Goal: Task Accomplishment & Management: Use online tool/utility

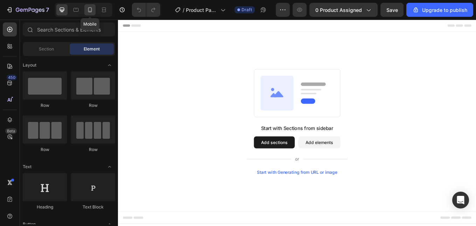
click at [87, 9] on icon at bounding box center [89, 9] width 7 height 7
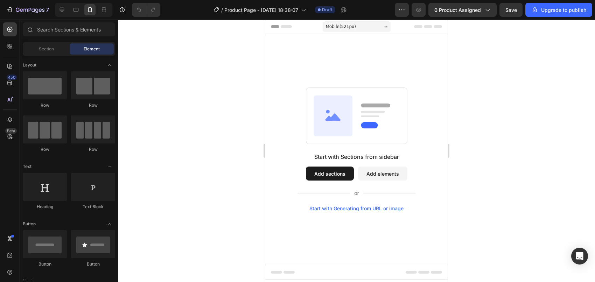
drag, startPoint x: 102, startPoint y: 1, endPoint x: 201, endPoint y: 148, distance: 177.2
click at [201, 148] on div at bounding box center [356, 151] width 477 height 262
click at [380, 28] on div "Mobile ( 521 px)" at bounding box center [357, 26] width 68 height 10
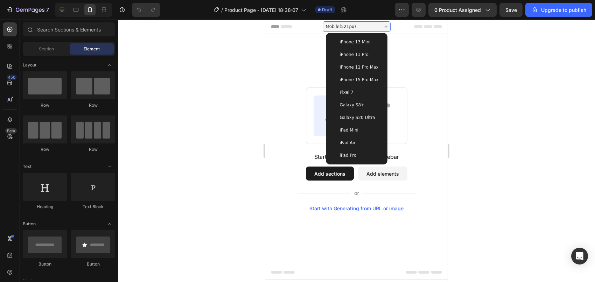
click at [363, 51] on span "iPhone 13 Pro" at bounding box center [354, 54] width 29 height 7
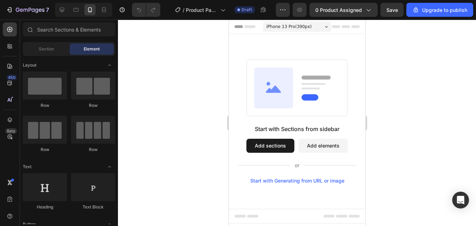
drag, startPoint x: 427, startPoint y: 1, endPoint x: 206, endPoint y: 113, distance: 248.4
click at [202, 117] on div at bounding box center [297, 123] width 358 height 206
click at [319, 28] on div "iPhone 13 Pro ( 390 px)" at bounding box center [297, 26] width 68 height 10
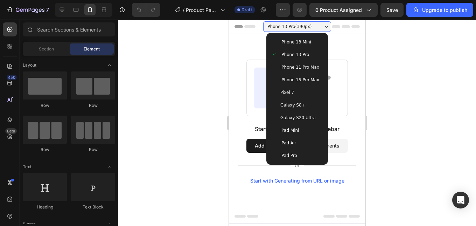
click at [397, 54] on div at bounding box center [297, 123] width 358 height 206
click at [182, 36] on div at bounding box center [297, 123] width 358 height 206
click at [285, 9] on icon "button" at bounding box center [282, 9] width 7 height 7
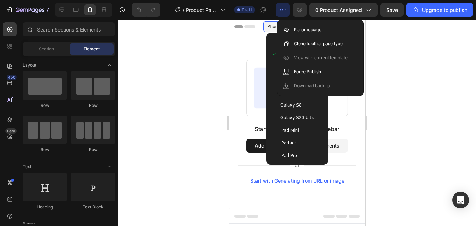
click at [391, 58] on div at bounding box center [297, 123] width 358 height 206
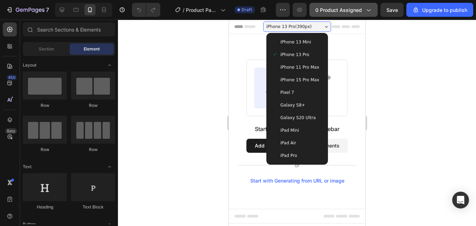
click at [351, 12] on span "0 product assigned" at bounding box center [338, 9] width 47 height 7
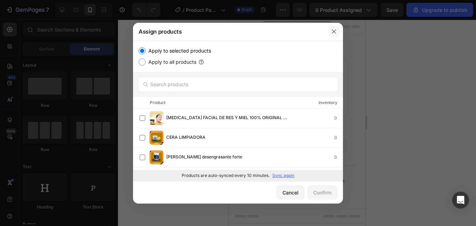
click at [332, 29] on icon "button" at bounding box center [334, 32] width 6 height 6
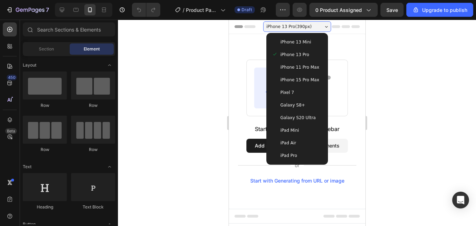
click at [324, 27] on div "iPhone 13 Pro ( 390 px)" at bounding box center [297, 26] width 68 height 10
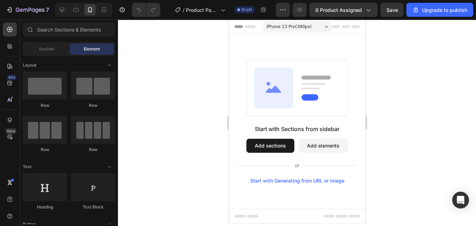
click at [241, 31] on div "Header" at bounding box center [296, 27] width 125 height 14
click at [239, 28] on div "Header" at bounding box center [246, 26] width 26 height 8
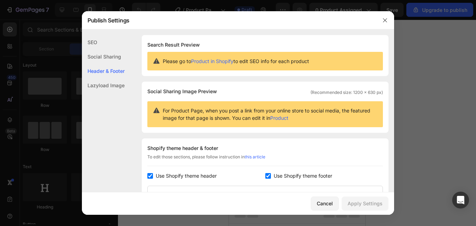
scroll to position [102, 0]
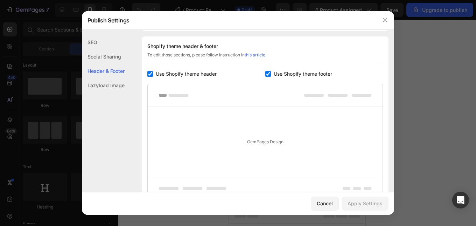
click at [149, 74] on input "checkbox" at bounding box center [150, 74] width 6 height 6
checkbox input "false"
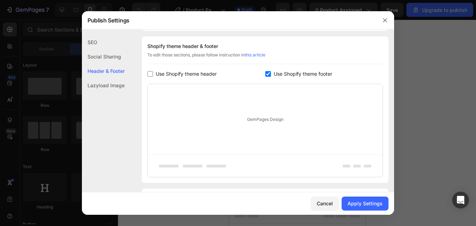
click at [271, 72] on label "Use Shopify theme footer" at bounding box center [301, 74] width 61 height 8
checkbox input "false"
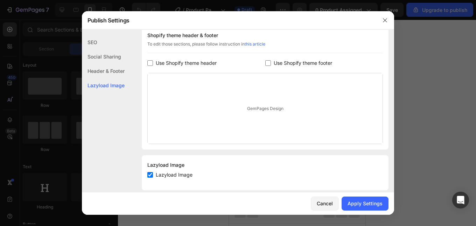
scroll to position [122, 0]
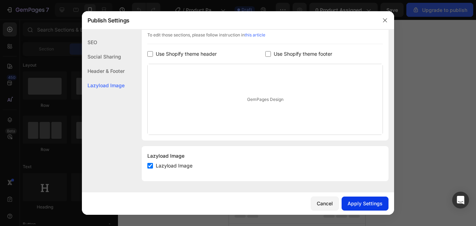
click at [350, 201] on div "Apply Settings" at bounding box center [364, 202] width 35 height 7
click at [382, 18] on icon "button" at bounding box center [385, 20] width 6 height 6
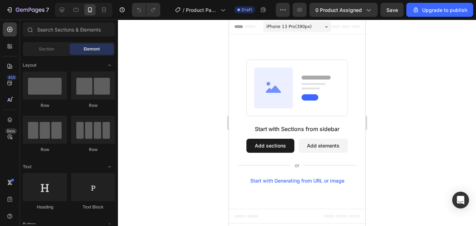
click at [249, 27] on span "Header" at bounding box center [249, 26] width 15 height 7
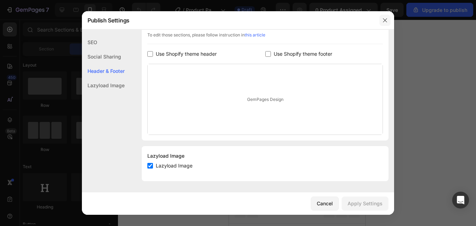
click at [383, 22] on icon "button" at bounding box center [385, 20] width 6 height 6
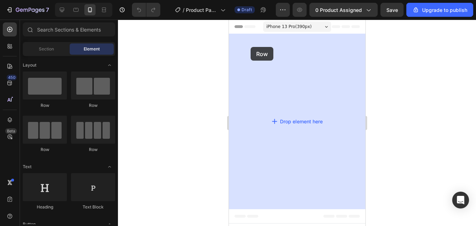
drag, startPoint x: 282, startPoint y: 111, endPoint x: 250, endPoint y: 47, distance: 71.7
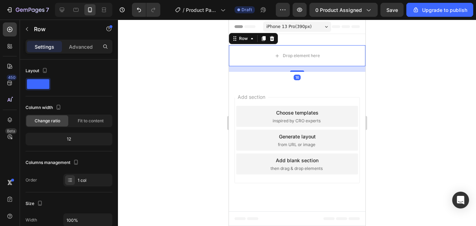
click at [390, 89] on div at bounding box center [297, 123] width 358 height 206
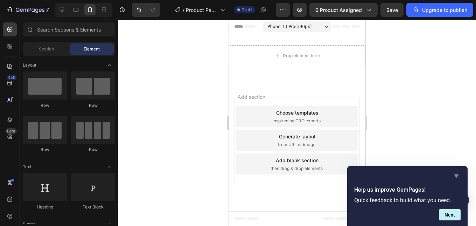
click at [454, 175] on icon "Hide survey" at bounding box center [456, 175] width 8 height 8
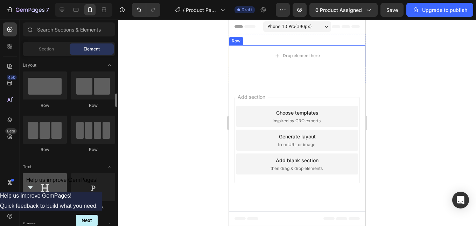
scroll to position [70, 0]
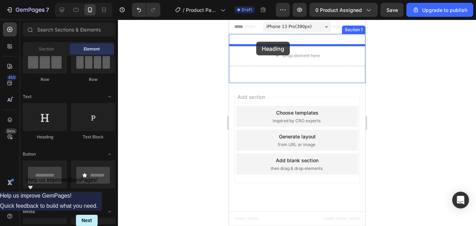
drag, startPoint x: 280, startPoint y: 143, endPoint x: 256, endPoint y: 42, distance: 104.5
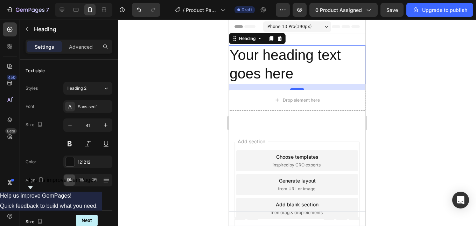
click at [402, 75] on div at bounding box center [297, 123] width 358 height 206
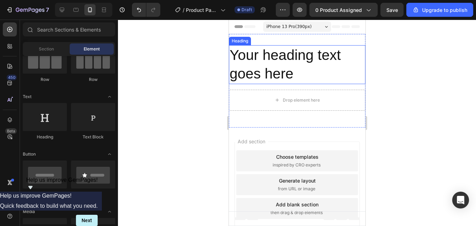
click at [303, 75] on h2 "Your heading text goes here" at bounding box center [296, 64] width 136 height 39
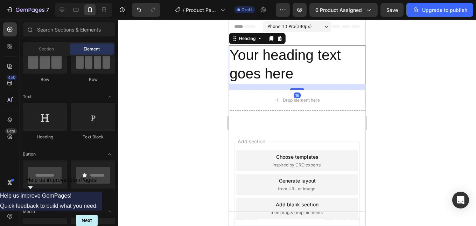
click at [303, 75] on h2 "Your heading text goes here" at bounding box center [296, 64] width 136 height 39
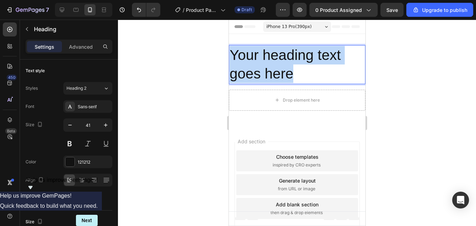
click at [303, 75] on p "Your heading text goes here" at bounding box center [296, 64] width 135 height 37
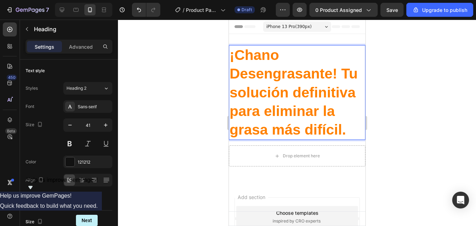
click at [406, 77] on div at bounding box center [297, 123] width 358 height 206
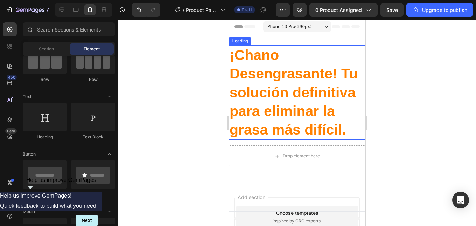
click at [332, 96] on strong "¡Chano Desengrasante! Tu solución definitiva para eliminar la grasa más difícil." at bounding box center [293, 92] width 128 height 91
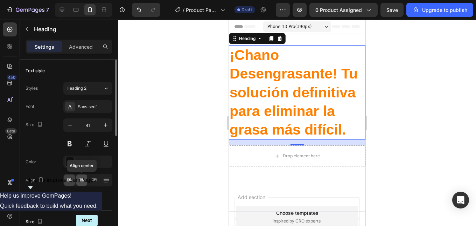
click at [83, 179] on icon at bounding box center [81, 179] width 7 height 7
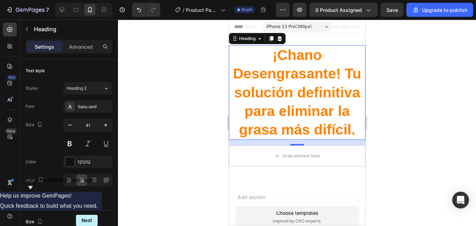
click at [407, 93] on div at bounding box center [297, 123] width 358 height 206
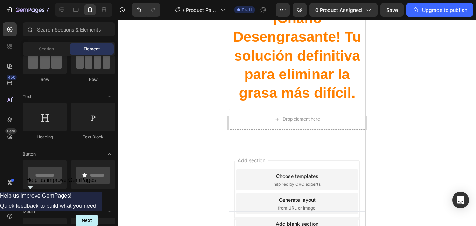
scroll to position [0, 0]
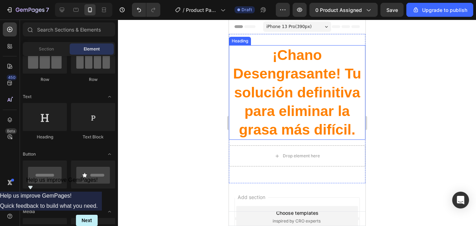
click at [275, 68] on strong "¡Chano Desengrasante! Tu solución definitiva para eliminar la grasa más difícil." at bounding box center [297, 92] width 128 height 91
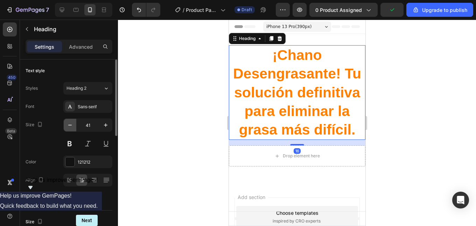
click at [70, 127] on icon "button" at bounding box center [69, 124] width 7 height 7
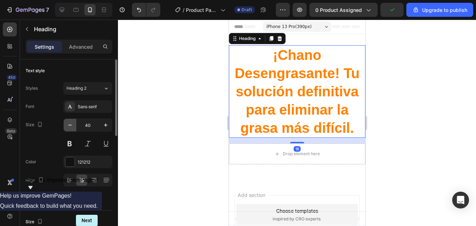
click at [70, 127] on icon "button" at bounding box center [69, 124] width 7 height 7
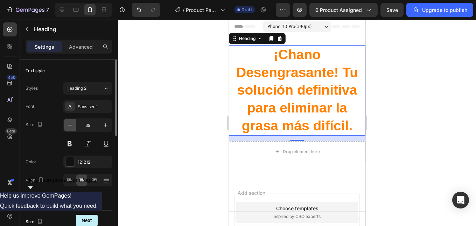
click at [70, 127] on icon "button" at bounding box center [69, 124] width 7 height 7
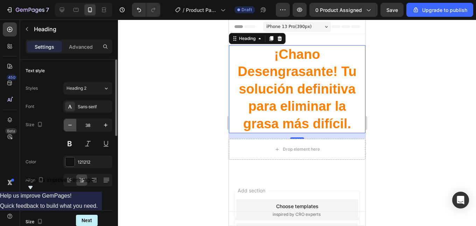
click at [70, 127] on icon "button" at bounding box center [69, 124] width 7 height 7
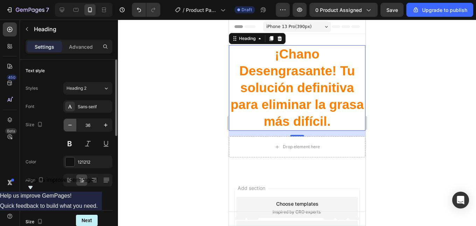
click at [70, 127] on icon "button" at bounding box center [69, 124] width 7 height 7
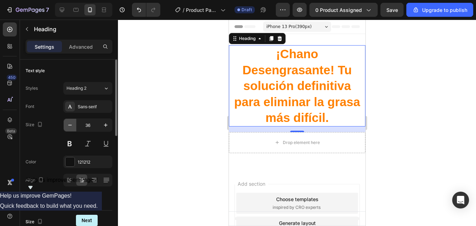
click at [70, 126] on icon "button" at bounding box center [69, 124] width 7 height 7
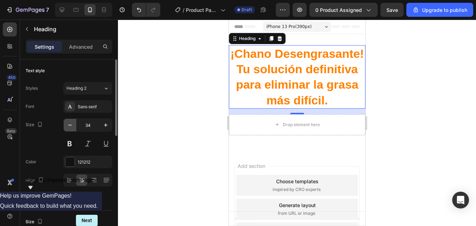
click at [70, 126] on icon "button" at bounding box center [69, 124] width 7 height 7
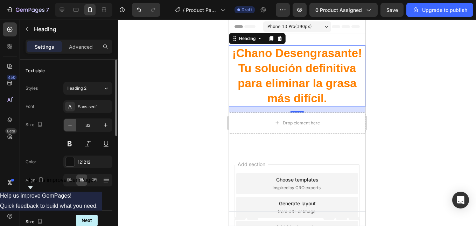
click at [70, 126] on icon "button" at bounding box center [69, 124] width 7 height 7
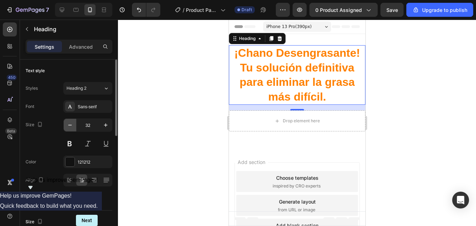
click at [70, 126] on icon "button" at bounding box center [69, 124] width 7 height 7
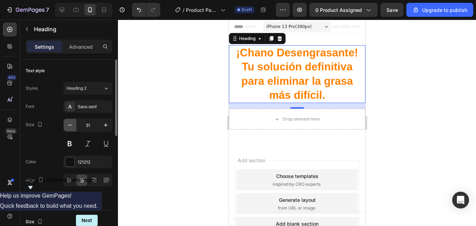
click at [71, 125] on icon "button" at bounding box center [69, 124] width 7 height 7
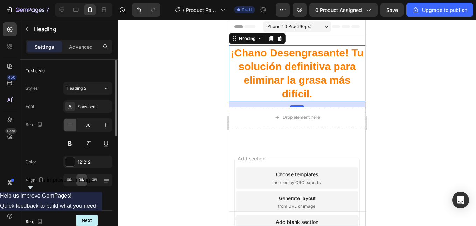
click at [71, 123] on icon "button" at bounding box center [69, 124] width 7 height 7
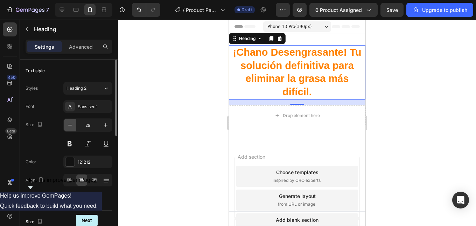
click at [71, 123] on icon "button" at bounding box center [69, 124] width 7 height 7
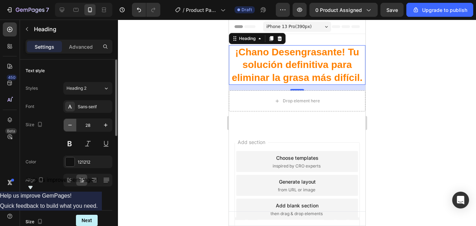
click at [71, 123] on icon "button" at bounding box center [69, 124] width 7 height 7
type input "27"
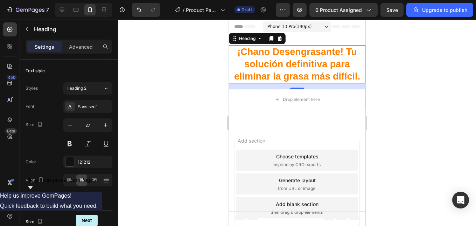
click at [395, 83] on div at bounding box center [297, 123] width 358 height 206
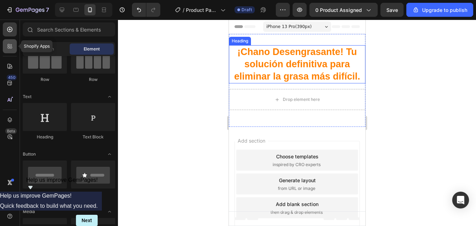
click at [10, 43] on icon at bounding box center [9, 46] width 7 height 7
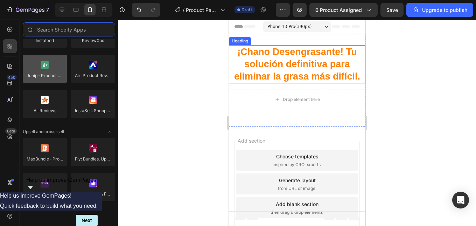
scroll to position [70, 0]
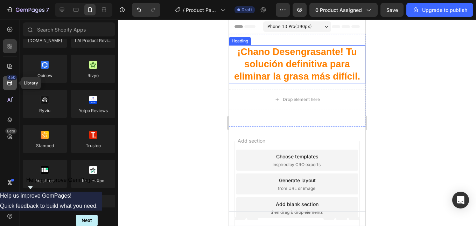
click at [13, 85] on icon at bounding box center [9, 82] width 7 height 7
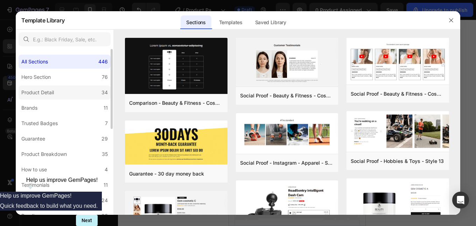
click at [49, 89] on div "Product Detail" at bounding box center [37, 92] width 33 height 8
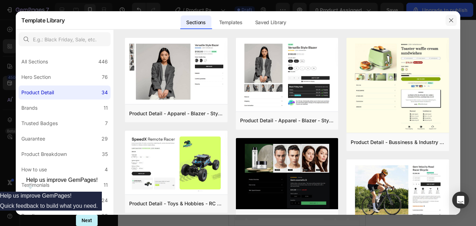
click at [448, 19] on icon "button" at bounding box center [451, 20] width 6 height 6
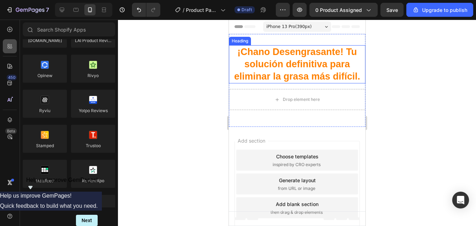
click at [13, 47] on icon at bounding box center [9, 46] width 7 height 7
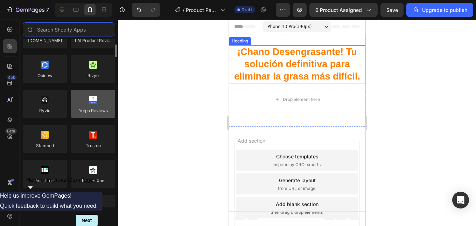
scroll to position [0, 0]
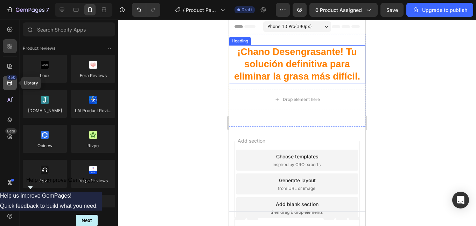
click at [9, 80] on icon at bounding box center [9, 82] width 7 height 7
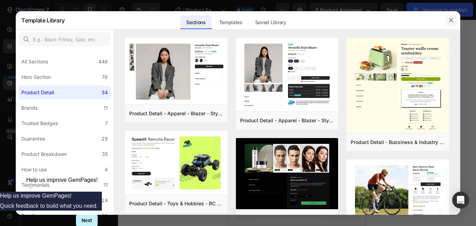
click at [447, 21] on button "button" at bounding box center [450, 20] width 11 height 11
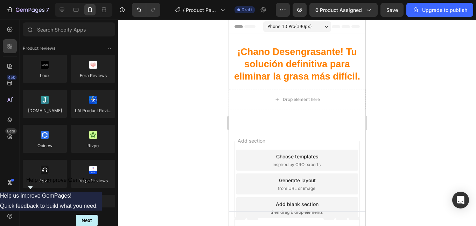
click at [370, 121] on div at bounding box center [297, 123] width 358 height 206
click at [269, 103] on div "Drop element here" at bounding box center [296, 99] width 57 height 11
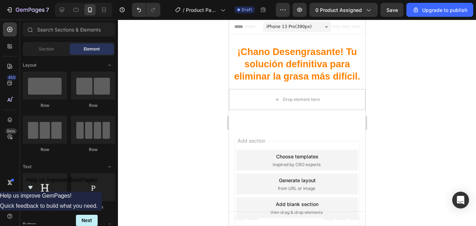
click at [161, 123] on div at bounding box center [297, 123] width 358 height 206
click at [64, 50] on div "Section" at bounding box center [46, 48] width 44 height 11
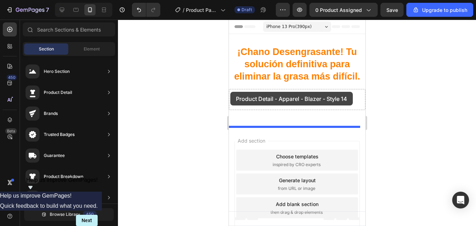
drag, startPoint x: 391, startPoint y: 88, endPoint x: 230, endPoint y: 92, distance: 161.7
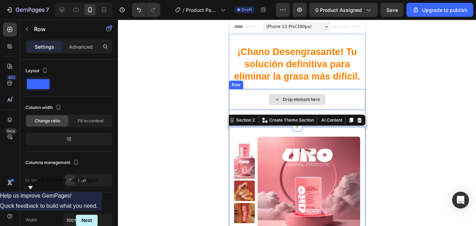
click at [261, 101] on div "Drop element here" at bounding box center [296, 99] width 136 height 21
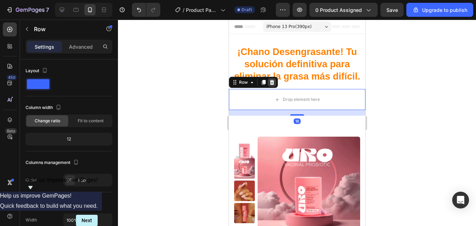
click at [275, 82] on div at bounding box center [271, 82] width 8 height 8
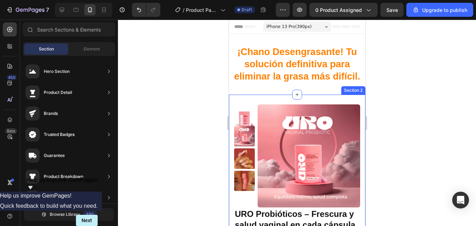
click at [303, 115] on img at bounding box center [308, 155] width 103 height 103
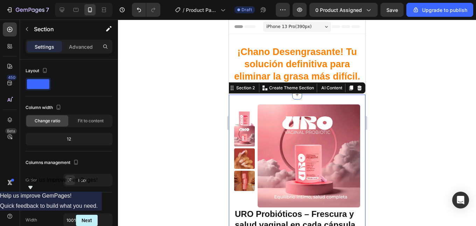
click at [397, 119] on div at bounding box center [297, 123] width 358 height 206
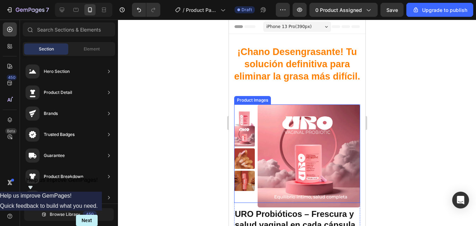
click at [312, 127] on img at bounding box center [308, 155] width 103 height 103
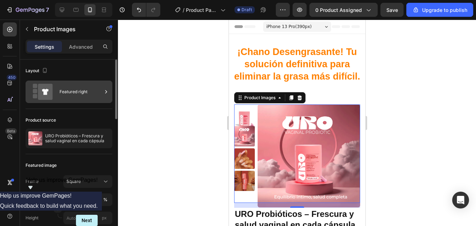
click at [105, 91] on icon at bounding box center [106, 91] width 7 height 7
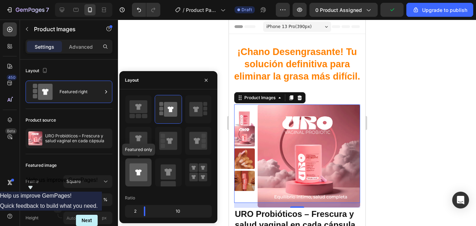
click at [141, 169] on icon at bounding box center [138, 172] width 18 height 18
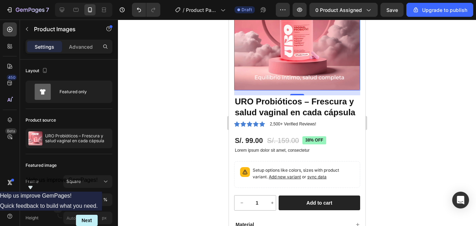
click at [414, 108] on div at bounding box center [297, 123] width 358 height 206
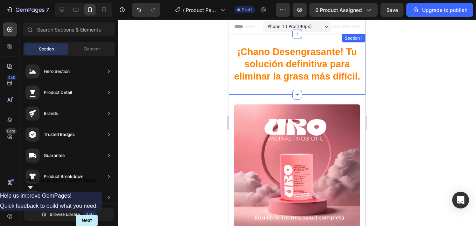
click at [260, 84] on div "¡Chano Desengrasante! Tu solución definitiva para eliminar la grasa más difícil…" at bounding box center [296, 64] width 136 height 61
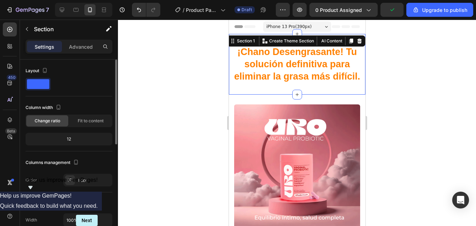
click at [410, 78] on div at bounding box center [297, 123] width 358 height 206
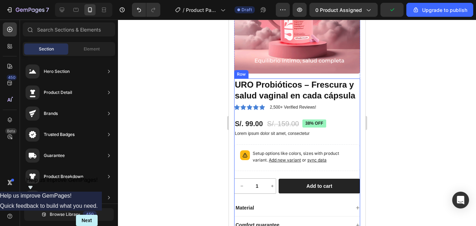
scroll to position [140, 0]
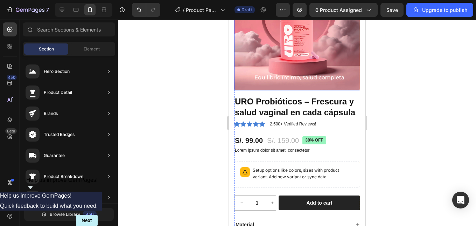
click at [292, 57] on img at bounding box center [297, 27] width 126 height 126
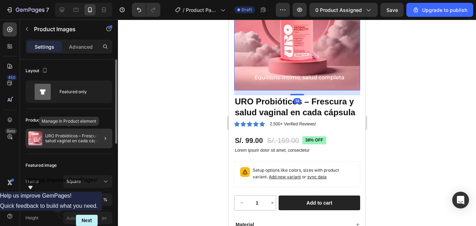
click at [57, 139] on p "URO Probióticos – [PERSON_NAME] y salud vaginal en cada cápsula" at bounding box center [77, 138] width 64 height 10
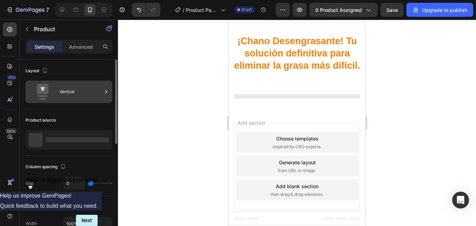
scroll to position [11, 0]
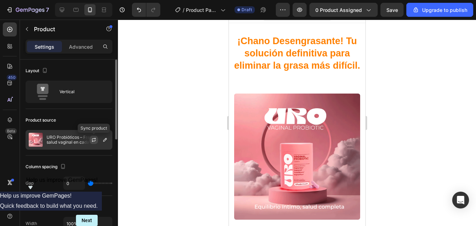
click at [92, 141] on icon "button" at bounding box center [94, 141] width 4 height 2
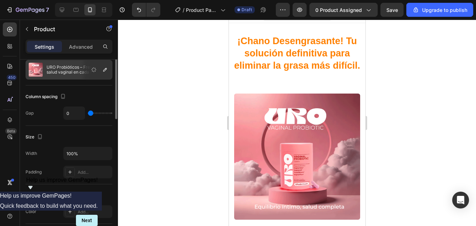
scroll to position [0, 0]
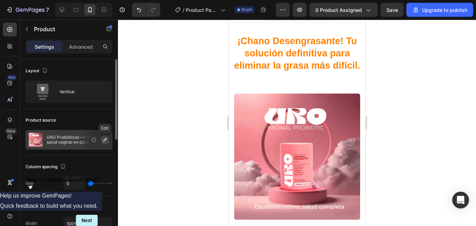
click at [104, 141] on icon "button" at bounding box center [105, 140] width 6 height 6
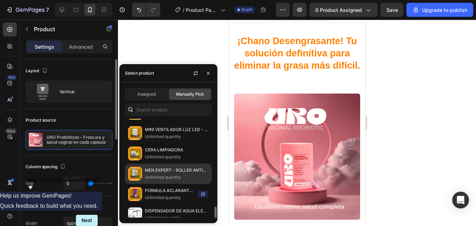
scroll to position [350, 0]
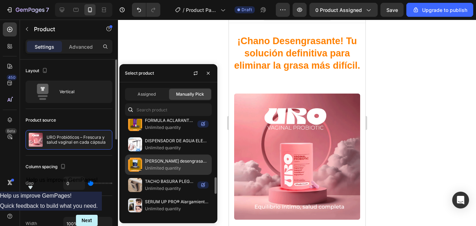
click at [149, 161] on p "Chanito desengrasante forte" at bounding box center [177, 160] width 64 height 7
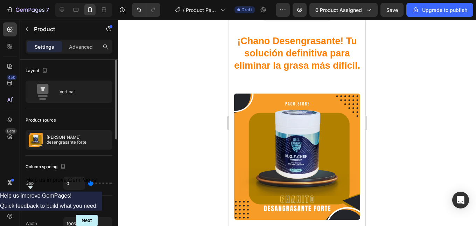
click at [403, 71] on div at bounding box center [297, 123] width 358 height 206
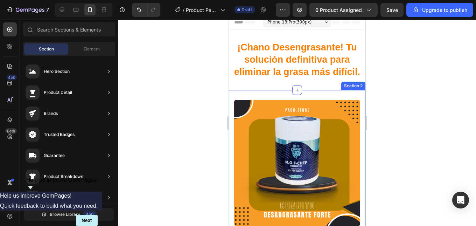
scroll to position [0, 0]
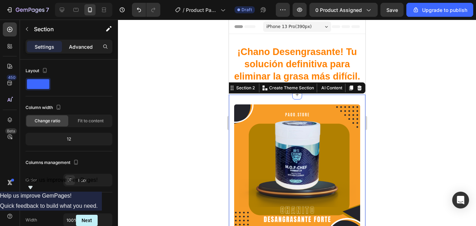
click at [70, 47] on p "Advanced" at bounding box center [81, 46] width 24 height 7
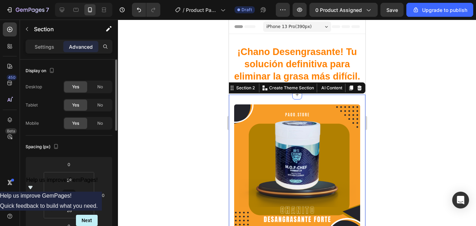
scroll to position [35, 0]
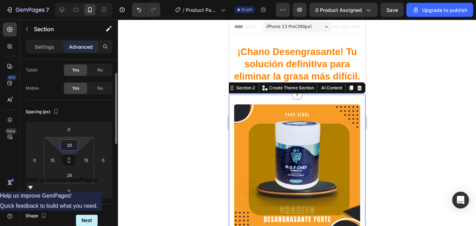
click at [70, 142] on input "28" at bounding box center [69, 145] width 14 height 10
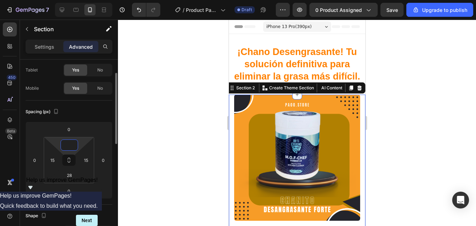
type input "0"
click at [172, 107] on div at bounding box center [297, 123] width 358 height 206
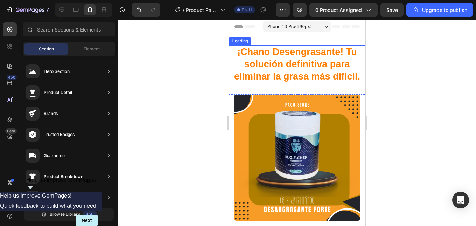
click at [260, 83] on h2 "¡Chano Desengrasante! Tu solución definitiva para eliminar la grasa más difícil." at bounding box center [296, 64] width 136 height 38
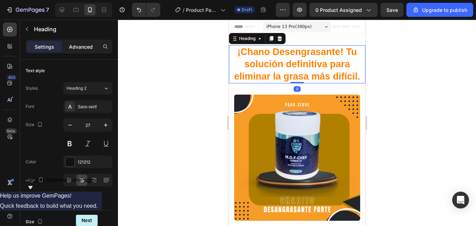
click at [79, 41] on div "Advanced" at bounding box center [80, 46] width 35 height 11
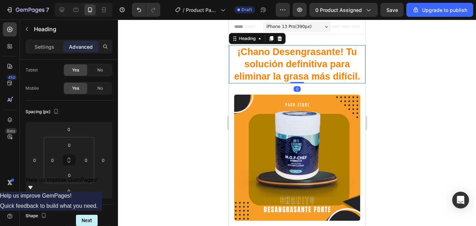
drag, startPoint x: 296, startPoint y: 83, endPoint x: 298, endPoint y: 74, distance: 9.6
click at [298, 74] on div "¡Chano Desengrasante! Tu solución definitiva para eliminar la grasa más difícil…" at bounding box center [296, 64] width 136 height 38
click at [409, 63] on div at bounding box center [297, 123] width 358 height 206
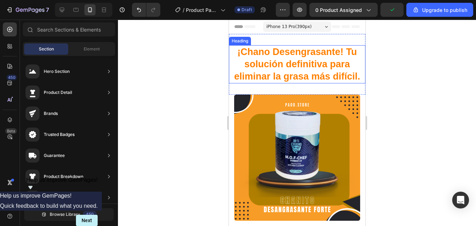
click at [322, 61] on strong "¡Chano Desengrasante! Tu solución definitiva para eliminar la grasa más difícil." at bounding box center [297, 64] width 126 height 35
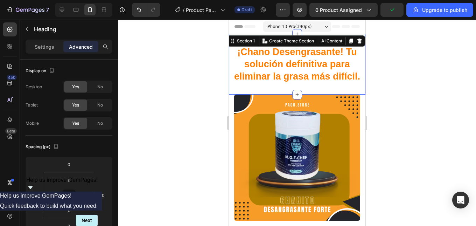
click at [309, 37] on div "¡Chano Desengrasante! Tu solución definitiva para eliminar la grasa más difícil…" at bounding box center [296, 64] width 136 height 61
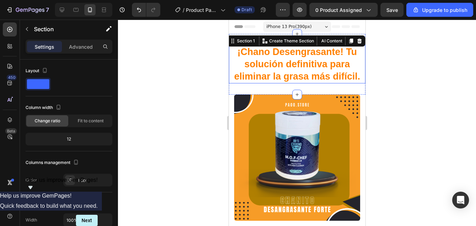
click at [274, 72] on strong "¡Chano Desengrasante! Tu solución definitiva para eliminar la grasa más difícil." at bounding box center [297, 64] width 126 height 35
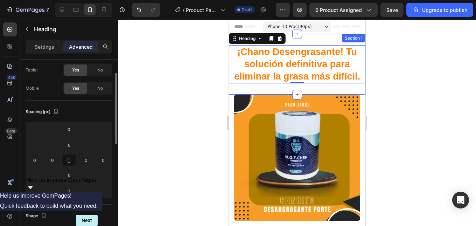
click at [259, 87] on div "¡Chano Desengrasante! Tu solución definitiva para eliminar la grasa más difícil…" at bounding box center [296, 64] width 136 height 61
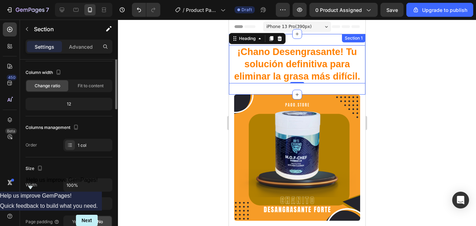
scroll to position [0, 0]
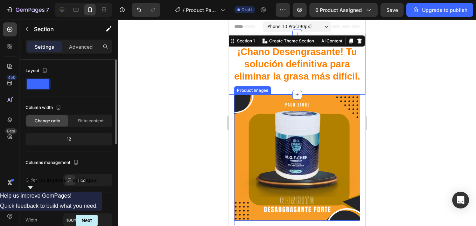
click at [242, 134] on img at bounding box center [297, 157] width 126 height 126
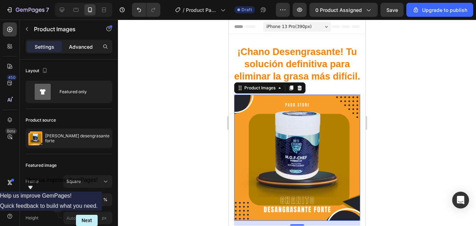
click at [71, 46] on p "Advanced" at bounding box center [81, 46] width 24 height 7
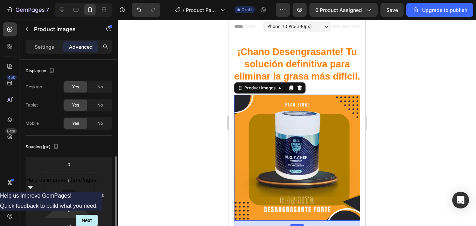
scroll to position [70, 0]
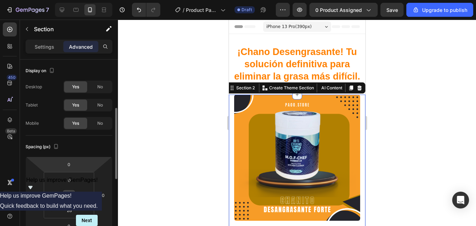
scroll to position [35, 0]
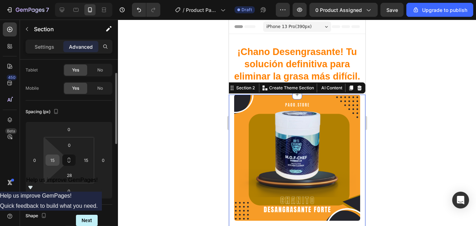
click at [52, 161] on input "15" at bounding box center [52, 160] width 10 height 10
type input "0"
click at [89, 161] on input "15" at bounding box center [86, 160] width 10 height 10
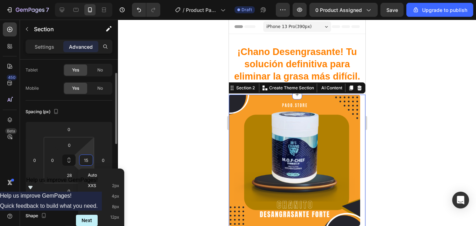
type input "0"
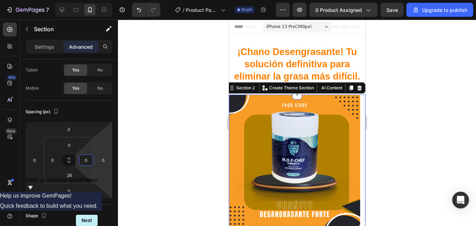
click at [389, 150] on div at bounding box center [297, 123] width 358 height 206
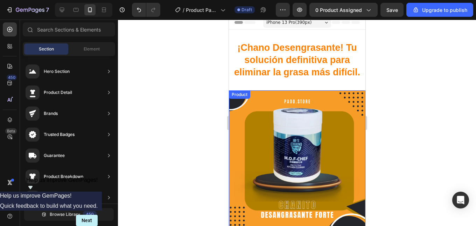
scroll to position [0, 0]
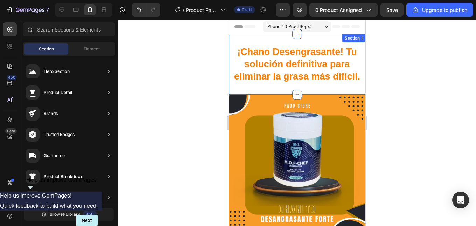
click at [264, 87] on div "¡Chano Desengrasante! Tu solución definitiva para eliminar la grasa más difícil…" at bounding box center [296, 64] width 136 height 61
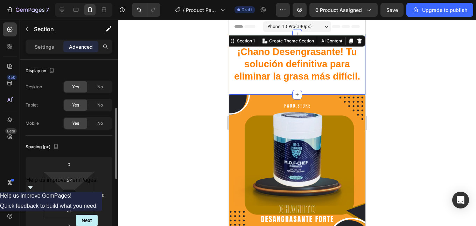
scroll to position [35, 0]
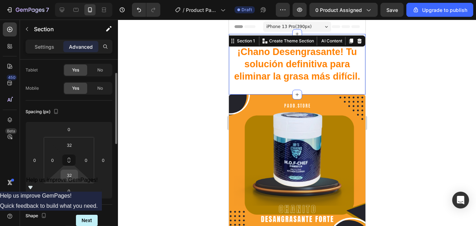
click at [70, 178] on input "32" at bounding box center [69, 175] width 14 height 10
type input "0"
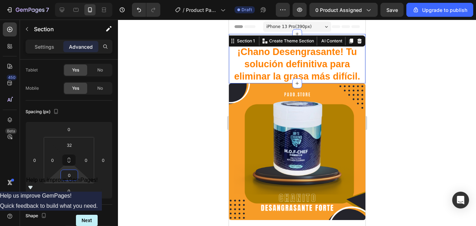
click at [409, 90] on div at bounding box center [297, 123] width 358 height 206
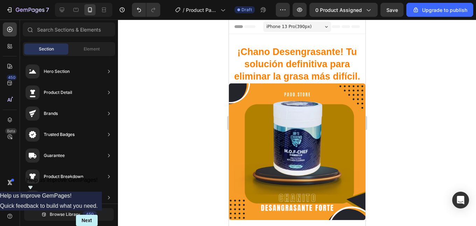
click at [398, 94] on div at bounding box center [297, 123] width 358 height 206
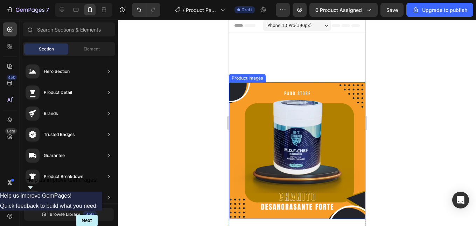
scroll to position [0, 0]
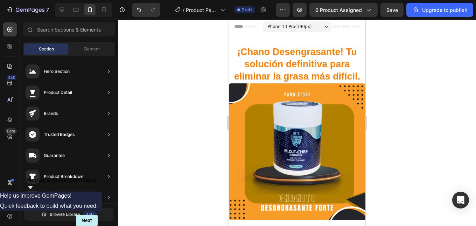
click at [400, 74] on div at bounding box center [297, 123] width 358 height 206
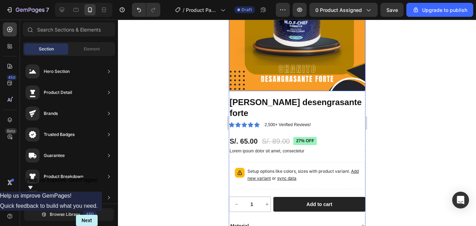
scroll to position [140, 0]
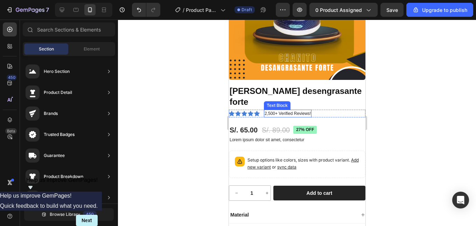
click at [271, 110] on p "2,500+ Verified Reviews!" at bounding box center [287, 113] width 46 height 6
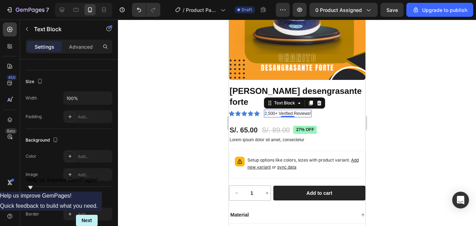
scroll to position [35, 0]
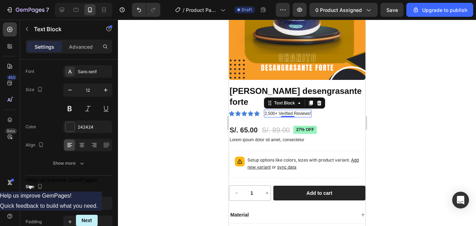
click at [295, 110] on p "2,500+ Verified Reviews!" at bounding box center [287, 113] width 46 height 6
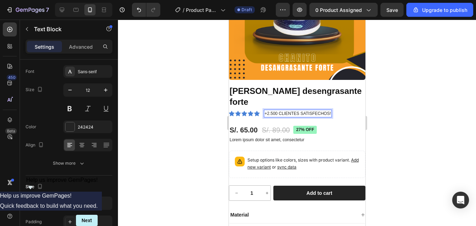
click at [382, 100] on div at bounding box center [297, 123] width 358 height 206
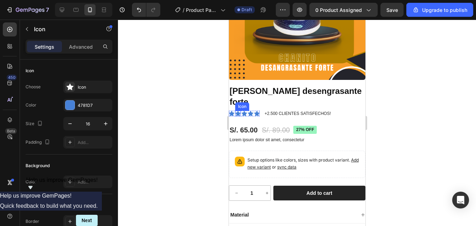
click at [240, 111] on div "Icon" at bounding box center [238, 114] width 6 height 6
click at [257, 111] on div "Icon 0" at bounding box center [257, 114] width 6 height 6
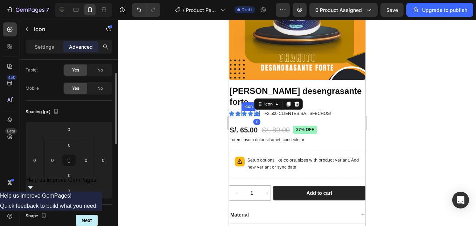
click at [243, 111] on icon at bounding box center [244, 113] width 6 height 5
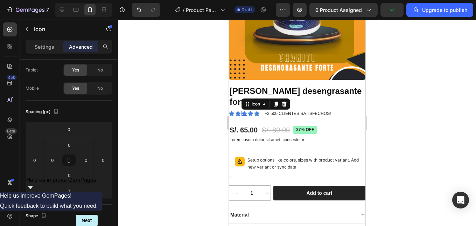
click at [404, 96] on div at bounding box center [297, 123] width 358 height 206
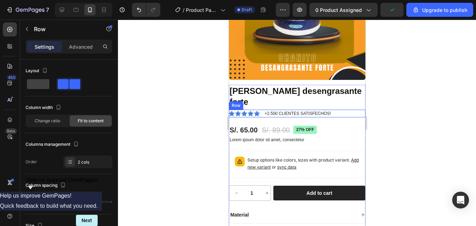
click at [260, 109] on div "Icon Icon Icon Icon Icon Icon List +2.500 CLIENTES SATISFECHOS! Text Block Row" at bounding box center [296, 113] width 136 height 8
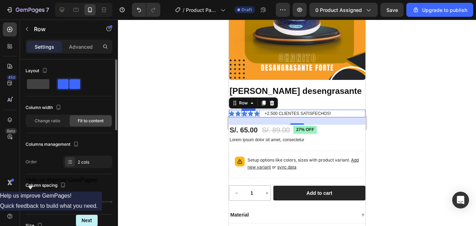
click at [65, 85] on span at bounding box center [63, 84] width 11 height 10
click at [75, 87] on span at bounding box center [74, 84] width 11 height 10
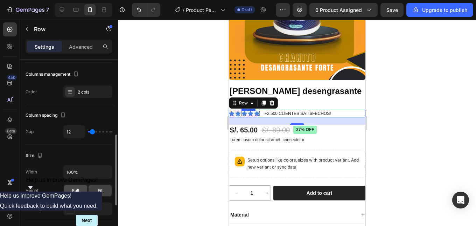
scroll to position [140, 0]
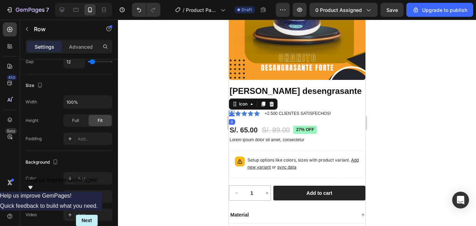
click at [230, 111] on icon at bounding box center [231, 113] width 6 height 5
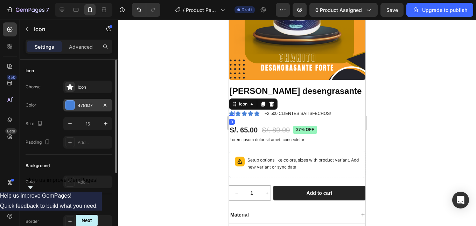
click at [66, 107] on div at bounding box center [69, 104] width 9 height 9
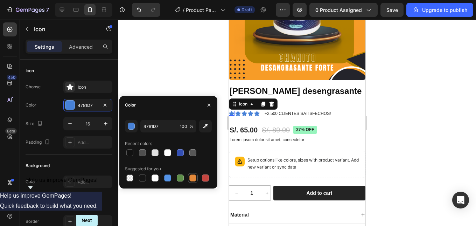
click at [193, 179] on div at bounding box center [192, 177] width 7 height 7
type input "E4893A"
click at [166, 128] on input "E4893A" at bounding box center [158, 126] width 36 height 13
paste input "#f4c53e"
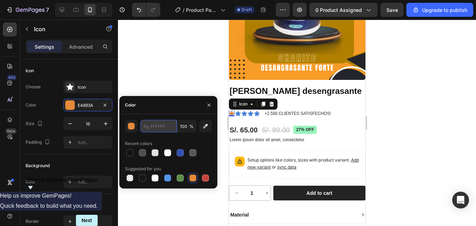
type input "#f4c53e"
click at [238, 111] on icon at bounding box center [238, 113] width 6 height 5
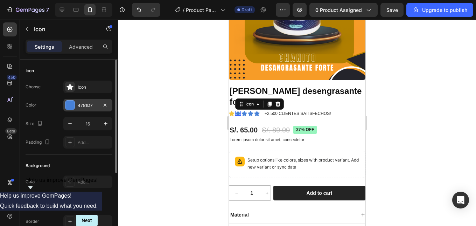
click at [69, 108] on div at bounding box center [69, 104] width 9 height 9
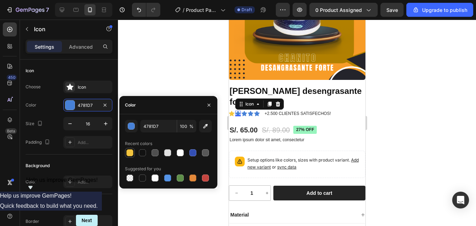
click at [130, 153] on div at bounding box center [129, 152] width 7 height 7
type input "F4C53E"
click at [243, 111] on icon at bounding box center [244, 113] width 6 height 5
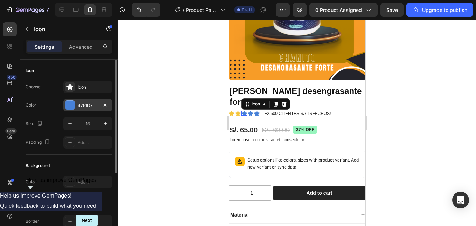
click at [78, 99] on div "4781D7" at bounding box center [87, 105] width 49 height 13
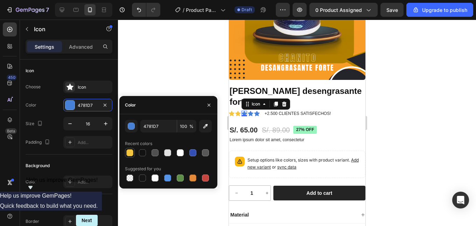
click at [127, 151] on div at bounding box center [129, 152] width 7 height 7
type input "F4C53E"
click at [253, 111] on icon at bounding box center [250, 114] width 6 height 6
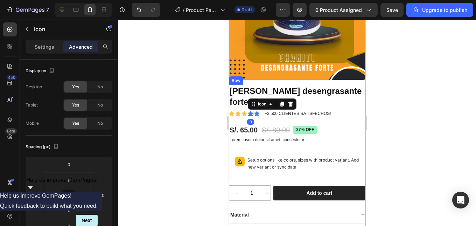
click at [236, 109] on div "Icon Icon Icon Icon 0 Icon Icon List +2.500 CLIENTES SATISFECHOS! Text Block Row" at bounding box center [296, 113] width 136 height 8
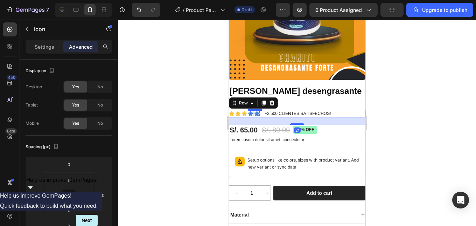
click at [250, 111] on div "Icon" at bounding box center [250, 114] width 6 height 6
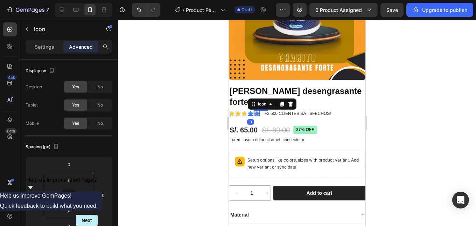
click at [257, 111] on icon at bounding box center [257, 113] width 6 height 5
click at [251, 111] on icon at bounding box center [250, 113] width 6 height 5
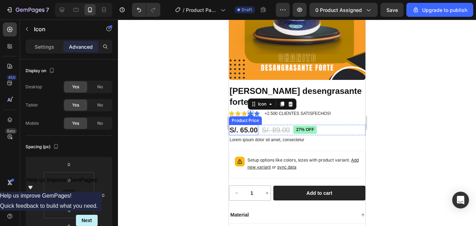
click at [238, 125] on div "S/. 65.00" at bounding box center [242, 130] width 29 height 10
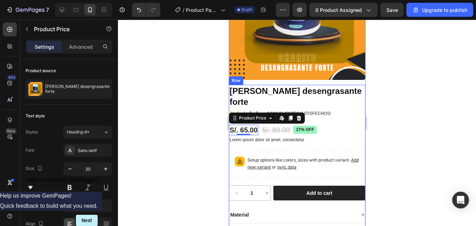
click at [313, 131] on div "Chanito desengrasante forte Product Title Icon Icon Icon Icon Icon Icon List +2…" at bounding box center [296, 171] width 136 height 173
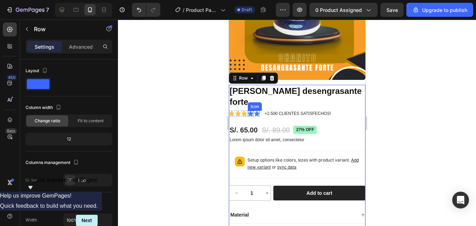
click at [250, 111] on icon at bounding box center [250, 113] width 6 height 5
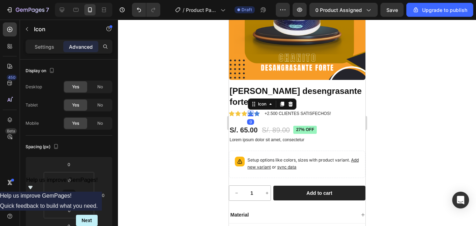
click at [249, 111] on icon at bounding box center [250, 113] width 6 height 5
click at [43, 43] on p "Settings" at bounding box center [45, 46] width 20 height 7
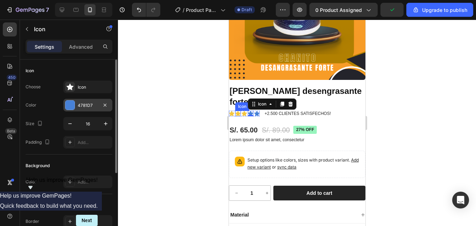
drag, startPoint x: 73, startPoint y: 109, endPoint x: 76, endPoint y: 109, distance: 3.5
click at [73, 109] on div at bounding box center [69, 104] width 9 height 9
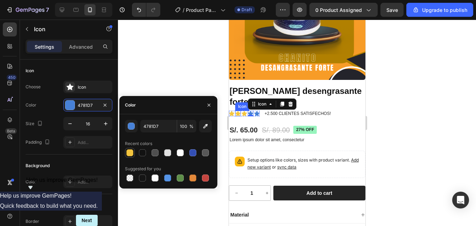
click at [130, 155] on div at bounding box center [129, 152] width 7 height 7
type input "F4C53E"
click at [257, 111] on icon at bounding box center [257, 113] width 6 height 5
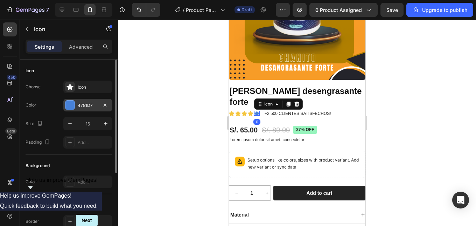
drag, startPoint x: 73, startPoint y: 105, endPoint x: 115, endPoint y: 113, distance: 42.8
click at [75, 105] on div at bounding box center [70, 105] width 10 height 10
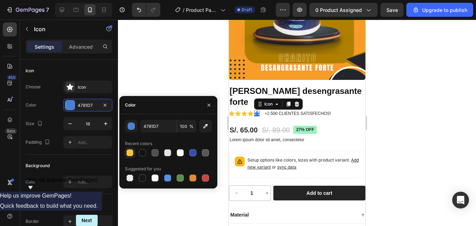
click at [132, 151] on div at bounding box center [129, 152] width 7 height 7
type input "F4C53E"
click at [398, 110] on div at bounding box center [297, 123] width 358 height 206
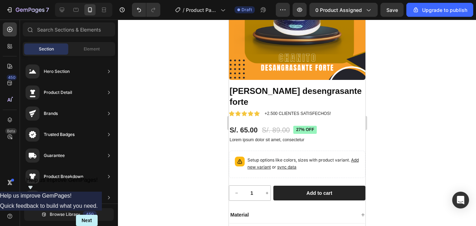
click at [394, 109] on div at bounding box center [297, 123] width 358 height 206
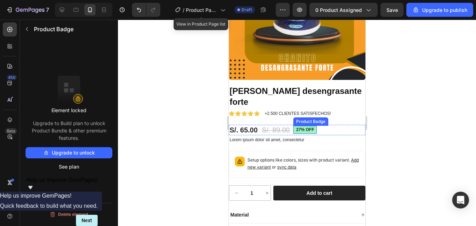
click at [310, 126] on pre "27% off" at bounding box center [304, 130] width 23 height 8
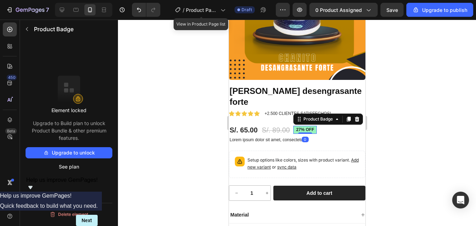
click at [313, 126] on pre "27% off" at bounding box center [304, 130] width 23 height 8
click at [312, 126] on pre "27% off" at bounding box center [304, 130] width 23 height 8
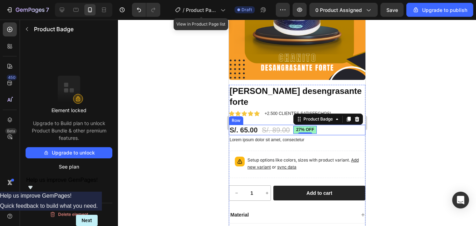
click at [394, 110] on div at bounding box center [297, 123] width 358 height 206
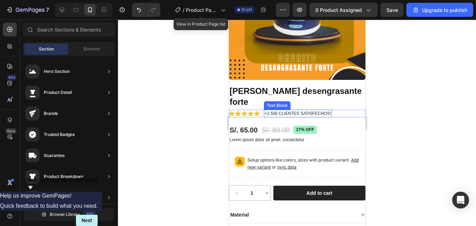
click at [291, 110] on p "+2.500 CLIENTES SATISFECHOS!" at bounding box center [297, 113] width 66 height 6
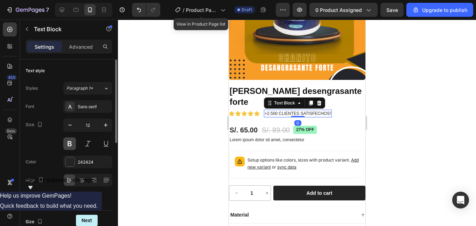
click at [71, 146] on button at bounding box center [69, 143] width 13 height 13
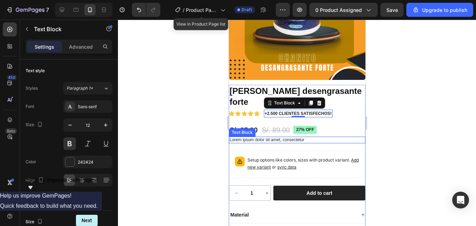
click at [396, 97] on div at bounding box center [297, 123] width 358 height 206
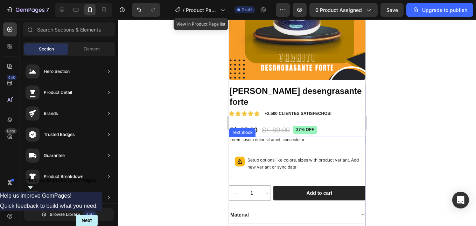
click at [396, 97] on div at bounding box center [297, 123] width 358 height 206
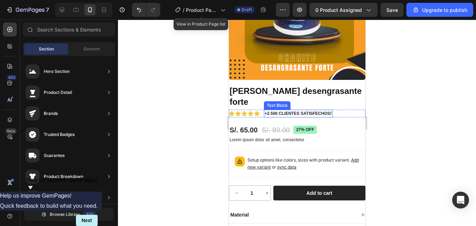
click at [332, 109] on div "Icon Icon Icon Icon Icon Icon List +2.500 CLIENTES SATISFECHOS! Text Block Row" at bounding box center [296, 113] width 136 height 8
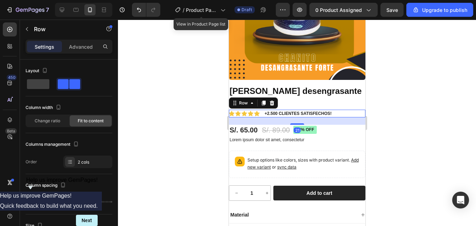
click at [333, 109] on div "Icon Icon Icon Icon Icon Icon List +2.500 CLIENTES SATISFECHOS! Text Block Row …" at bounding box center [296, 113] width 136 height 8
click at [332, 109] on div "Icon Icon Icon Icon Icon Icon List +2.500 CLIENTES SATISFECHOS! Text Block Row …" at bounding box center [296, 113] width 136 height 8
click at [328, 110] on p "+2.500 CLIENTES SATISFECHOS!" at bounding box center [297, 113] width 67 height 6
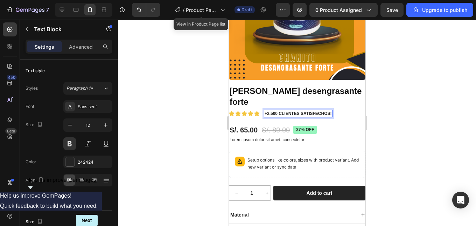
click at [328, 110] on p "+2.500 CLIENTES SATISFECHOS!" at bounding box center [297, 113] width 67 height 6
click at [327, 110] on p "+2.500 CLIENTES SATISFECHOS!" at bounding box center [297, 113] width 67 height 6
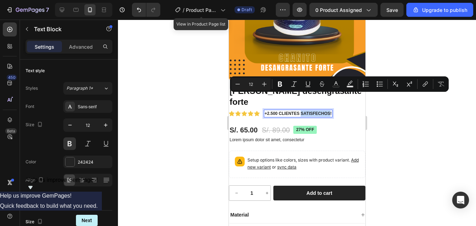
click at [328, 110] on p "+2.500 CLIENTES SATISFECHOS!" at bounding box center [297, 113] width 67 height 6
click at [330, 110] on p "+2.500 CLIENTES SATISFECHOS!" at bounding box center [297, 113] width 67 height 6
click at [292, 110] on p "+2.500 CLIENTES SATISFECHOS!" at bounding box center [297, 113] width 67 height 6
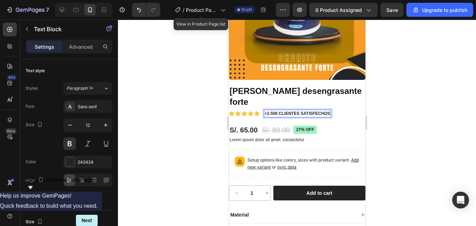
click at [392, 91] on div at bounding box center [297, 123] width 358 height 206
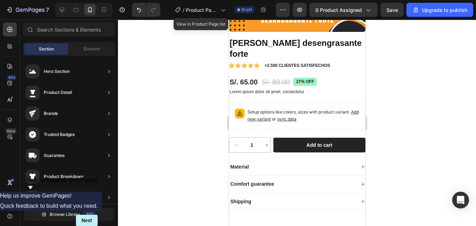
scroll to position [168, 0]
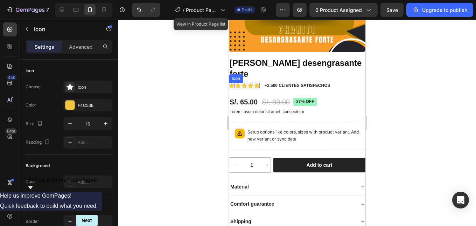
click at [232, 83] on div "Icon" at bounding box center [231, 86] width 6 height 6
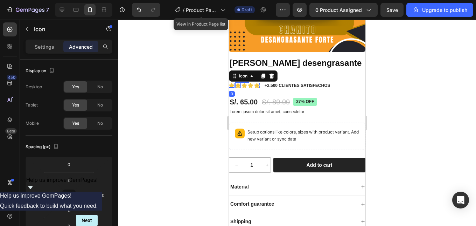
click at [236, 83] on icon at bounding box center [238, 86] width 6 height 6
click at [230, 83] on icon at bounding box center [231, 85] width 6 height 5
click at [47, 49] on p "Settings" at bounding box center [45, 46] width 20 height 7
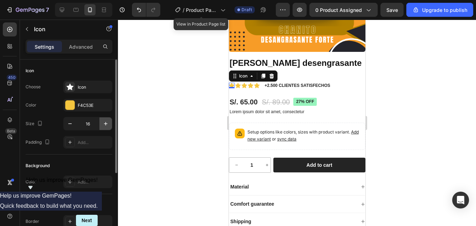
click at [105, 126] on icon "button" at bounding box center [105, 123] width 7 height 7
type input "18"
click at [239, 82] on div "Icon" at bounding box center [238, 85] width 6 height 6
click at [107, 126] on icon "button" at bounding box center [105, 123] width 7 height 7
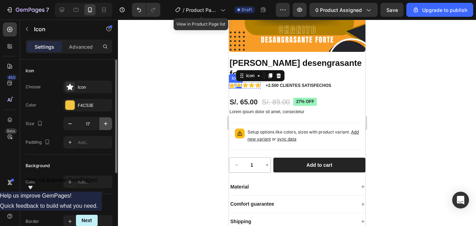
click at [107, 126] on icon "button" at bounding box center [105, 123] width 7 height 7
type input "18"
click at [245, 82] on div "Icon" at bounding box center [245, 85] width 6 height 6
click at [108, 122] on icon "button" at bounding box center [105, 123] width 7 height 7
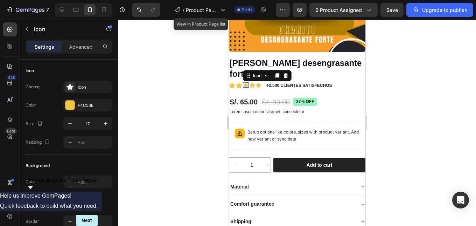
type input "18"
click at [252, 82] on icon at bounding box center [252, 84] width 6 height 5
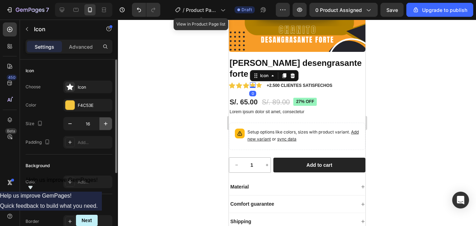
click at [109, 122] on icon "button" at bounding box center [105, 123] width 7 height 7
click at [108, 122] on icon "button" at bounding box center [105, 123] width 7 height 7
type input "18"
click at [259, 82] on icon at bounding box center [259, 85] width 6 height 6
click at [107, 125] on icon "button" at bounding box center [105, 123] width 7 height 7
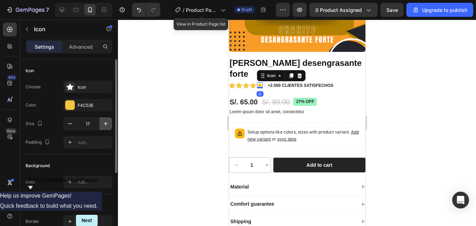
click at [107, 125] on icon "button" at bounding box center [105, 123] width 7 height 7
type input "18"
click at [421, 69] on div at bounding box center [297, 123] width 358 height 206
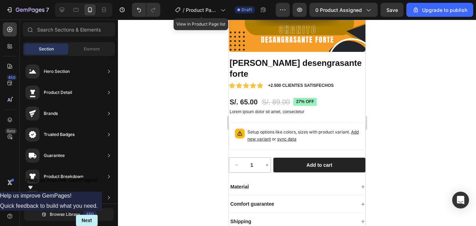
click at [405, 73] on div at bounding box center [297, 123] width 358 height 206
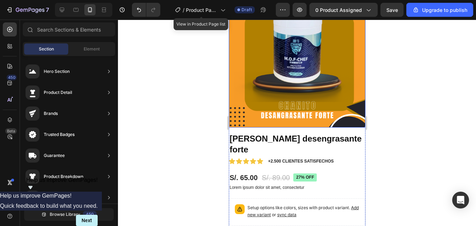
scroll to position [105, 0]
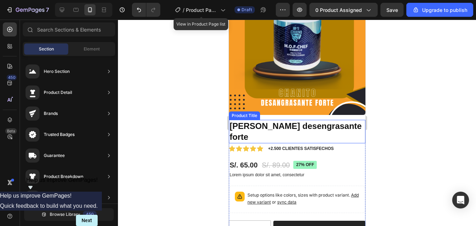
click at [313, 120] on h1 "Chanito desengrasante forte" at bounding box center [296, 131] width 136 height 23
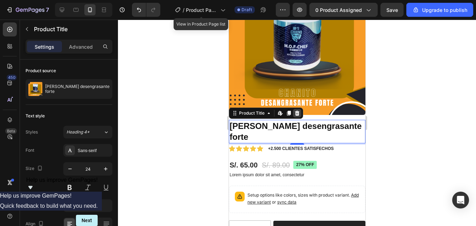
click at [297, 110] on icon at bounding box center [297, 113] width 6 height 6
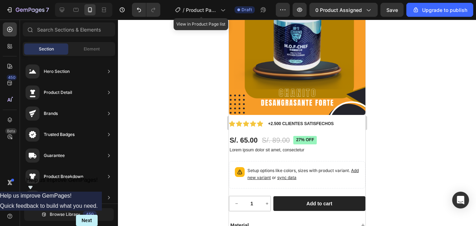
click at [407, 113] on div at bounding box center [297, 123] width 358 height 206
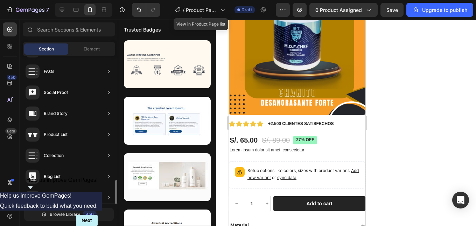
scroll to position [245, 0]
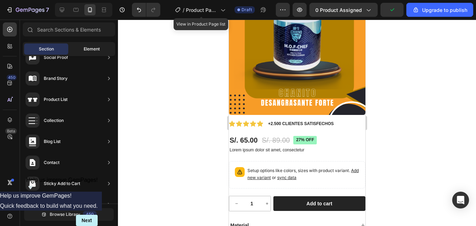
click at [88, 46] on span "Element" at bounding box center [92, 49] width 16 height 6
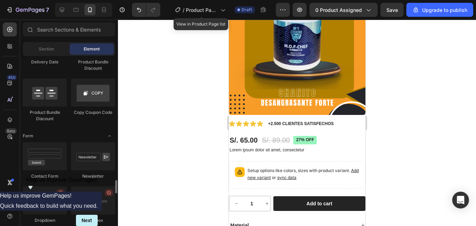
scroll to position [1497, 0]
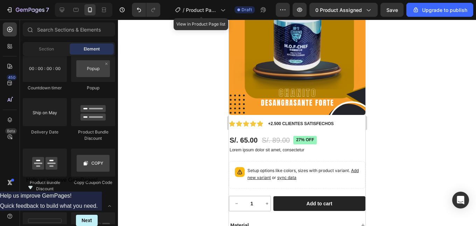
click at [397, 93] on div at bounding box center [297, 123] width 358 height 206
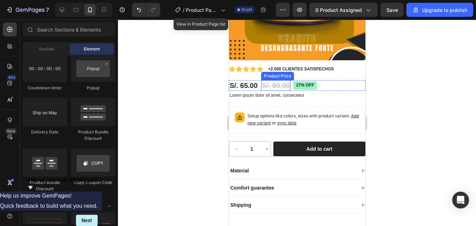
scroll to position [0, 0]
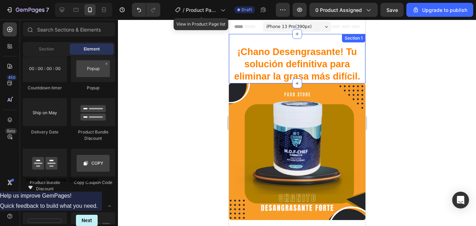
drag, startPoint x: 257, startPoint y: 38, endPoint x: 277, endPoint y: 129, distance: 93.5
click at [258, 38] on div "¡Chano Desengrasante! Tu solución definitiva para eliminar la grasa más difícil…" at bounding box center [296, 58] width 136 height 49
click at [237, 82] on strong "¡Chano Desengrasante! Tu solución definitiva para eliminar la grasa más difícil." at bounding box center [297, 64] width 126 height 35
click at [263, 144] on img at bounding box center [296, 151] width 136 height 136
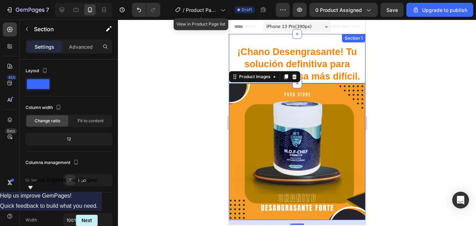
click at [274, 38] on div "¡Chano Desengrasante! Tu solución definitiva para eliminar la grasa más difícil…" at bounding box center [296, 58] width 136 height 49
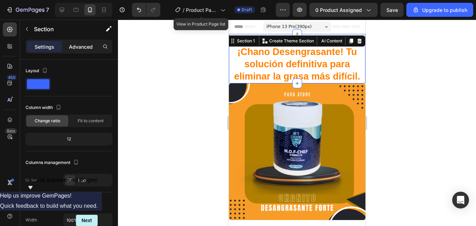
click at [77, 47] on p "Advanced" at bounding box center [81, 46] width 24 height 7
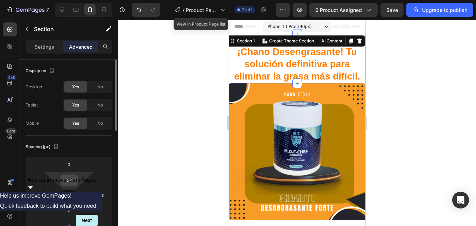
click at [68, 178] on input "32" at bounding box center [69, 180] width 14 height 10
type input "0"
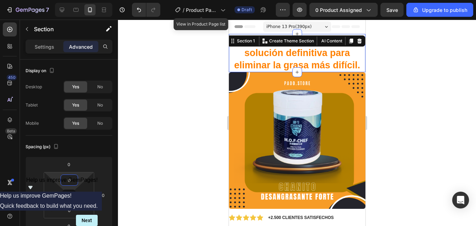
click at [430, 98] on div at bounding box center [297, 123] width 358 height 206
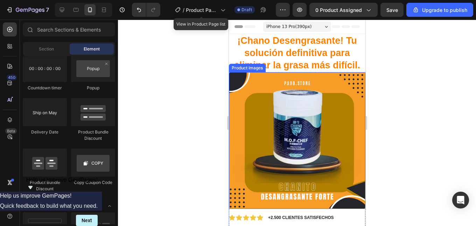
click at [267, 108] on img at bounding box center [296, 140] width 136 height 136
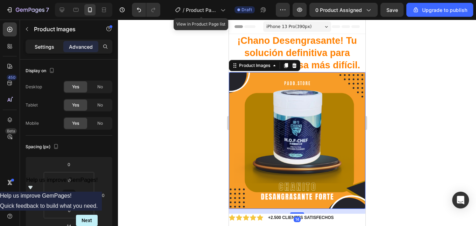
click at [43, 50] on div "Settings" at bounding box center [44, 46] width 35 height 11
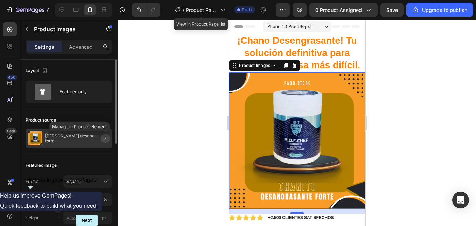
click at [105, 137] on icon "button" at bounding box center [105, 138] width 1 height 3
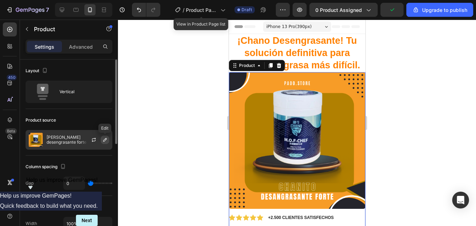
click at [104, 139] on icon "button" at bounding box center [105, 140] width 6 height 6
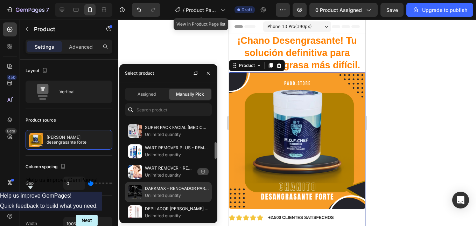
scroll to position [70, 0]
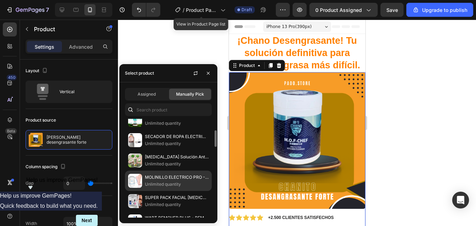
click at [148, 177] on p "MOLINILLO ELECTRICO PRO - REMOVEDOR [PERSON_NAME]" at bounding box center [177, 177] width 64 height 7
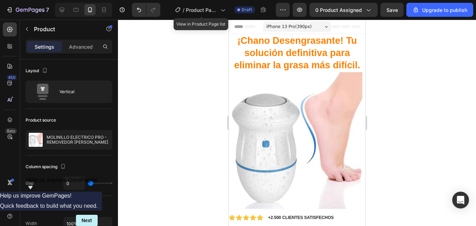
click at [383, 84] on div at bounding box center [297, 123] width 358 height 206
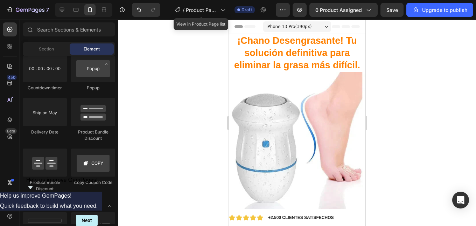
click at [388, 70] on div at bounding box center [297, 123] width 358 height 206
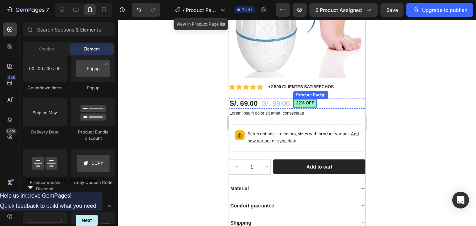
scroll to position [143, 0]
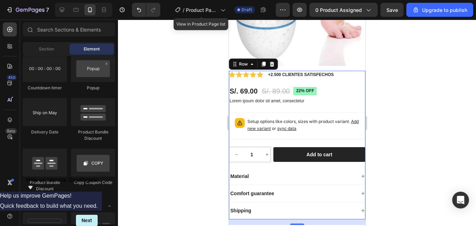
click at [321, 138] on div "Icon Icon Icon Icon Icon Icon List +2.500 CLIENTES SATISFECHOS Text Block Row S…" at bounding box center [296, 145] width 136 height 148
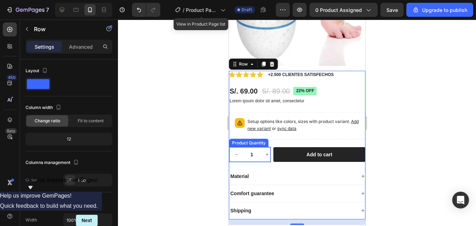
click at [253, 140] on div "Icon Icon Icon Icon Icon Icon List +2.500 CLIENTES SATISFECHOS Text Block Row S…" at bounding box center [296, 145] width 136 height 148
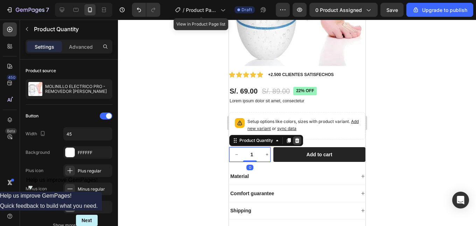
click at [295, 137] on icon at bounding box center [297, 140] width 6 height 6
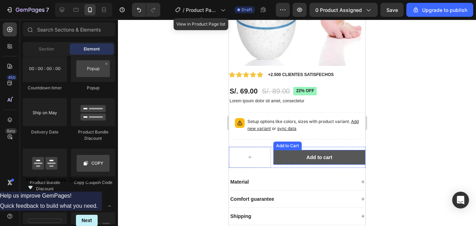
click at [275, 150] on button "Add to cart" at bounding box center [319, 157] width 92 height 15
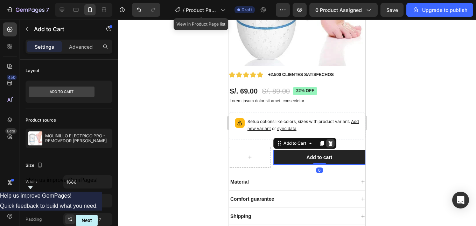
click at [331, 141] on icon at bounding box center [330, 143] width 5 height 5
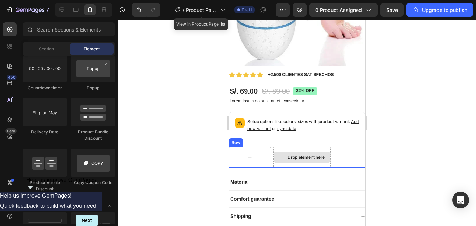
click at [273, 151] on div "Drop element here" at bounding box center [301, 156] width 57 height 11
click at [271, 152] on div "Row Drop element here Row" at bounding box center [296, 157] width 136 height 21
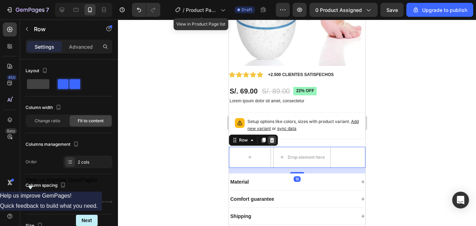
click at [274, 137] on icon at bounding box center [272, 140] width 6 height 6
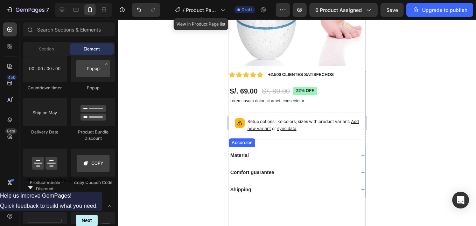
click at [258, 151] on div "Material" at bounding box center [292, 155] width 126 height 8
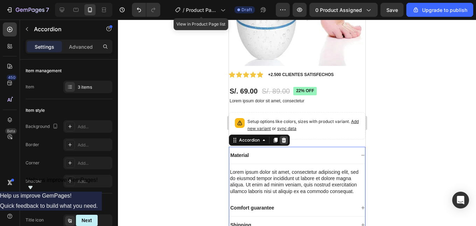
click at [284, 137] on icon at bounding box center [283, 139] width 5 height 5
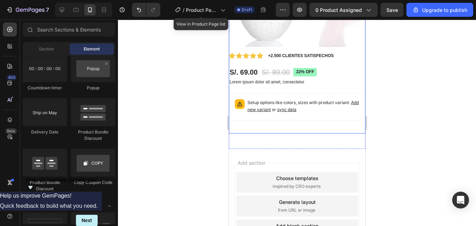
scroll to position [178, 0]
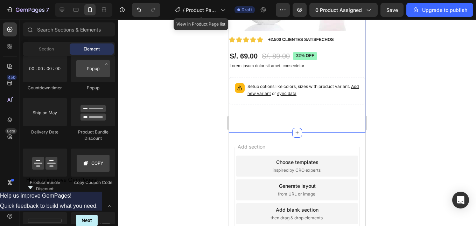
click at [263, 115] on div "Product Images Icon Icon Icon Icon Icon Icon List +2.500 CLIENTES SATISFECHOS T…" at bounding box center [296, 8] width 136 height 228
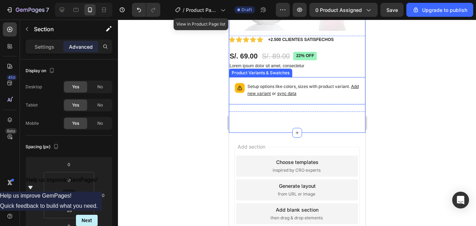
click at [288, 80] on div "Setup options like colors, sizes with product variant. Add new variant or sync …" at bounding box center [297, 90] width 130 height 21
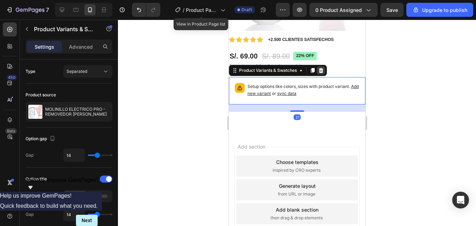
click at [317, 66] on div at bounding box center [320, 70] width 8 height 8
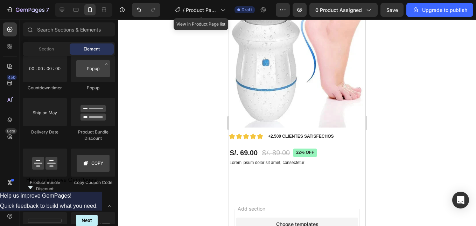
scroll to position [71, 0]
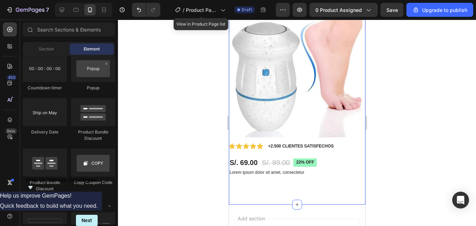
click at [253, 191] on div "Product Images Icon Icon Icon Icon Icon Icon List +2.500 CLIENTES SATISFECHOS T…" at bounding box center [296, 103] width 136 height 204
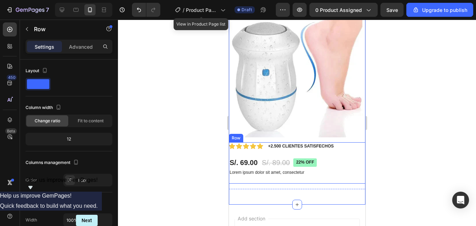
click at [284, 176] on div "Icon Icon Icon Icon Icon Icon List +2.500 CLIENTES SATISFECHOS Text Block Row S…" at bounding box center [296, 162] width 136 height 41
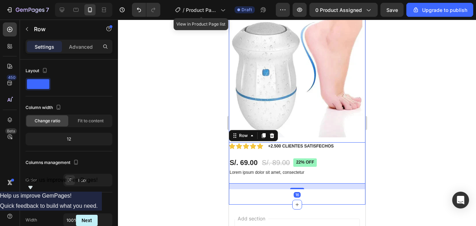
click at [261, 189] on div "Product Images Icon Icon Icon Icon Icon Icon List +2.500 CLIENTES SATISFECHOS T…" at bounding box center [296, 98] width 136 height 194
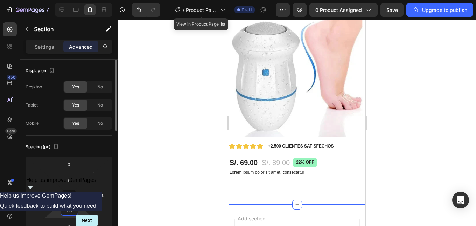
click at [71, 213] on input "28" at bounding box center [69, 210] width 14 height 10
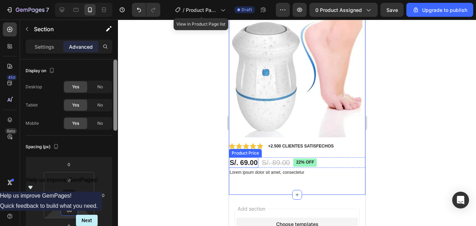
type input "o"
type input "0"
click at [398, 142] on div at bounding box center [297, 123] width 358 height 206
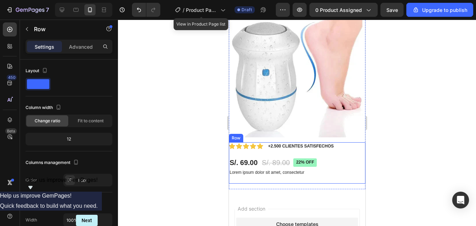
click at [343, 173] on div "Icon Icon Icon Icon Icon Icon List +2.500 CLIENTES SATISFECHOS Text Block Row S…" at bounding box center [296, 162] width 136 height 41
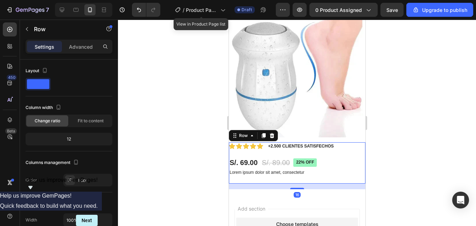
click at [441, 105] on div at bounding box center [297, 123] width 358 height 206
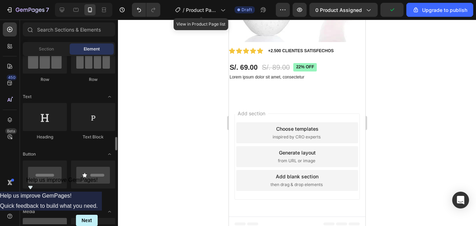
scroll to position [140, 0]
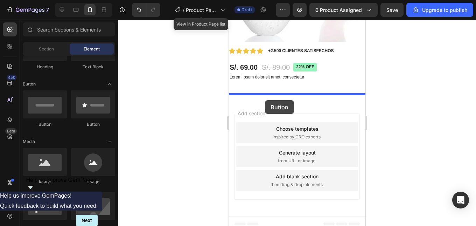
drag, startPoint x: 273, startPoint y: 131, endPoint x: 264, endPoint y: 100, distance: 32.2
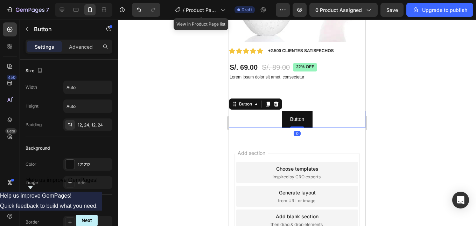
click at [401, 101] on div at bounding box center [297, 123] width 358 height 206
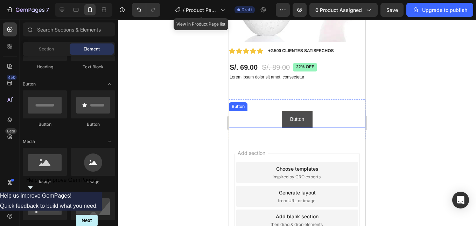
click at [303, 114] on button "Button" at bounding box center [296, 119] width 31 height 17
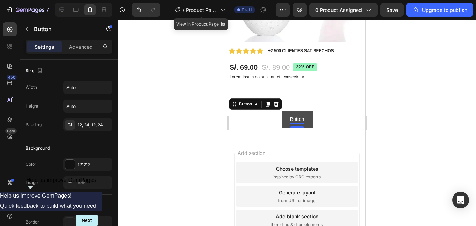
click at [300, 115] on p "Button" at bounding box center [297, 119] width 14 height 9
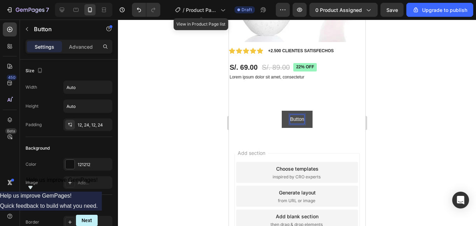
click at [300, 115] on p "Button" at bounding box center [297, 119] width 14 height 9
click at [298, 115] on p "Button" at bounding box center [297, 119] width 14 height 9
click at [295, 115] on p "C" at bounding box center [296, 119] width 3 height 9
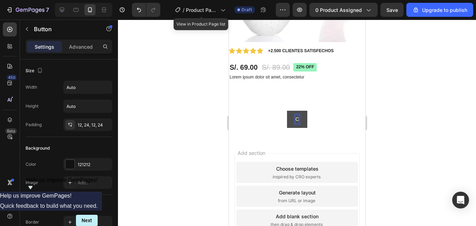
click at [295, 115] on p "C" at bounding box center [296, 119] width 3 height 9
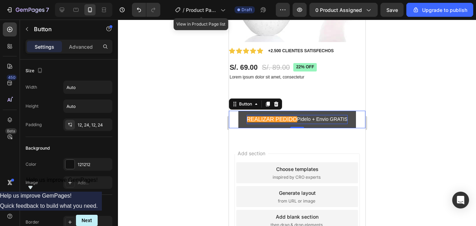
click at [385, 91] on div at bounding box center [297, 123] width 358 height 206
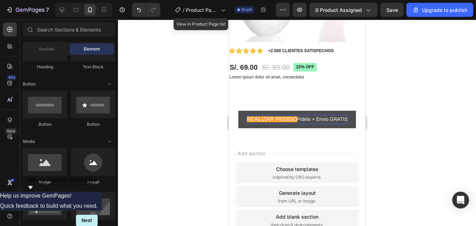
click at [396, 99] on div at bounding box center [297, 123] width 358 height 206
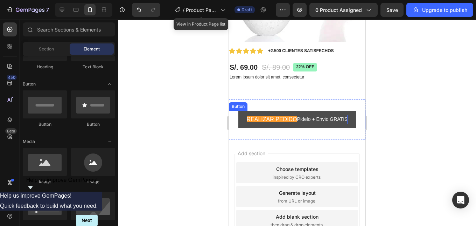
click at [302, 115] on p "Pidelo + Envio GRATIS" at bounding box center [322, 119] width 51 height 9
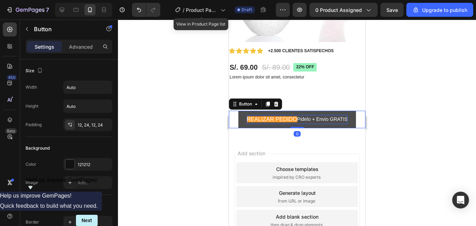
click at [381, 116] on div at bounding box center [297, 123] width 358 height 206
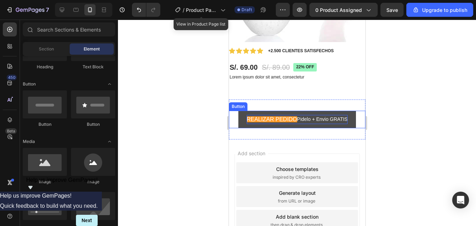
click at [297, 115] on p "Pidelo + Envio GRATIS" at bounding box center [322, 119] width 51 height 9
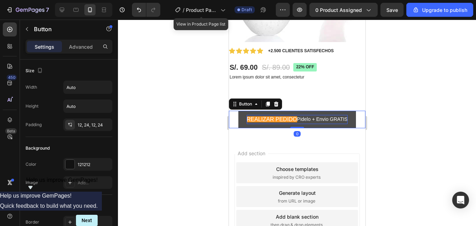
click at [391, 100] on div at bounding box center [297, 123] width 358 height 206
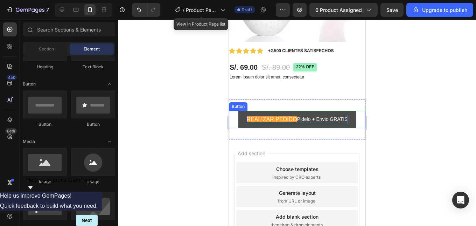
click at [298, 115] on p "Pidelo + Envio GRATIS" at bounding box center [322, 119] width 51 height 9
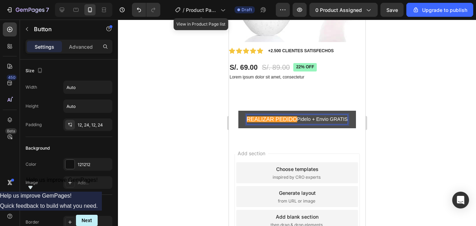
drag, startPoint x: 272, startPoint y: 114, endPoint x: 276, endPoint y: 115, distance: 3.9
click at [273, 116] on span "REALIZAR PEDIDO" at bounding box center [271, 119] width 50 height 6
click at [280, 116] on span "REALIZAR PEDIDO" at bounding box center [271, 119] width 50 height 6
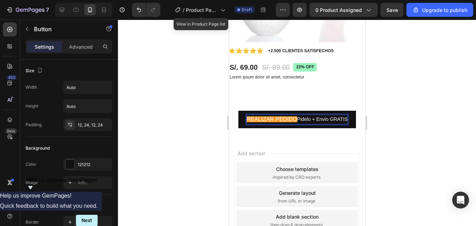
click at [401, 90] on div at bounding box center [297, 123] width 358 height 206
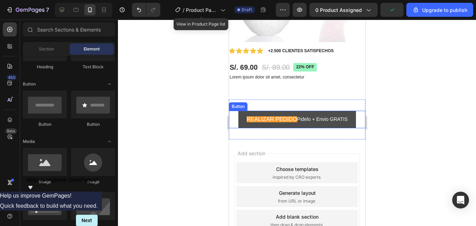
click at [344, 119] on button "REALIZAR PEDIDO Pidelo + Envio GRATIS" at bounding box center [297, 119] width 118 height 17
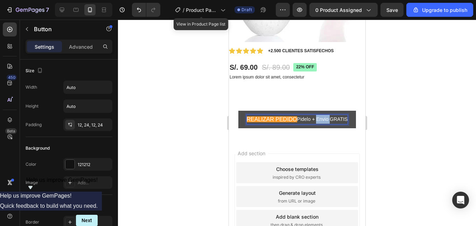
click at [313, 115] on p "Pidelo + Envio GRATIS" at bounding box center [322, 119] width 51 height 9
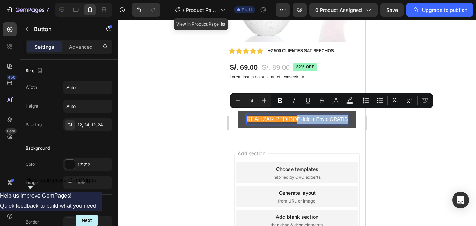
click at [313, 115] on p "Pidelo + Envio GRATIS" at bounding box center [322, 119] width 51 height 9
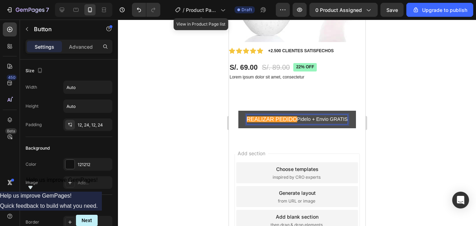
click at [297, 115] on p "Pidelo + Envio GRATIS" at bounding box center [322, 119] width 51 height 9
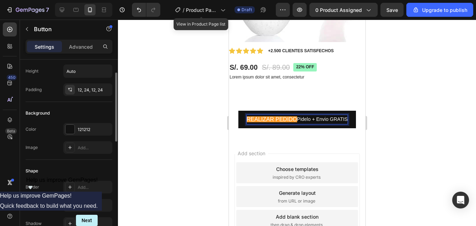
scroll to position [0, 0]
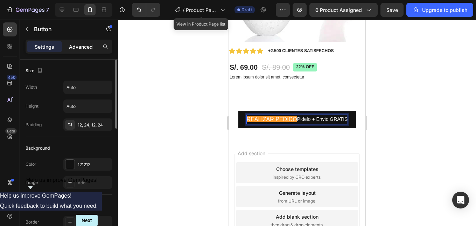
click at [72, 47] on p "Advanced" at bounding box center [81, 46] width 24 height 7
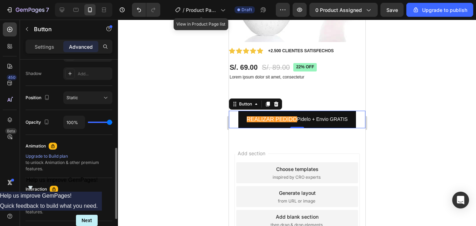
scroll to position [90, 0]
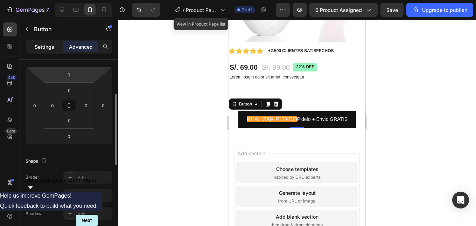
click at [51, 46] on p "Settings" at bounding box center [45, 46] width 20 height 7
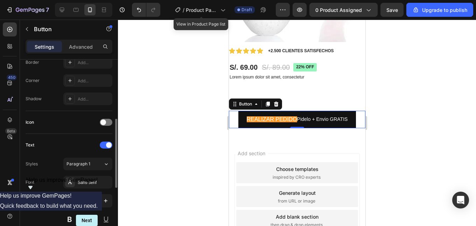
scroll to position [195, 0]
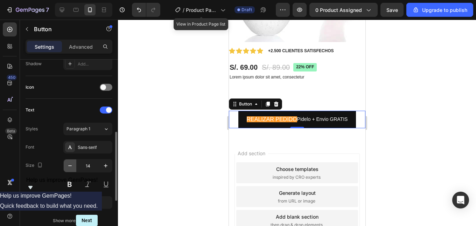
click at [69, 166] on icon "button" at bounding box center [69, 165] width 7 height 7
type input "13"
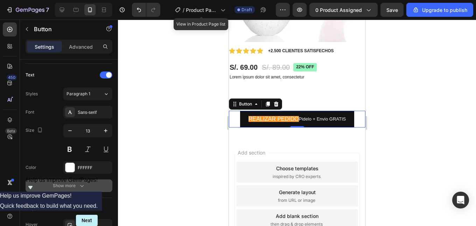
scroll to position [299, 0]
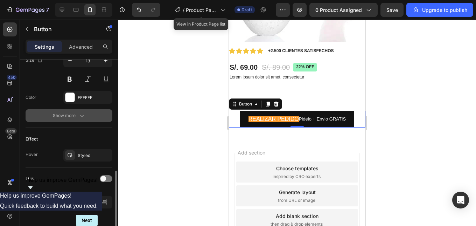
click at [76, 114] on div "Show more" at bounding box center [69, 115] width 33 height 7
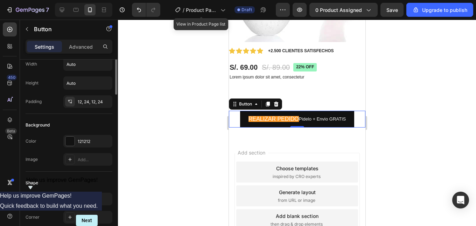
scroll to position [0, 0]
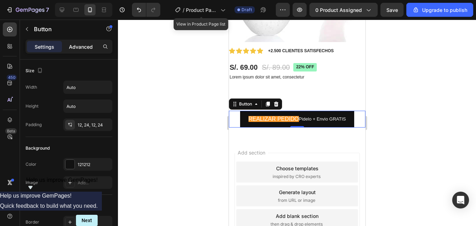
click at [76, 50] on p "Advanced" at bounding box center [81, 46] width 24 height 7
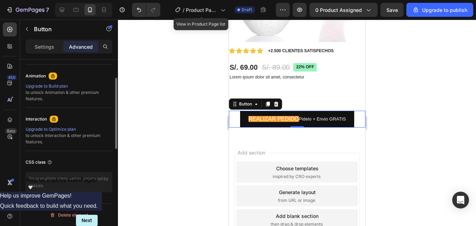
scroll to position [160, 0]
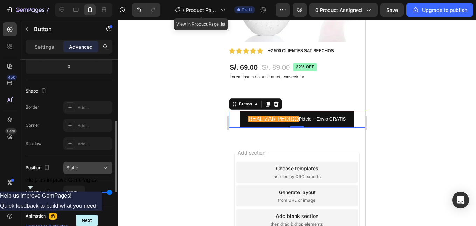
click at [98, 163] on button "Static" at bounding box center [87, 167] width 49 height 13
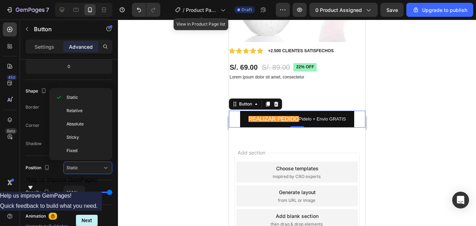
click at [380, 90] on div at bounding box center [297, 123] width 358 height 206
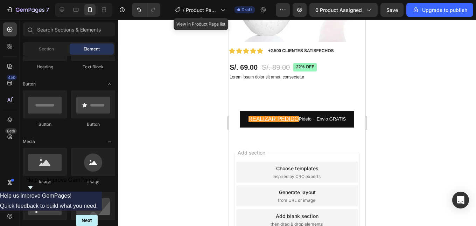
click at [381, 102] on div at bounding box center [297, 123] width 358 height 206
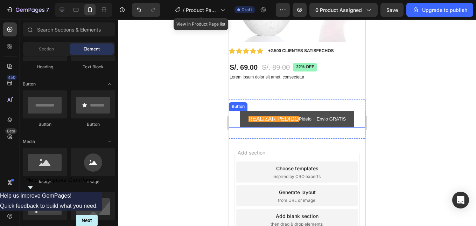
click at [296, 119] on button "REALIZAR PEDIDO Pidelo + Envio GRATIS" at bounding box center [297, 119] width 114 height 17
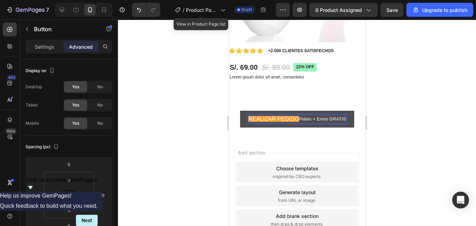
click at [295, 116] on span "REALIZAR PEDIDO" at bounding box center [273, 119] width 50 height 6
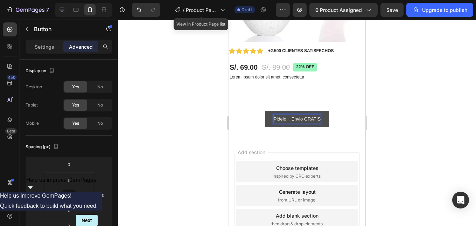
click at [306, 115] on p "Pidelo + Envio GRATIS" at bounding box center [296, 119] width 47 height 8
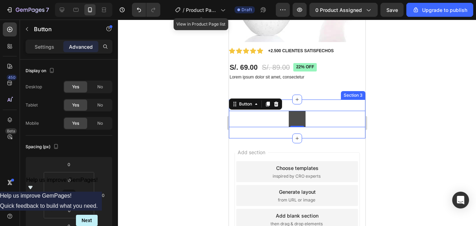
click at [410, 118] on div at bounding box center [297, 123] width 358 height 206
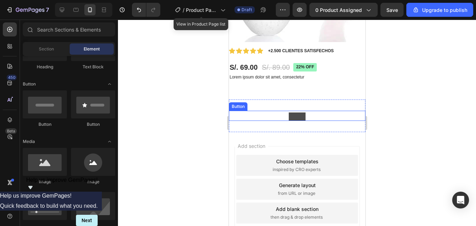
click at [291, 113] on button at bounding box center [296, 116] width 17 height 8
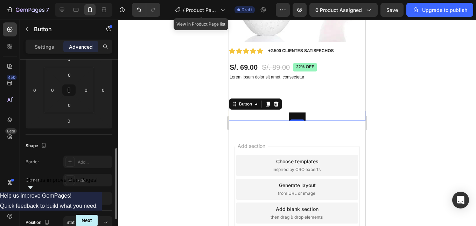
scroll to position [175, 0]
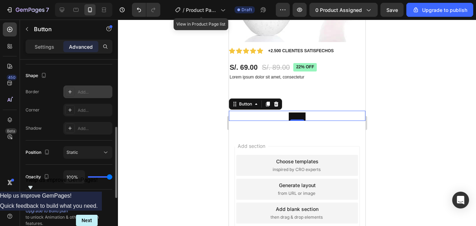
click at [70, 92] on icon at bounding box center [70, 92] width 6 height 6
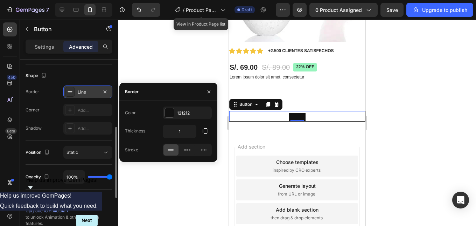
click at [412, 108] on div at bounding box center [297, 123] width 358 height 206
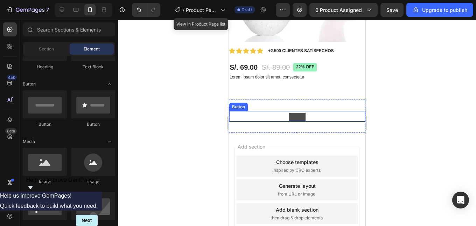
click at [288, 113] on button at bounding box center [296, 117] width 17 height 8
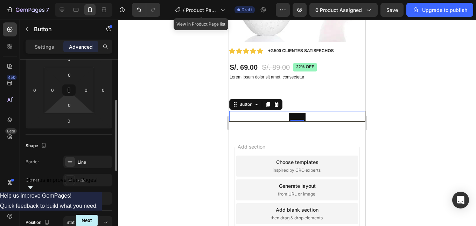
scroll to position [140, 0]
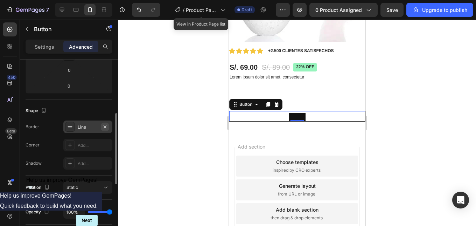
click at [105, 127] on icon "button" at bounding box center [105, 126] width 3 height 3
click at [388, 96] on div at bounding box center [297, 123] width 358 height 206
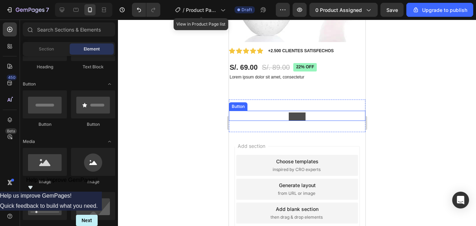
click at [295, 113] on button at bounding box center [296, 116] width 17 height 8
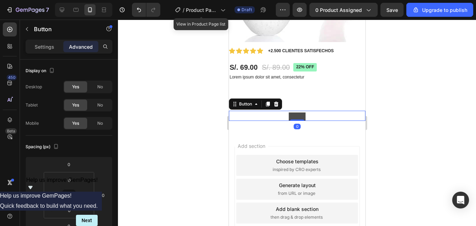
click at [294, 112] on button at bounding box center [296, 116] width 17 height 8
click at [296, 112] on button at bounding box center [296, 116] width 17 height 8
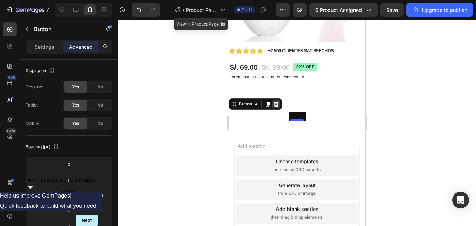
click at [279, 100] on div at bounding box center [275, 104] width 8 height 8
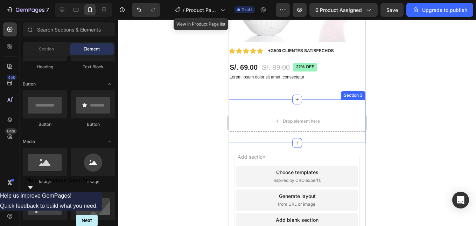
click at [419, 92] on div at bounding box center [297, 123] width 358 height 206
click at [401, 83] on div at bounding box center [297, 123] width 358 height 206
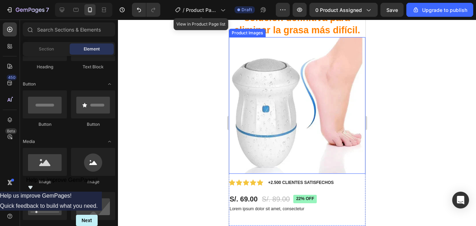
scroll to position [0, 0]
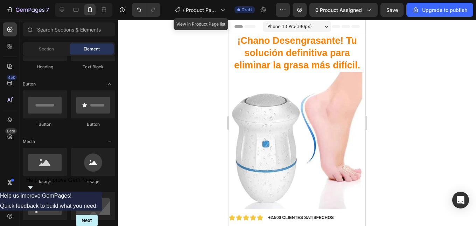
click at [403, 71] on div at bounding box center [297, 123] width 358 height 206
click at [343, 83] on img at bounding box center [296, 140] width 136 height 136
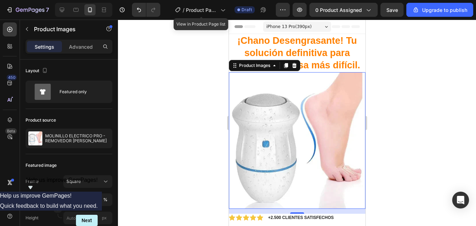
drag, startPoint x: 416, startPoint y: 94, endPoint x: 378, endPoint y: 101, distance: 38.4
click at [415, 94] on div at bounding box center [297, 123] width 358 height 206
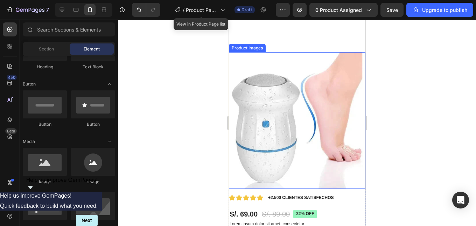
scroll to position [70, 0]
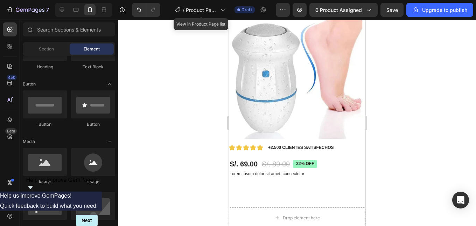
click at [414, 79] on div at bounding box center [297, 123] width 358 height 206
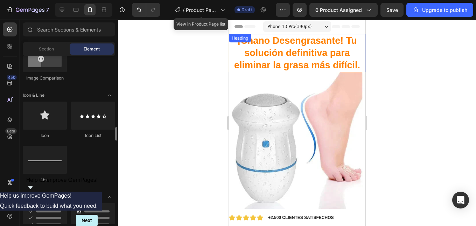
scroll to position [455, 0]
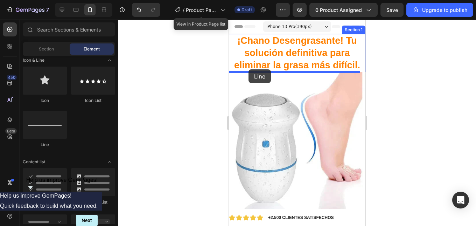
drag, startPoint x: 271, startPoint y: 149, endPoint x: 248, endPoint y: 69, distance: 82.8
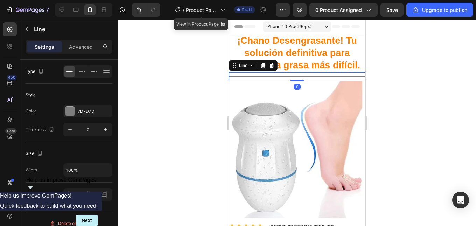
click at [296, 77] on div at bounding box center [296, 76] width 136 height 1
click at [273, 69] on div at bounding box center [271, 65] width 8 height 8
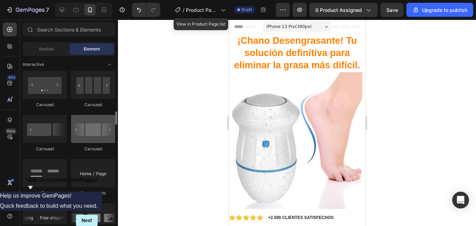
scroll to position [735, 0]
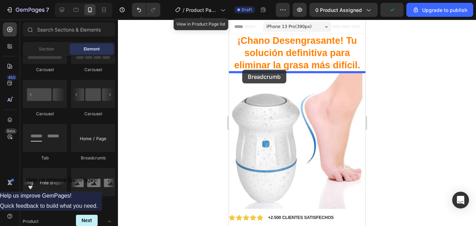
drag, startPoint x: 319, startPoint y: 160, endPoint x: 242, endPoint y: 70, distance: 118.6
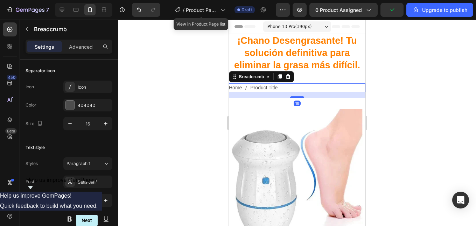
click at [274, 89] on span "Product Title" at bounding box center [263, 87] width 27 height 9
click at [287, 76] on icon at bounding box center [287, 76] width 5 height 5
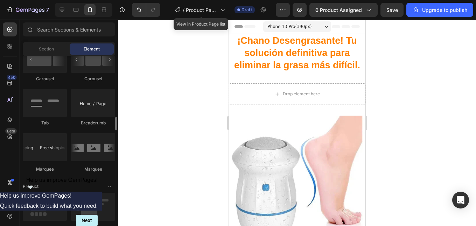
scroll to position [805, 0]
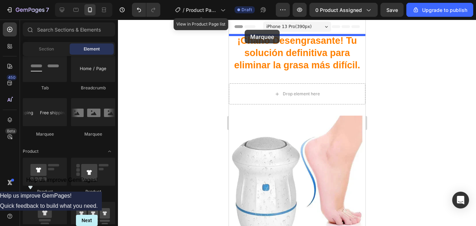
drag, startPoint x: 277, startPoint y: 134, endPoint x: 244, endPoint y: 30, distance: 108.9
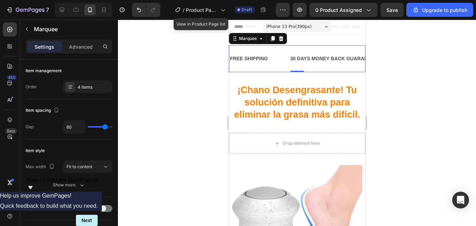
click at [272, 57] on div "FREE SHIPPING Text Block" at bounding box center [259, 59] width 60 height 16
click at [261, 59] on div "FREE SHIPPING" at bounding box center [248, 59] width 39 height 10
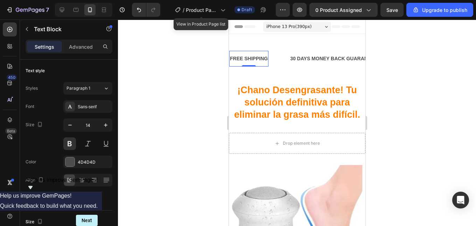
click at [253, 57] on div "FREE SHIPPING" at bounding box center [248, 59] width 39 height 10
click at [253, 57] on p "FREE SHIPPING" at bounding box center [248, 58] width 38 height 9
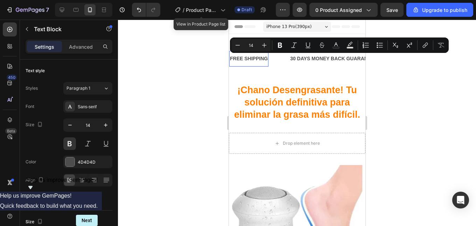
click at [239, 59] on p "FREE SHIPPING" at bounding box center [248, 58] width 38 height 9
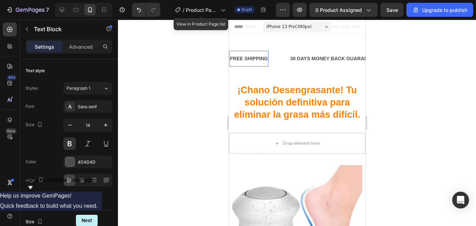
click at [263, 57] on p "FREE SHIPPING" at bounding box center [248, 58] width 38 height 9
click at [266, 58] on p "FREE SHIPPING" at bounding box center [248, 58] width 38 height 9
click at [233, 56] on p "FPAGA EN CASA" at bounding box center [249, 58] width 40 height 9
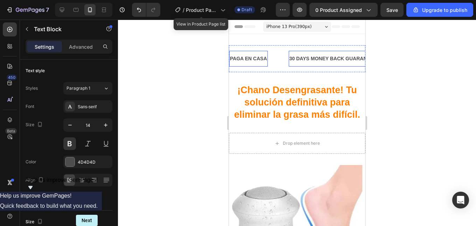
click at [324, 58] on div "30 DAYS MONEY BACK GUARANTEE" at bounding box center [332, 59] width 89 height 10
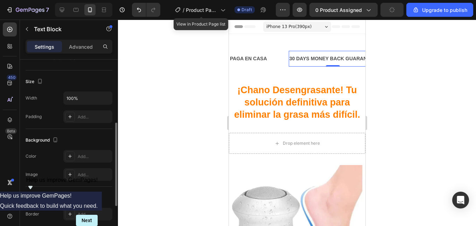
click at [324, 58] on div "30 DAYS MONEY BACK GUARANTEE" at bounding box center [332, 59] width 89 height 10
click at [357, 59] on p "30 DAYS MONEY BACK GUARANTEE" at bounding box center [332, 58] width 87 height 9
click at [327, 57] on p "30 DAYS RANTEE" at bounding box center [310, 58] width 42 height 9
click at [295, 57] on p "30ENTREGA EN" at bounding box center [307, 58] width 37 height 9
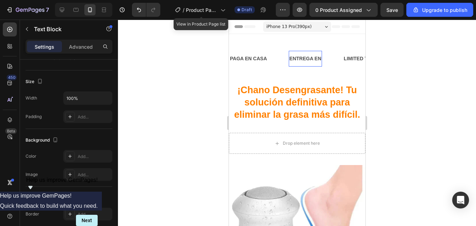
click at [321, 59] on p "ENTREGA EN" at bounding box center [305, 58] width 32 height 9
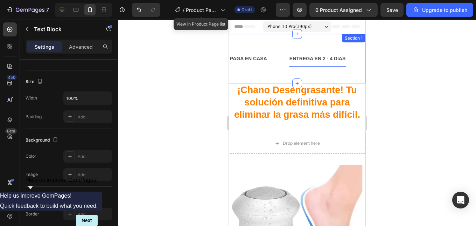
click at [346, 74] on div "PAGA EN CASA Text Block ENTREGA EN 2 - 4 DIAS Text Block 0 LIMITED TIME 50% OFF…" at bounding box center [296, 58] width 136 height 49
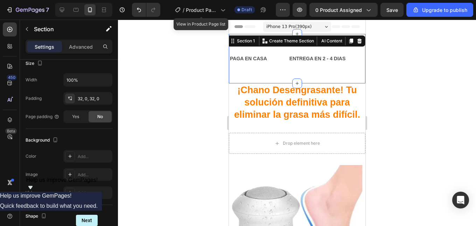
scroll to position [0, 0]
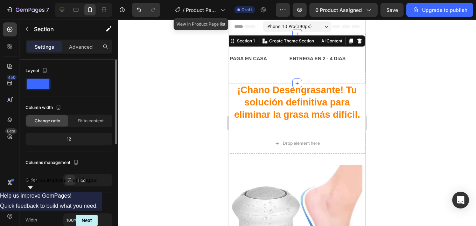
click at [348, 64] on div "ENTREGA EN 2 - 4 [PERSON_NAME] Text Block" at bounding box center [327, 59] width 79 height 16
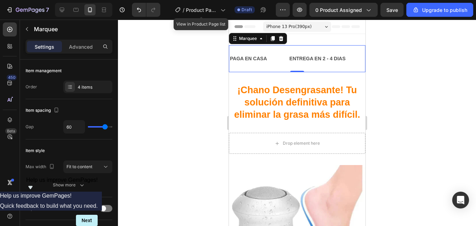
click at [350, 57] on div "ENTREGA EN 2 - 4 [PERSON_NAME] Text Block" at bounding box center [327, 59] width 79 height 16
click at [346, 57] on div "ENTREGA EN 2 - 4 [PERSON_NAME] Text Block" at bounding box center [327, 59] width 79 height 16
click at [345, 57] on div "ENTREGA EN 2 - 4 [PERSON_NAME]" at bounding box center [317, 59] width 58 height 10
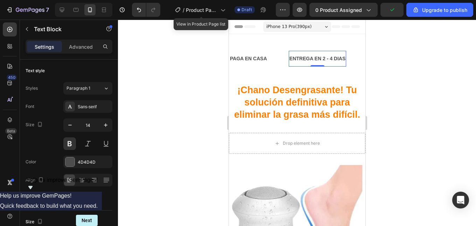
click at [380, 61] on div at bounding box center [297, 123] width 358 height 206
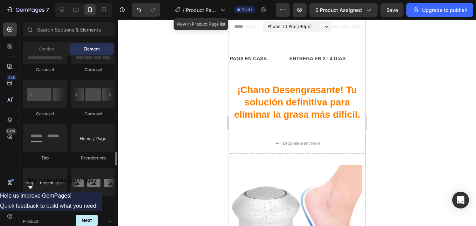
scroll to position [770, 0]
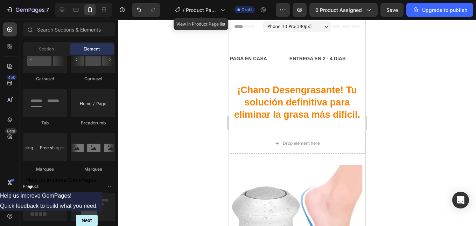
click at [399, 63] on div at bounding box center [297, 123] width 358 height 206
click at [297, 10] on icon "button" at bounding box center [299, 9] width 7 height 7
click at [320, 53] on div "ENTREGA EN 2 - 4 [PERSON_NAME] Text Block" at bounding box center [317, 59] width 58 height 16
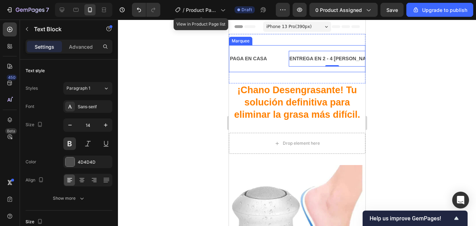
click at [351, 63] on div "ENTREGA EN 2 - 4 [PERSON_NAME] Text Block 0" at bounding box center [342, 59] width 108 height 16
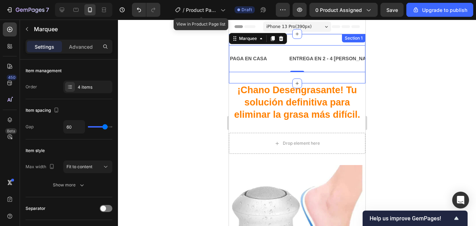
click at [304, 41] on div "PAGA EN CASA Text Block ENTREGA EN 2 - 4 [PERSON_NAME] Text Block LIMITED TIME …" at bounding box center [296, 58] width 136 height 49
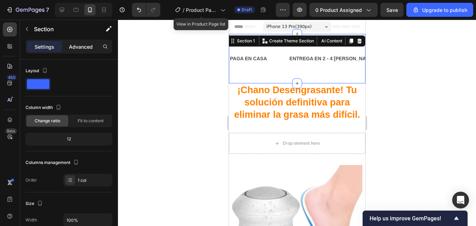
click at [82, 45] on p "Advanced" at bounding box center [81, 46] width 24 height 7
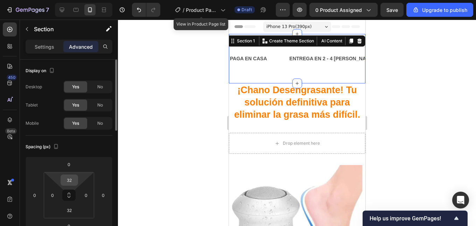
click at [73, 180] on input "32" at bounding box center [69, 180] width 14 height 10
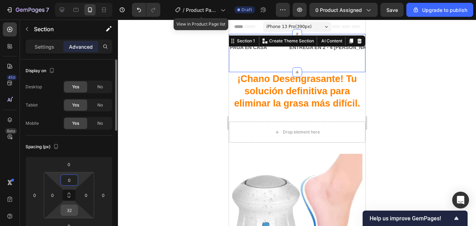
type input "0"
click at [71, 208] on input "32" at bounding box center [69, 210] width 14 height 10
type input "0"
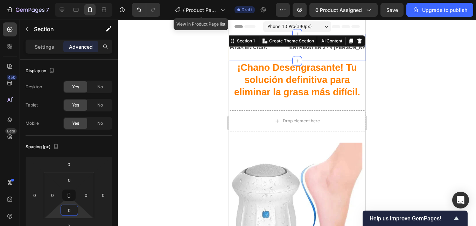
click at [389, 89] on div at bounding box center [297, 123] width 358 height 206
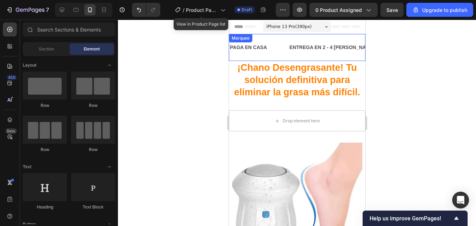
click at [281, 56] on div "PAGA EN CASA Text Block ENTREGA EN 2 - 4 [PERSON_NAME] Text Block LIMITED TIME …" at bounding box center [296, 47] width 136 height 27
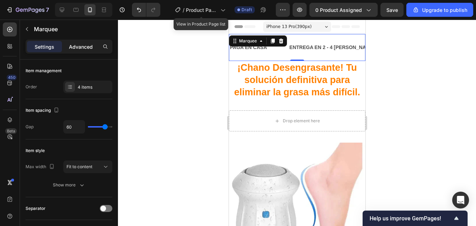
click at [74, 51] on div "Advanced" at bounding box center [80, 46] width 35 height 11
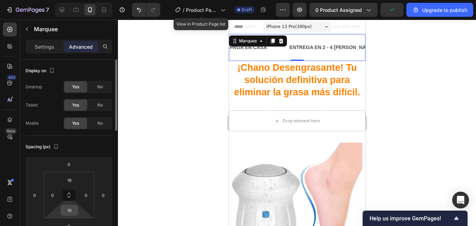
click at [72, 210] on input "16" at bounding box center [69, 210] width 14 height 10
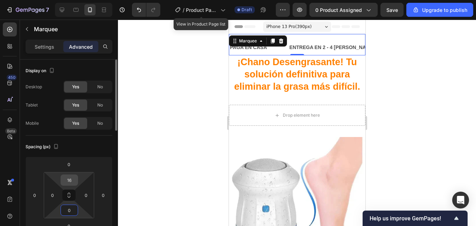
type input "0"
click at [70, 180] on input "16" at bounding box center [69, 180] width 14 height 10
type input "0"
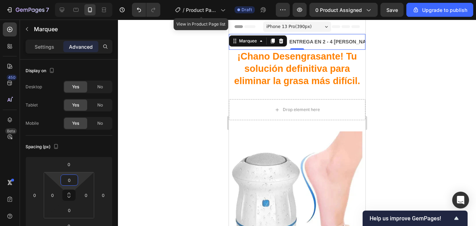
click at [407, 90] on div at bounding box center [297, 123] width 358 height 206
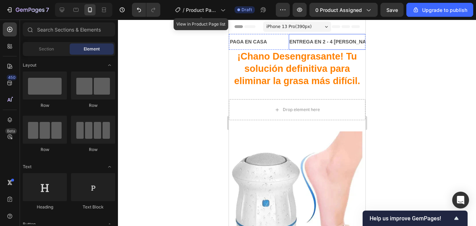
click at [311, 42] on p "ENTREGA EN 2 - 4 [PERSON_NAME]" at bounding box center [332, 41] width 86 height 9
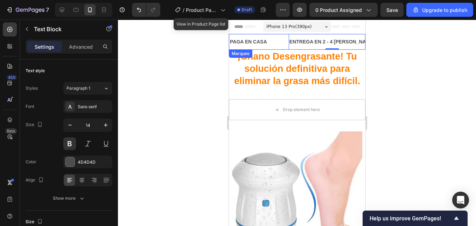
click at [352, 45] on div "ENTREGA EN 2 - 4 [PERSON_NAME] Text Block 0" at bounding box center [342, 42] width 108 height 16
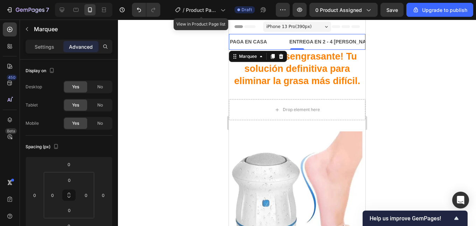
click at [351, 45] on div "ENTREGA EN 2 - 4 [PERSON_NAME] Text Block" at bounding box center [342, 42] width 108 height 16
click at [351, 39] on div "ENTREGA EN 2 - 4 [PERSON_NAME] Text Block" at bounding box center [342, 42] width 108 height 16
click at [344, 38] on p "ENTREGA EN 2 - 4 [PERSON_NAME]" at bounding box center [332, 41] width 86 height 9
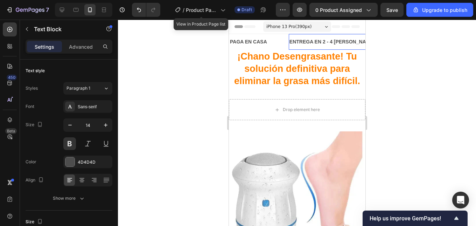
click at [343, 42] on p "ENTREGA EN 2 - 4 [PERSON_NAME]" at bounding box center [332, 41] width 86 height 9
click at [389, 46] on div at bounding box center [297, 123] width 358 height 206
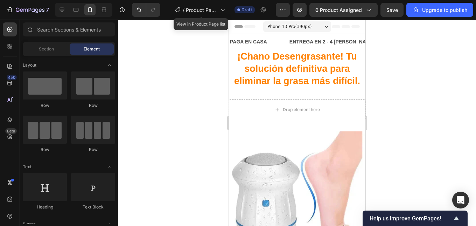
click at [387, 54] on div at bounding box center [297, 123] width 358 height 206
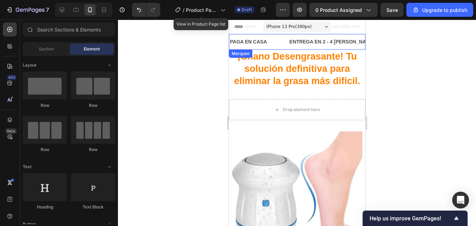
click at [282, 44] on div "PAGA EN CASA Text Block" at bounding box center [258, 42] width 59 height 16
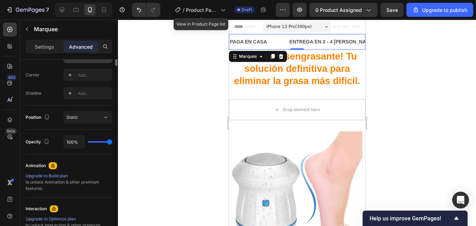
scroll to position [70, 0]
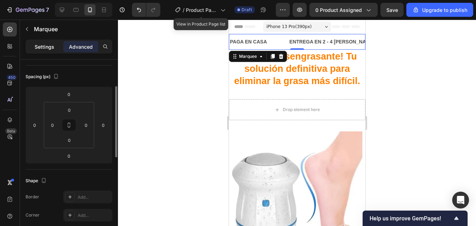
click at [52, 46] on p "Settings" at bounding box center [45, 46] width 20 height 7
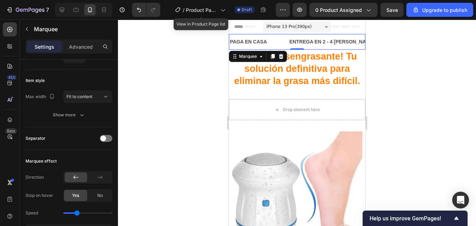
click at [75, 40] on div "Settings Advanced" at bounding box center [69, 47] width 87 height 14
click at [76, 43] on p "Advanced" at bounding box center [81, 46] width 24 height 7
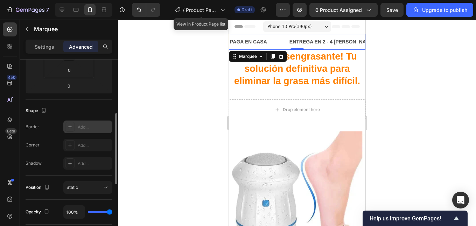
scroll to position [175, 0]
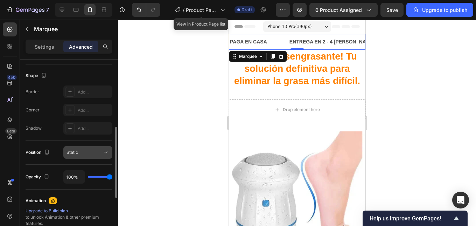
click at [104, 150] on icon at bounding box center [105, 152] width 7 height 7
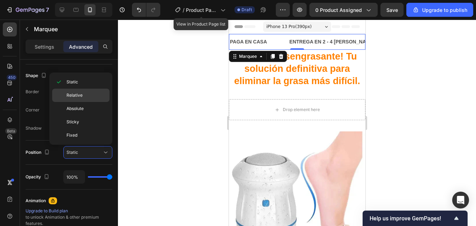
click at [83, 96] on p "Relative" at bounding box center [86, 95] width 40 height 6
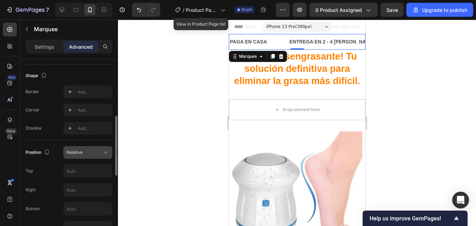
click at [106, 151] on icon at bounding box center [105, 152] width 7 height 7
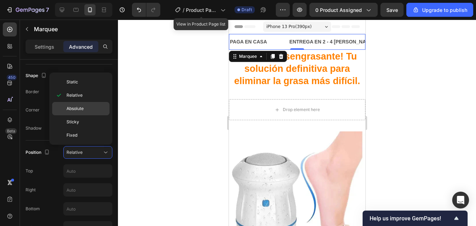
click at [85, 107] on p "Absolute" at bounding box center [86, 108] width 40 height 6
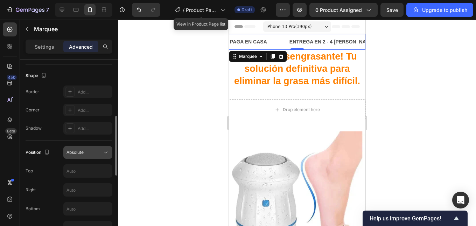
click at [102, 151] on div "Absolute" at bounding box center [84, 152] width 36 height 6
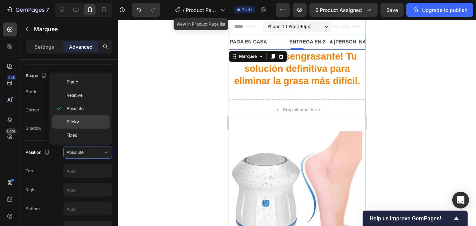
click at [85, 119] on p "Sticky" at bounding box center [86, 122] width 40 height 6
type input "0"
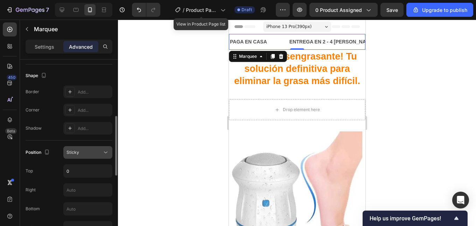
click at [91, 154] on div "Sticky" at bounding box center [84, 152] width 36 height 6
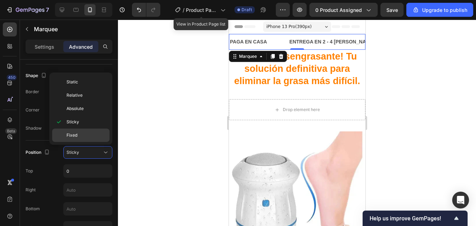
click at [86, 132] on p "Fixed" at bounding box center [86, 135] width 40 height 6
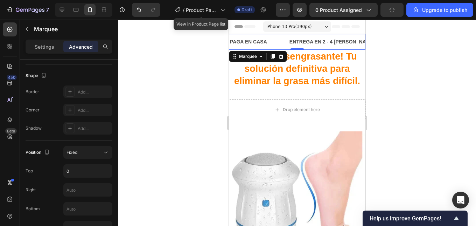
click at [386, 45] on div at bounding box center [297, 123] width 358 height 206
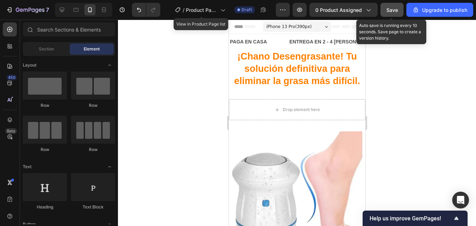
click at [395, 11] on span "Save" at bounding box center [392, 10] width 12 height 6
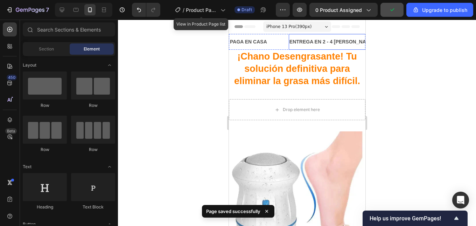
click at [316, 36] on div "ENTREGA EN 2 - 4 [PERSON_NAME] Text Block" at bounding box center [331, 42] width 87 height 16
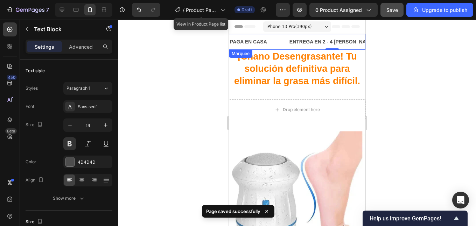
click at [273, 39] on div "PAGA EN CASA Text Block" at bounding box center [258, 42] width 59 height 16
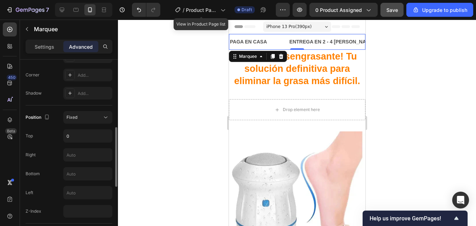
scroll to position [245, 0]
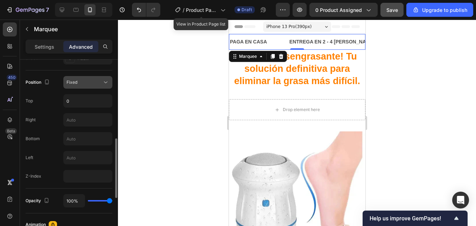
click at [91, 84] on div "Fixed" at bounding box center [84, 82] width 36 height 6
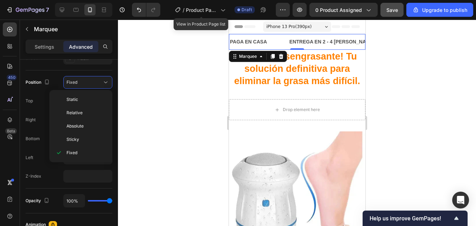
click at [377, 82] on div at bounding box center [297, 123] width 358 height 206
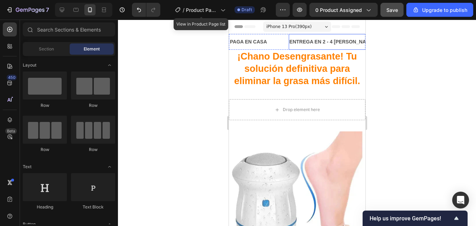
click at [317, 40] on p "ENTREGA EN 2 - 4 [PERSON_NAME]" at bounding box center [332, 41] width 86 height 9
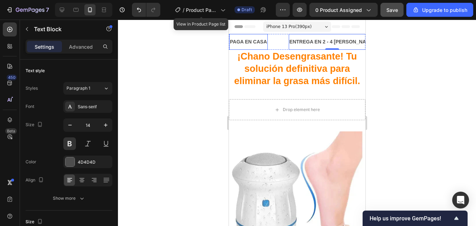
click at [265, 41] on p "PAGA EN CASA" at bounding box center [247, 41] width 37 height 9
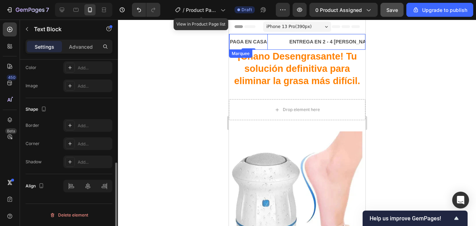
click at [282, 44] on div "PAGA EN CASA Text Block 0" at bounding box center [258, 42] width 59 height 16
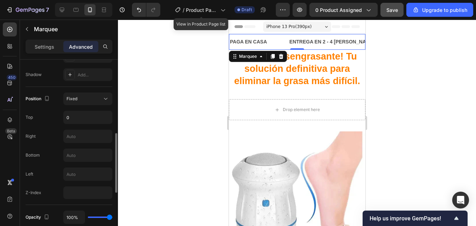
scroll to position [0, 0]
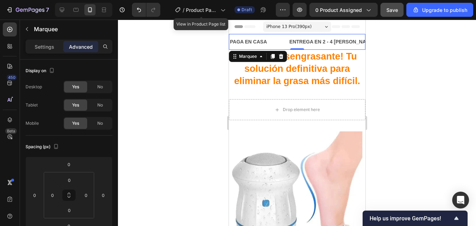
click at [351, 45] on div "ENTREGA EN 2 - 4 [PERSON_NAME] Text Block" at bounding box center [342, 42] width 108 height 16
click at [372, 47] on div at bounding box center [297, 123] width 358 height 206
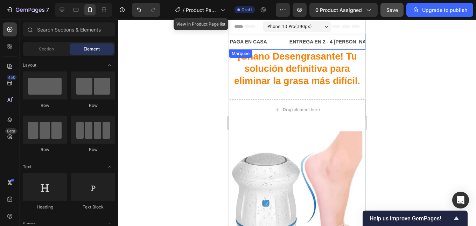
click at [348, 46] on div "ENTREGA EN 2 - 4 [PERSON_NAME] Text Block" at bounding box center [342, 42] width 108 height 16
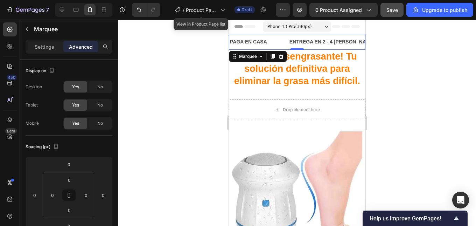
click at [347, 42] on div "ENTREGA EN 2 - 4 [PERSON_NAME] Text Block" at bounding box center [342, 42] width 108 height 16
click at [52, 45] on p "Settings" at bounding box center [45, 46] width 20 height 7
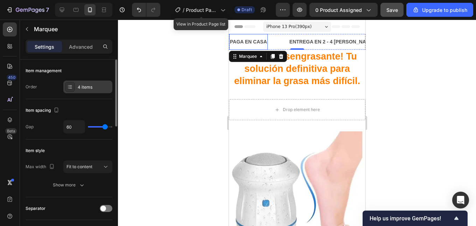
click at [77, 89] on div "4 items" at bounding box center [87, 86] width 49 height 13
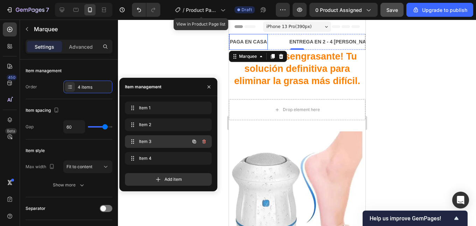
click at [168, 141] on span "Item 3" at bounding box center [159, 141] width 40 height 6
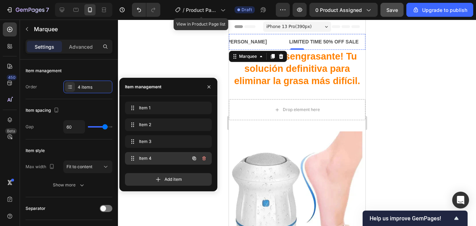
click at [164, 157] on span "Item 4" at bounding box center [159, 158] width 40 height 6
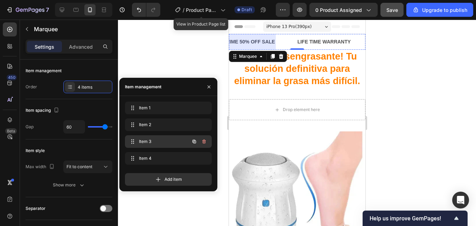
click at [163, 143] on span "Item 3" at bounding box center [159, 141] width 40 height 6
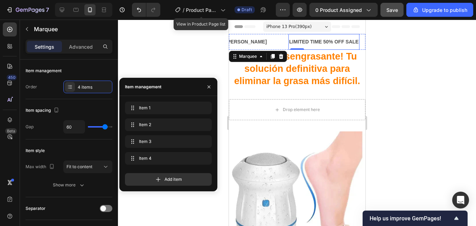
click at [296, 40] on div "LIMITED TIME 50% OFF SALE" at bounding box center [323, 42] width 71 height 10
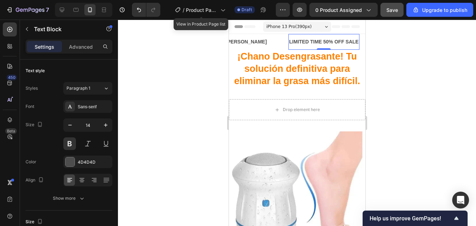
click at [296, 40] on div "LIMITED TIME 50% OFF SALE" at bounding box center [323, 42] width 71 height 10
click at [296, 40] on p "LIMITED TIME 50% OFF SALE" at bounding box center [323, 41] width 69 height 9
click at [309, 44] on p "Envio gratis a todo el [GEOGRAPHIC_DATA]" at bounding box center [340, 41] width 103 height 9
click at [289, 41] on p "Envio gratis a todo el [GEOGRAPHIC_DATA]" at bounding box center [340, 41] width 103 height 9
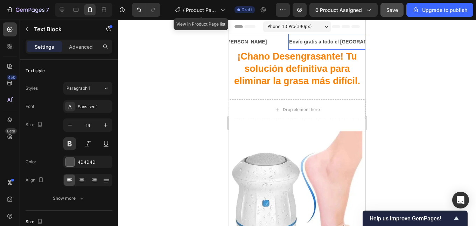
click at [320, 42] on p "Env í o gratis a todo el [GEOGRAPHIC_DATA]" at bounding box center [340, 41] width 103 height 9
click at [93, 85] on div "Paragraph 1" at bounding box center [80, 88] width 28 height 6
click at [294, 39] on p "Env í o gratis a todo el Per ú" at bounding box center [320, 41] width 62 height 9
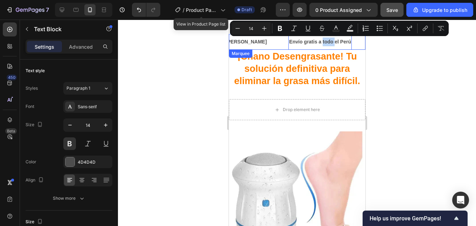
click at [249, 41] on div "ENTREGA EN 2 - 4 [PERSON_NAME] Text Block" at bounding box center [234, 42] width 108 height 16
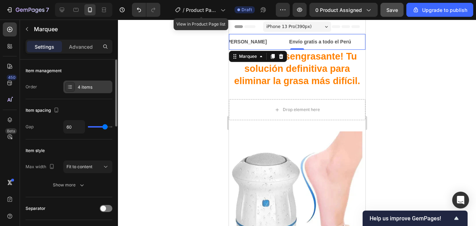
click at [91, 87] on div "4 items" at bounding box center [94, 87] width 33 height 6
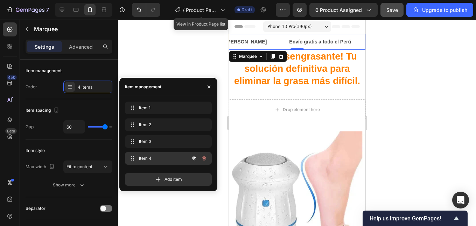
click at [161, 158] on span "Item 4" at bounding box center [159, 158] width 40 height 6
click at [202, 157] on icon "button" at bounding box center [204, 158] width 6 height 6
click at [196, 158] on div "Delete" at bounding box center [199, 158] width 13 height 6
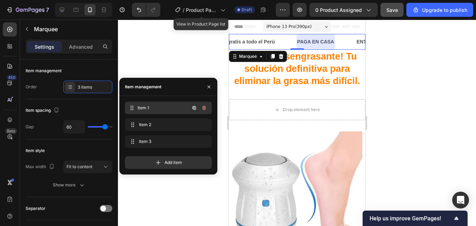
click at [166, 106] on span "Item 1" at bounding box center [163, 108] width 52 height 6
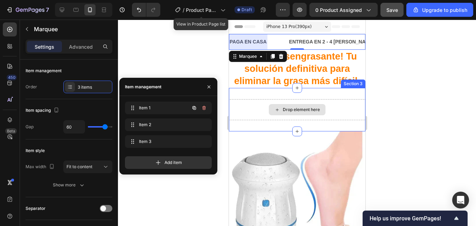
scroll to position [0, 0]
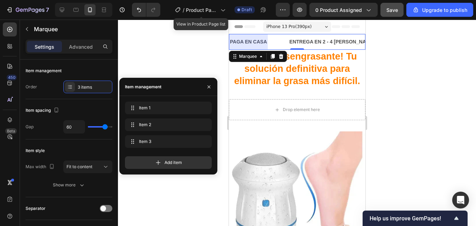
click at [252, 42] on div at bounding box center [248, 42] width 38 height 16
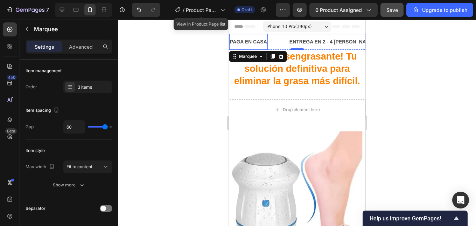
click at [261, 42] on p "PAGA EN CASA" at bounding box center [247, 41] width 37 height 9
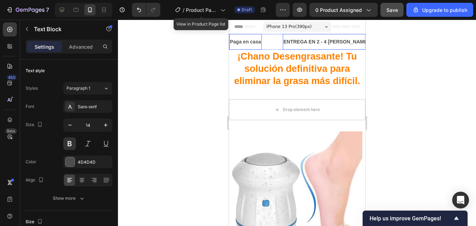
click at [299, 45] on p "ENTREGA EN 2 - 4 [PERSON_NAME]" at bounding box center [326, 41] width 86 height 9
click at [252, 39] on p "Paga en casa" at bounding box center [244, 41] width 31 height 9
click at [253, 42] on p "Paga en casa" at bounding box center [244, 41] width 31 height 9
click at [295, 41] on p "ENTREGA EN 2 - 4 [PERSON_NAME]" at bounding box center [327, 41] width 86 height 9
click at [337, 42] on p "ENTREGA EN 2 - 4 [PERSON_NAME]" at bounding box center [327, 41] width 86 height 9
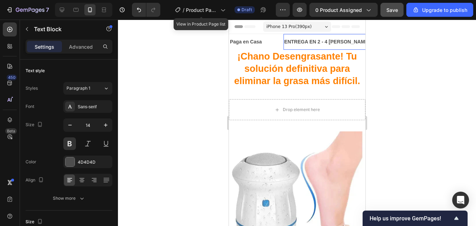
click at [316, 41] on p "ENTREGA EN 2 - 4 [PERSON_NAME]" at bounding box center [327, 41] width 86 height 9
click at [405, 57] on div at bounding box center [297, 123] width 358 height 206
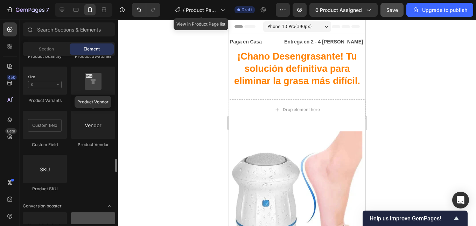
scroll to position [1399, 0]
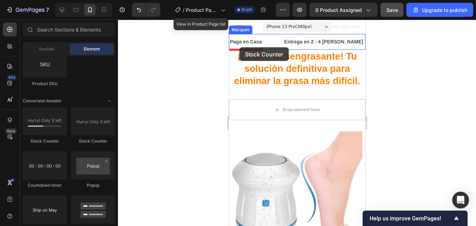
drag, startPoint x: 322, startPoint y: 140, endPoint x: 239, endPoint y: 47, distance: 124.6
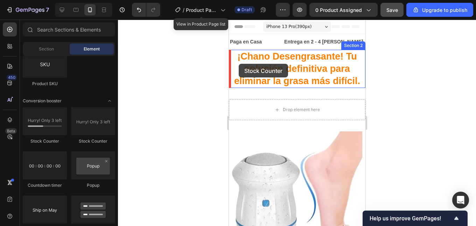
drag, startPoint x: 305, startPoint y: 151, endPoint x: 238, endPoint y: 64, distance: 110.6
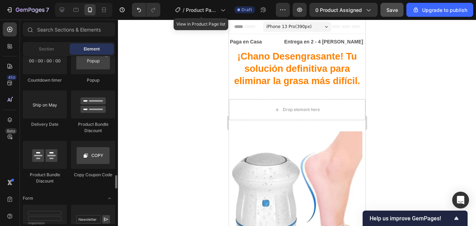
scroll to position [1539, 0]
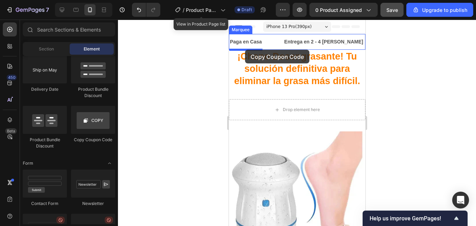
drag, startPoint x: 320, startPoint y: 147, endPoint x: 245, endPoint y: 50, distance: 122.7
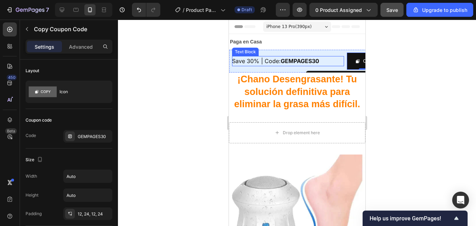
drag, startPoint x: 272, startPoint y: 61, endPoint x: 268, endPoint y: 62, distance: 3.8
click at [272, 61] on span "Save 30% | Code: GEMPAGES30" at bounding box center [275, 60] width 87 height 7
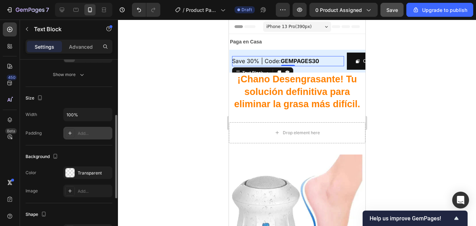
scroll to position [0, 0]
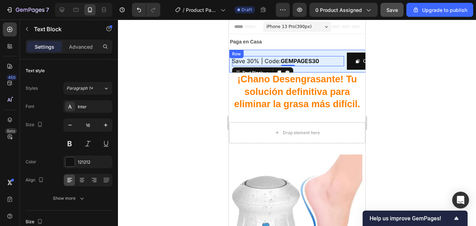
click at [292, 51] on div "Save 30% | Code: GEMPAGES30 Text Block 0 Copy Copy Coupon Code Row" at bounding box center [308, 61] width 158 height 23
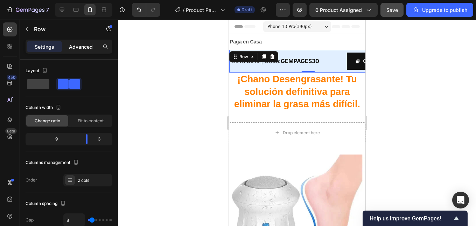
click at [83, 50] on p "Advanced" at bounding box center [81, 46] width 24 height 7
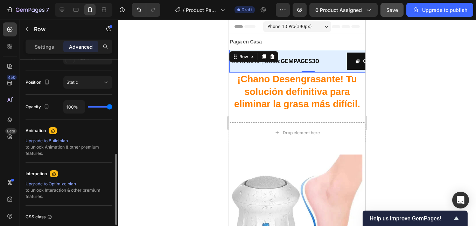
scroll to position [299, 0]
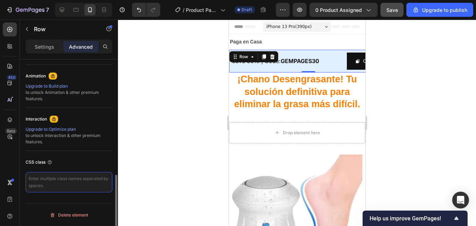
click at [58, 182] on textarea at bounding box center [69, 182] width 87 height 20
paste textarea "<div id="buyers-counter" style="font-size:18px; font-weight:bold; color:#d32f2f…"
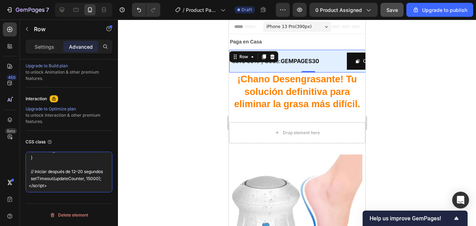
scroll to position [267, 0]
type textarea "<div id="buyers-counter" style="font-size:18px; font-weight:bold; color:#d32f2f…"
click at [395, 112] on div at bounding box center [297, 123] width 358 height 206
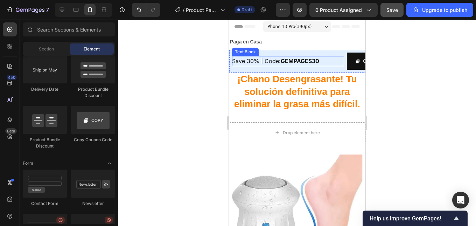
click at [285, 57] on strong "GEMPAGES30" at bounding box center [299, 60] width 38 height 7
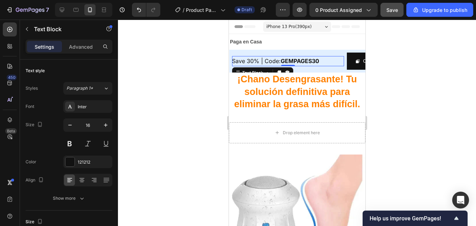
click at [311, 61] on strong "GEMPAGES30" at bounding box center [299, 60] width 38 height 7
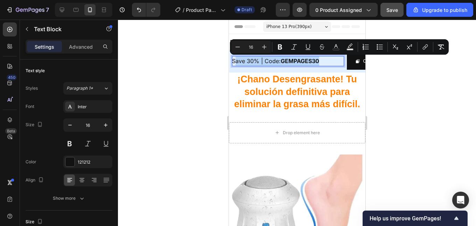
drag, startPoint x: 320, startPoint y: 61, endPoint x: 235, endPoint y: 60, distance: 85.4
click at [235, 60] on p "Save 30% | Code: GEMPAGES30" at bounding box center [288, 61] width 112 height 10
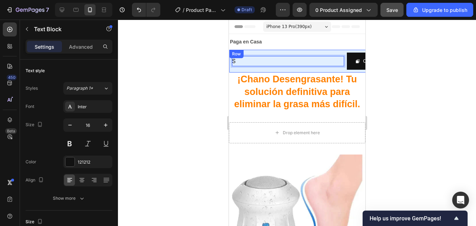
click at [294, 54] on div "S Text Block 0" at bounding box center [288, 60] width 112 height 17
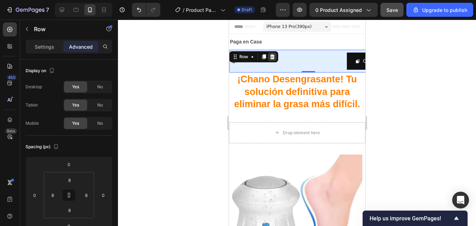
click at [270, 58] on icon at bounding box center [272, 56] width 5 height 5
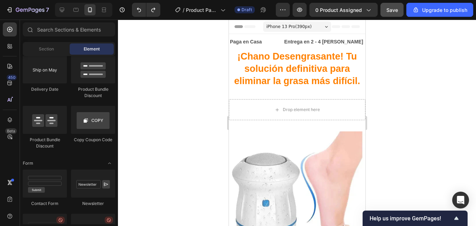
click at [378, 63] on div at bounding box center [297, 123] width 358 height 206
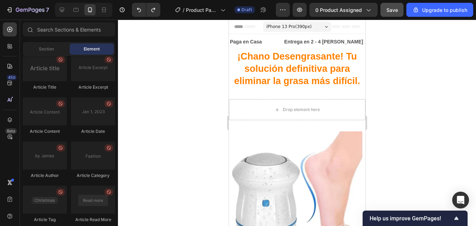
scroll to position [1951, 0]
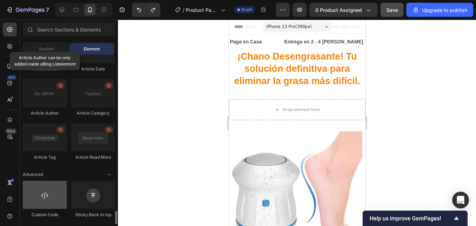
click at [54, 203] on div at bounding box center [45, 195] width 44 height 28
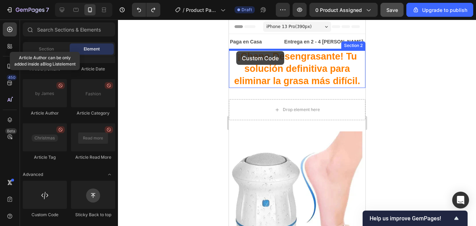
drag, startPoint x: 269, startPoint y: 215, endPoint x: 236, endPoint y: 51, distance: 167.5
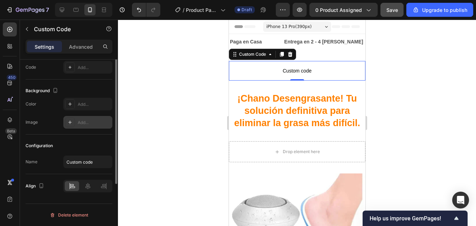
scroll to position [0, 0]
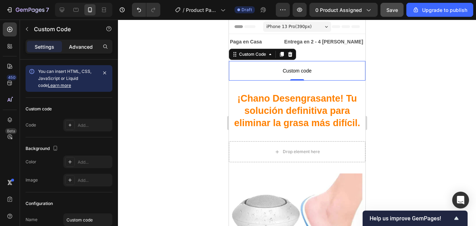
click at [88, 47] on p "Advanced" at bounding box center [81, 46] width 24 height 7
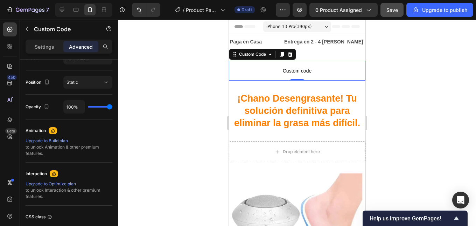
scroll to position [299, 0]
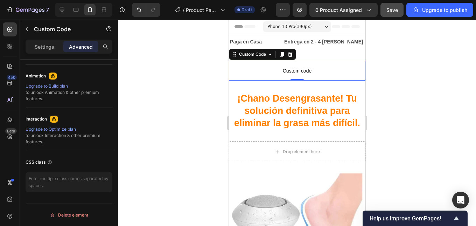
click at [294, 69] on span "Custom code" at bounding box center [296, 70] width 136 height 8
click at [67, 179] on textarea at bounding box center [69, 182] width 87 height 20
paste textarea "<div id="buyers-counter" style="font-size:18px; font-weight:bold; color:#d32f2f…"
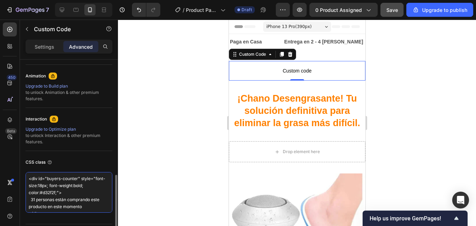
scroll to position [263, 0]
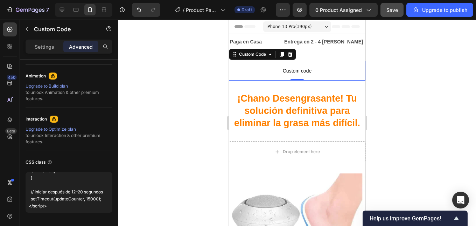
type textarea "<div id="buyers-counter" style="font-size:18px; font-weight:bold; color:#d32f2f…"
click at [415, 81] on div at bounding box center [297, 123] width 358 height 206
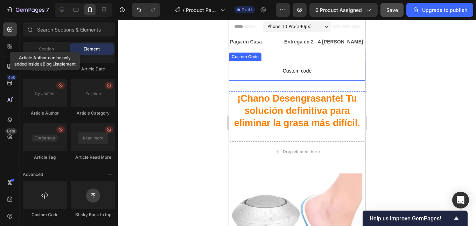
click at [297, 68] on span "Custom code" at bounding box center [296, 70] width 136 height 8
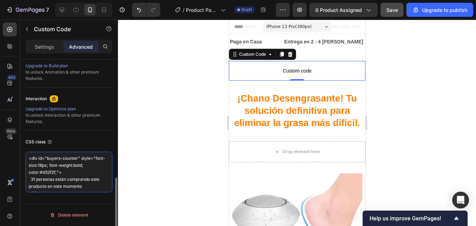
drag, startPoint x: 86, startPoint y: 188, endPoint x: 24, endPoint y: 154, distance: 70.9
type textarea "</div> <script> // Valores de compradores simulados (con 31 como el más alto) c…"
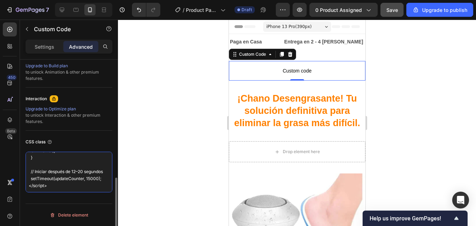
drag, startPoint x: 31, startPoint y: 159, endPoint x: 93, endPoint y: 186, distance: 67.4
click at [93, 186] on textarea "</div> <script> // Valores de compradores simulados (con 31 como el más alto) c…" at bounding box center [69, 171] width 87 height 41
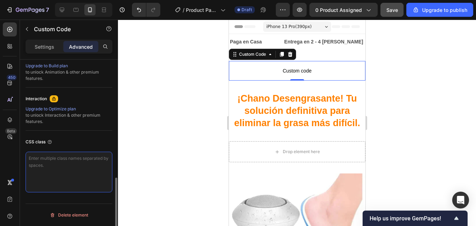
scroll to position [0, 0]
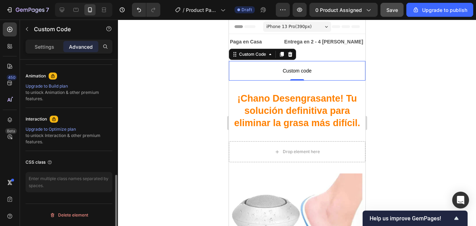
click at [406, 80] on div at bounding box center [297, 123] width 358 height 206
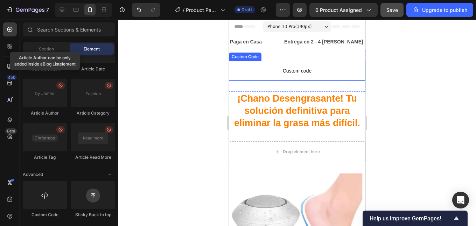
click at [323, 69] on span "Custom code" at bounding box center [296, 70] width 136 height 8
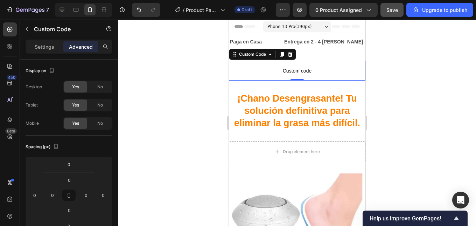
click at [286, 69] on span "Custom code" at bounding box center [296, 70] width 136 height 8
click at [285, 69] on span "Custom code" at bounding box center [296, 70] width 136 height 8
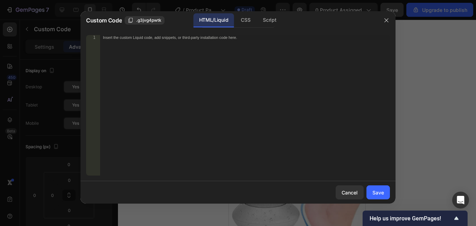
click at [159, 43] on div "Insert the custom Liquid code, add snippets, or third-party installation code h…" at bounding box center [245, 110] width 290 height 150
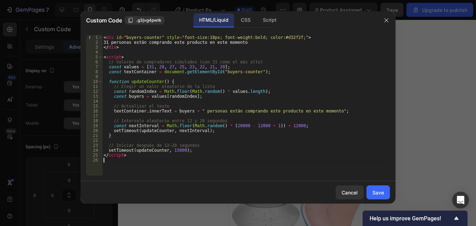
click at [383, 193] on div "Save" at bounding box center [378, 192] width 12 height 7
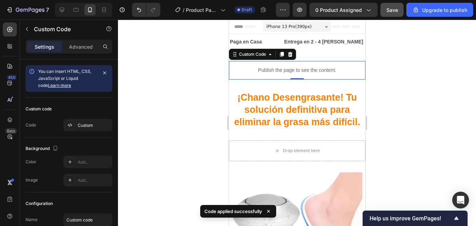
click at [391, 103] on div at bounding box center [297, 123] width 358 height 206
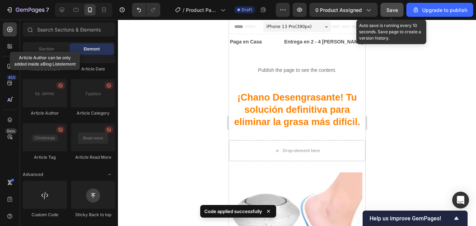
click at [394, 13] on span "Save" at bounding box center [392, 10] width 12 height 6
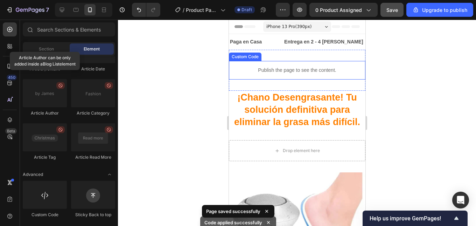
click at [291, 72] on p "Publish the page to see the content." at bounding box center [296, 69] width 136 height 7
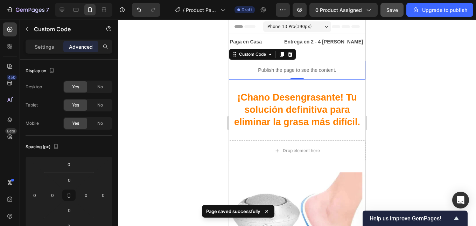
click at [394, 65] on div at bounding box center [297, 123] width 358 height 206
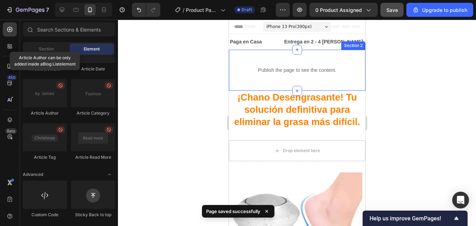
click at [318, 59] on div "Publish the page to see the content. Custom Code Section 2" at bounding box center [296, 70] width 136 height 41
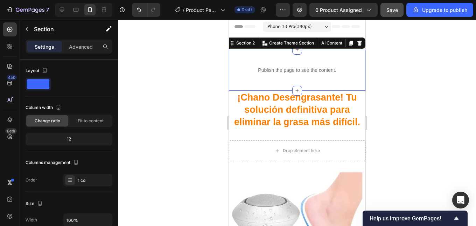
click at [281, 54] on div "Publish the page to see the content. Custom Code Section 2 You can create reusa…" at bounding box center [296, 70] width 136 height 41
click at [87, 47] on p "Advanced" at bounding box center [81, 46] width 24 height 7
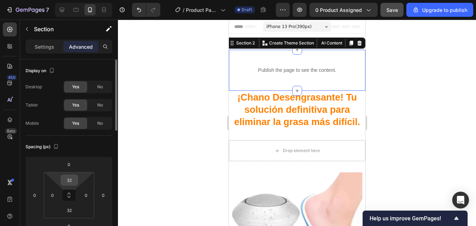
click at [72, 181] on input "32" at bounding box center [69, 180] width 14 height 10
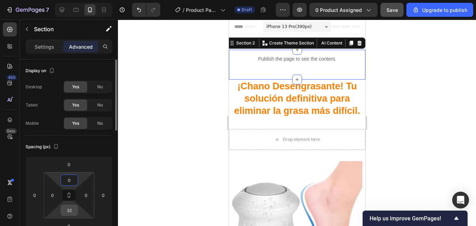
type input "0"
click at [67, 207] on input "32" at bounding box center [69, 210] width 14 height 10
type input "0"
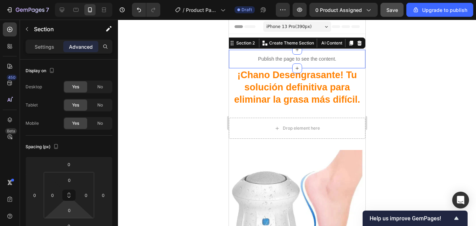
click at [393, 75] on div at bounding box center [297, 123] width 358 height 206
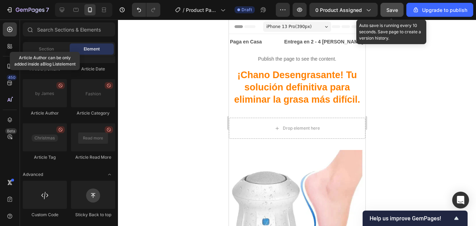
click at [386, 11] on button "Save" at bounding box center [391, 10] width 23 height 14
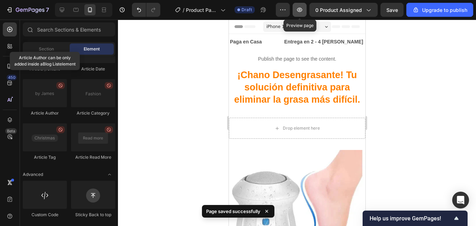
click at [303, 13] on icon "button" at bounding box center [299, 9] width 7 height 7
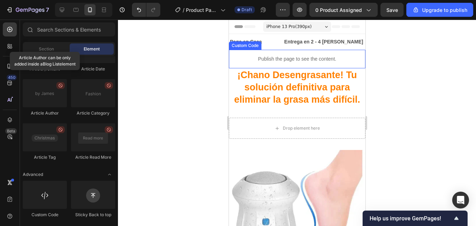
click at [327, 55] on p "Publish the page to see the content." at bounding box center [296, 58] width 136 height 7
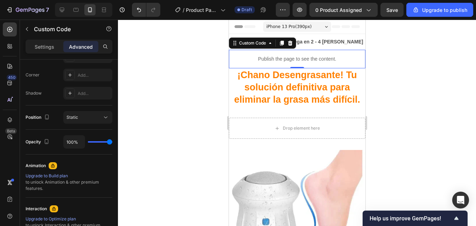
scroll to position [35, 0]
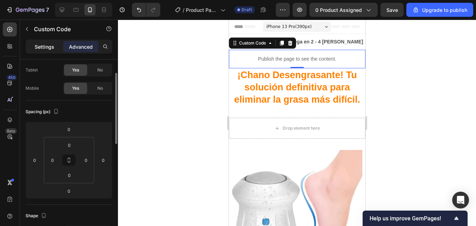
click at [49, 46] on p "Settings" at bounding box center [45, 46] width 20 height 7
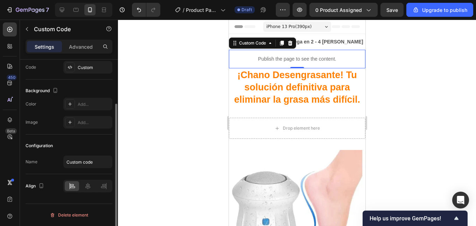
scroll to position [0, 0]
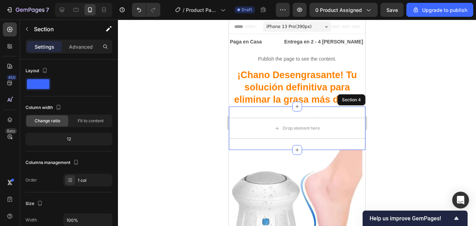
click at [334, 113] on div "Drop element here Section 4" at bounding box center [296, 127] width 136 height 43
click at [411, 112] on div at bounding box center [297, 123] width 358 height 206
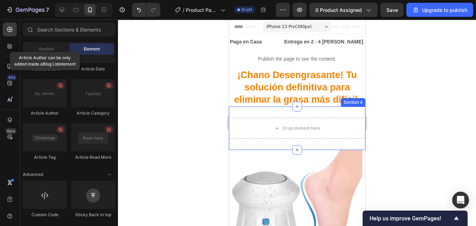
click at [317, 114] on div "Drop element here Section 4" at bounding box center [296, 127] width 136 height 43
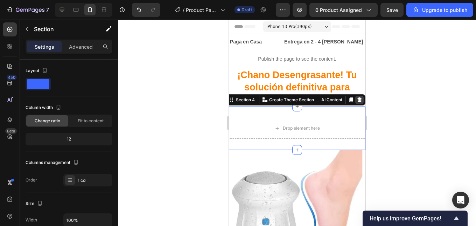
drag, startPoint x: 353, startPoint y: 100, endPoint x: 599, endPoint y: 136, distance: 248.5
click at [357, 100] on icon at bounding box center [359, 99] width 5 height 5
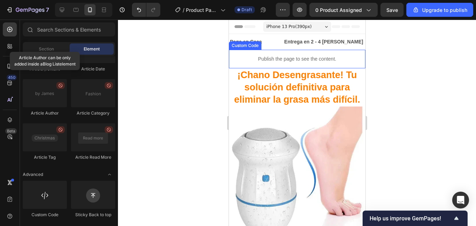
click at [296, 58] on p "Publish the page to see the content." at bounding box center [296, 58] width 136 height 7
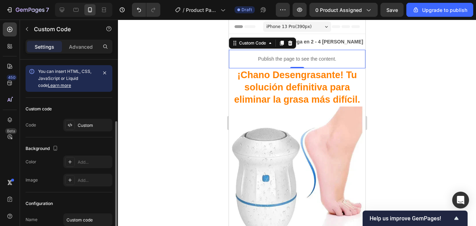
scroll to position [58, 0]
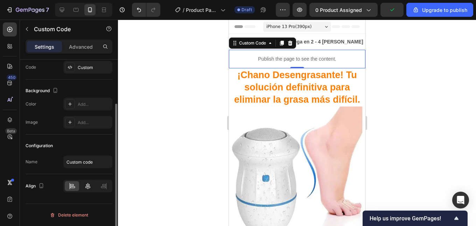
click at [85, 185] on icon at bounding box center [87, 185] width 7 height 7
click at [84, 164] on input "Custom code" at bounding box center [87, 161] width 49 height 13
click at [67, 155] on div "Configuration Name Custom code" at bounding box center [69, 154] width 87 height 40
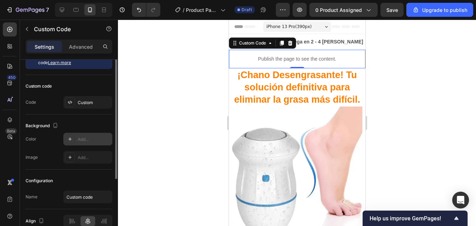
scroll to position [0, 0]
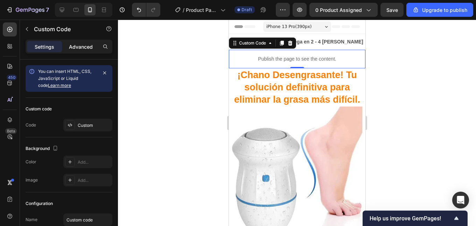
click at [81, 48] on p "Advanced" at bounding box center [81, 46] width 24 height 7
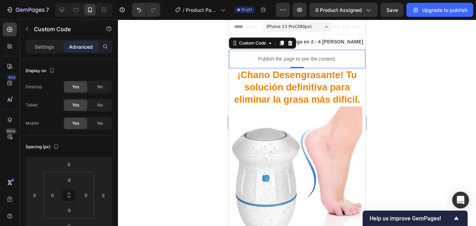
click at [286, 53] on div "Publish the page to see the content." at bounding box center [296, 59] width 136 height 19
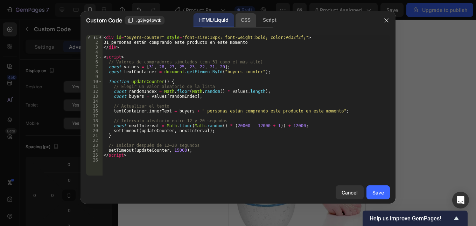
click at [242, 20] on div "CSS" at bounding box center [245, 20] width 21 height 14
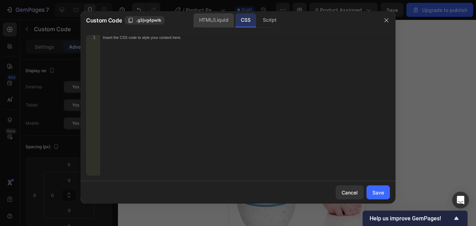
click at [222, 21] on div "HTML/Liquid" at bounding box center [213, 20] width 40 height 14
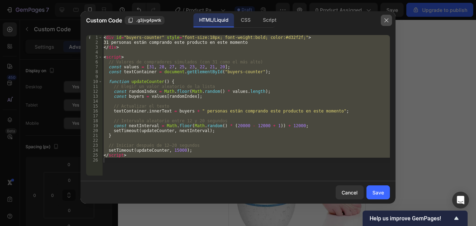
click at [387, 21] on icon "button" at bounding box center [386, 21] width 4 height 4
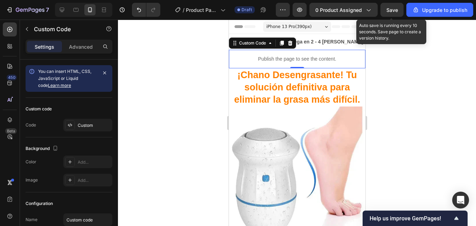
click at [393, 13] on div "Save" at bounding box center [392, 9] width 12 height 7
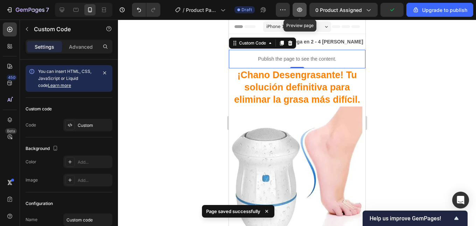
click at [302, 12] on icon "button" at bounding box center [299, 9] width 7 height 7
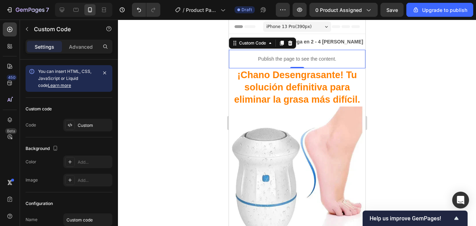
click at [242, 54] on div "Publish the page to see the content." at bounding box center [296, 59] width 136 height 19
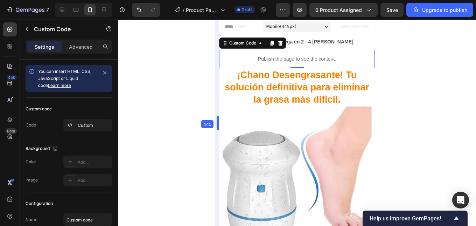
drag, startPoint x: 228, startPoint y: 52, endPoint x: 209, endPoint y: 56, distance: 19.6
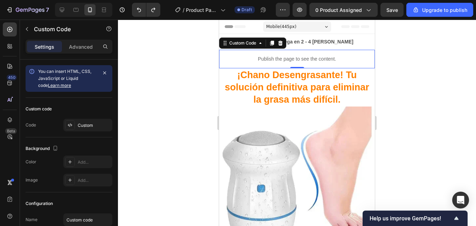
click at [303, 29] on div "Mobile ( 445 px)" at bounding box center [297, 26] width 68 height 10
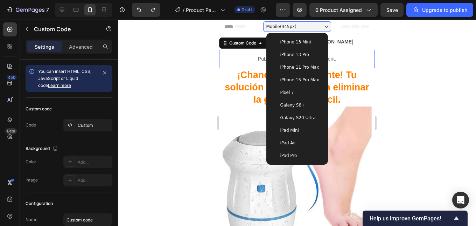
click at [298, 52] on span "iPhone 13 Pro" at bounding box center [294, 54] width 29 height 7
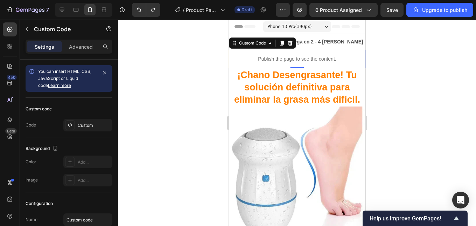
click at [380, 63] on div at bounding box center [297, 123] width 358 height 206
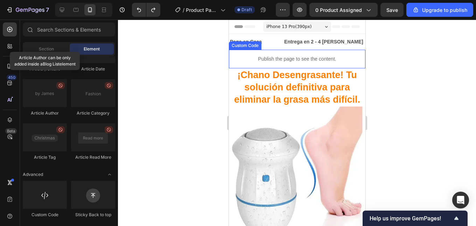
click at [324, 60] on p "Publish the page to see the content." at bounding box center [296, 58] width 136 height 7
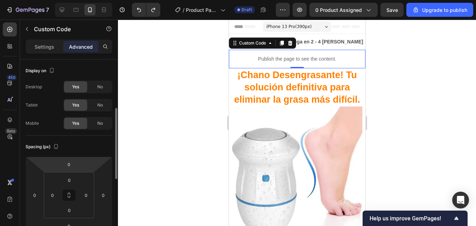
scroll to position [35, 0]
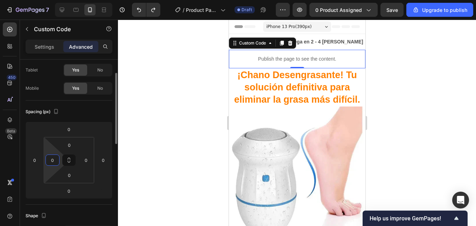
click at [55, 164] on input "0" at bounding box center [52, 160] width 10 height 10
type input "20"
click at [86, 161] on input "0" at bounding box center [86, 160] width 10 height 10
type input "20"
click at [424, 88] on div at bounding box center [297, 123] width 358 height 206
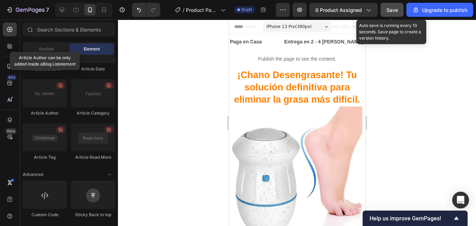
click at [387, 11] on span "Save" at bounding box center [392, 10] width 12 height 6
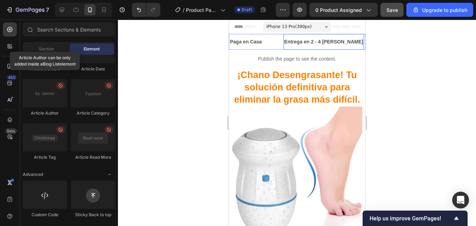
click at [292, 59] on p "Publish the page to see the content." at bounding box center [296, 58] width 122 height 7
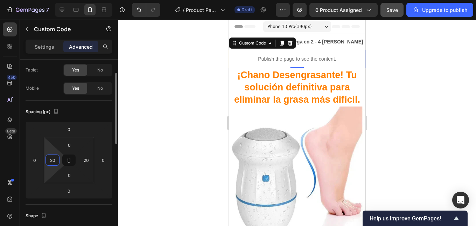
click at [52, 162] on input "20" at bounding box center [52, 160] width 10 height 10
type input "50"
click at [85, 162] on input "20" at bounding box center [86, 160] width 10 height 10
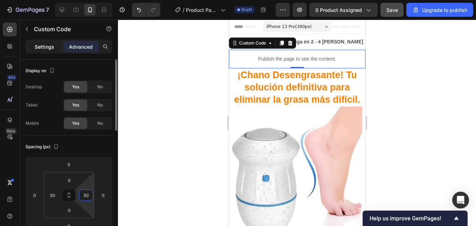
type input "50"
click at [52, 45] on p "Settings" at bounding box center [45, 46] width 20 height 7
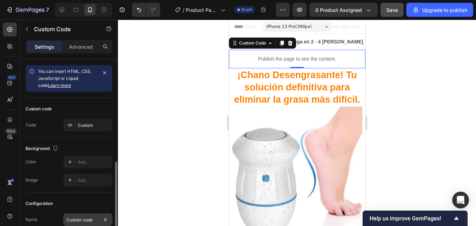
scroll to position [58, 0]
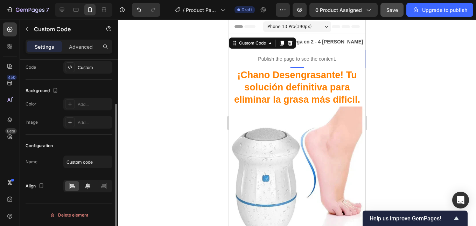
click at [86, 182] on div at bounding box center [87, 186] width 14 height 10
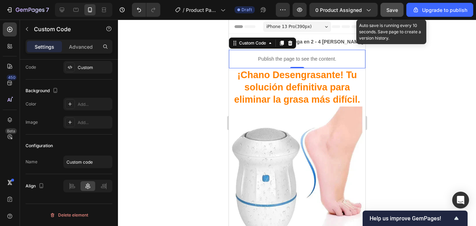
click at [389, 9] on span "Save" at bounding box center [392, 10] width 12 height 6
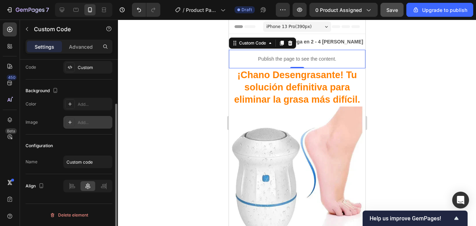
scroll to position [0, 0]
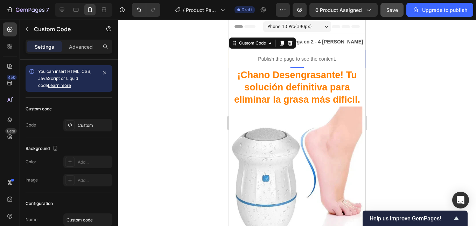
click at [429, 64] on div at bounding box center [297, 123] width 358 height 206
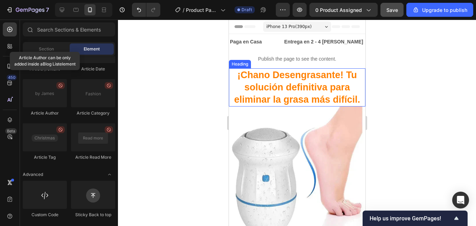
click at [282, 91] on strong "¡Chano Desengrasante! Tu solución definitiva para eliminar la grasa más difícil." at bounding box center [297, 87] width 126 height 35
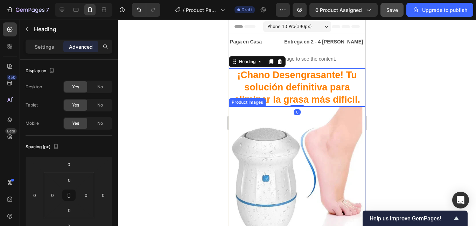
click at [268, 111] on img at bounding box center [296, 174] width 136 height 136
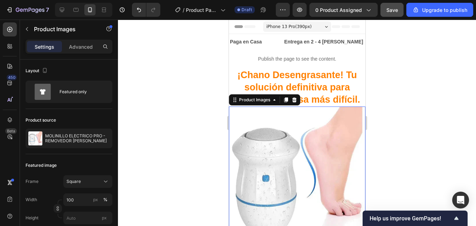
click at [418, 91] on div at bounding box center [297, 123] width 358 height 206
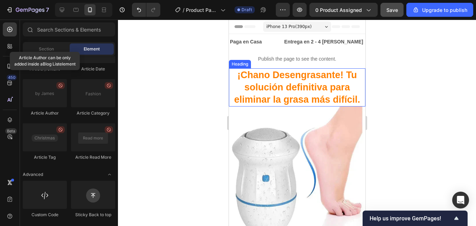
click at [282, 99] on strong "¡Chano Desengrasante! Tu solución definitiva para eliminar la grasa más difícil." at bounding box center [297, 87] width 126 height 35
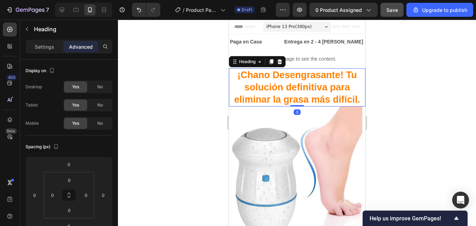
click at [400, 87] on div at bounding box center [297, 123] width 358 height 206
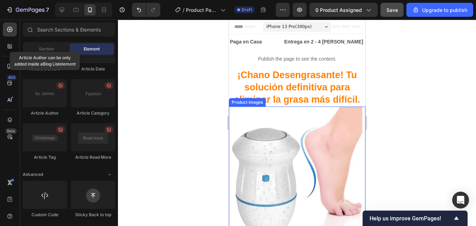
click at [301, 136] on img at bounding box center [296, 174] width 136 height 136
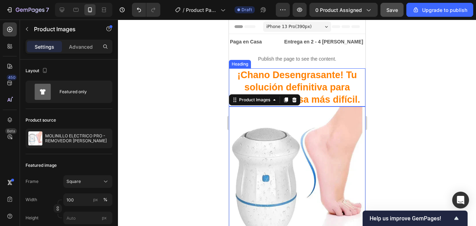
click at [341, 101] on strong "¡Chano Desengrasante! Tu solución definitiva para eliminar la grasa más difícil." at bounding box center [297, 87] width 126 height 35
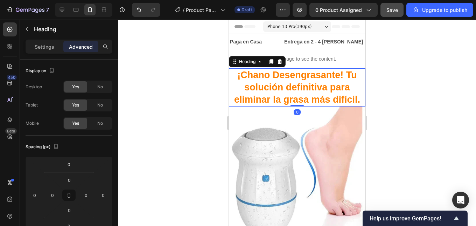
click at [405, 80] on div at bounding box center [297, 123] width 358 height 206
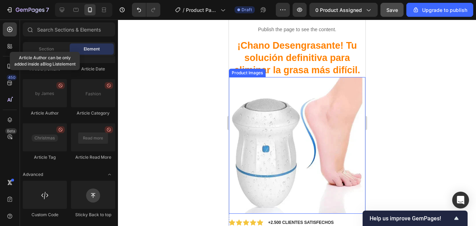
scroll to position [70, 0]
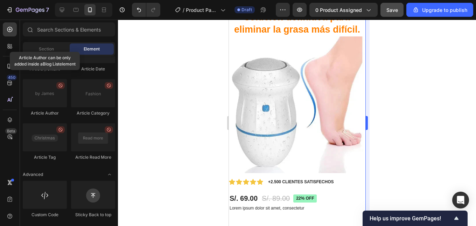
drag, startPoint x: 389, startPoint y: 102, endPoint x: 367, endPoint y: 104, distance: 22.8
click at [387, 102] on div at bounding box center [297, 123] width 358 height 206
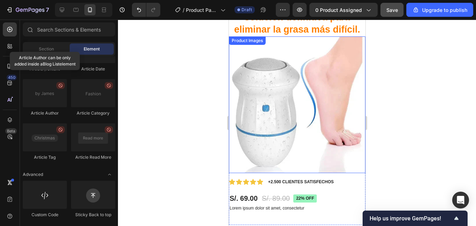
click at [285, 118] on img at bounding box center [296, 104] width 136 height 136
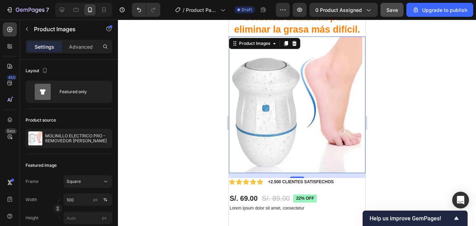
drag, startPoint x: 295, startPoint y: 105, endPoint x: 598, endPoint y: 113, distance: 303.4
click at [295, 105] on img at bounding box center [296, 104] width 136 height 136
click at [411, 85] on div at bounding box center [297, 123] width 358 height 206
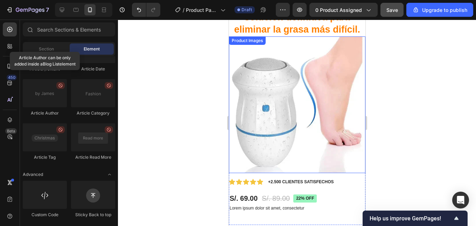
click at [296, 111] on img at bounding box center [296, 104] width 136 height 136
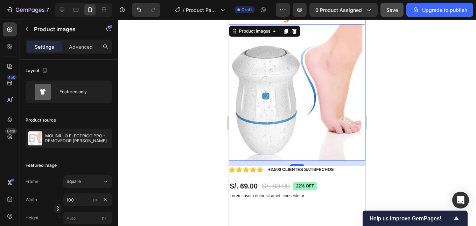
scroll to position [0, 0]
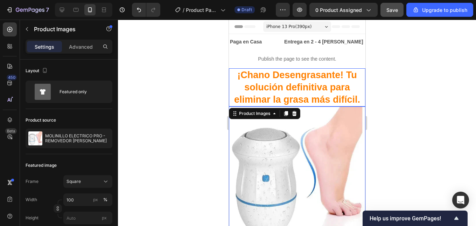
click at [309, 74] on strong "¡Chano Desengrasante! Tu solución definitiva para eliminar la grasa más difícil." at bounding box center [297, 87] width 126 height 35
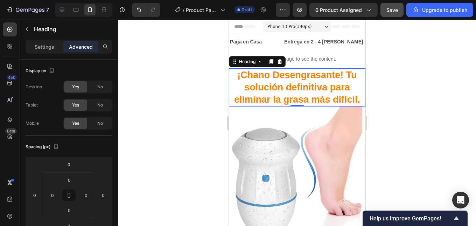
click at [450, 112] on div at bounding box center [297, 123] width 358 height 206
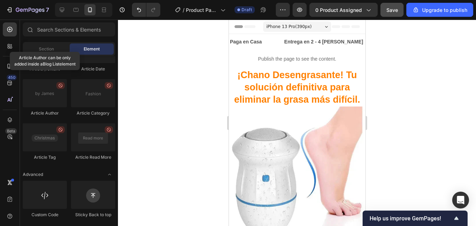
drag, startPoint x: 392, startPoint y: 73, endPoint x: 363, endPoint y: 19, distance: 61.1
click at [393, 73] on div at bounding box center [297, 123] width 358 height 206
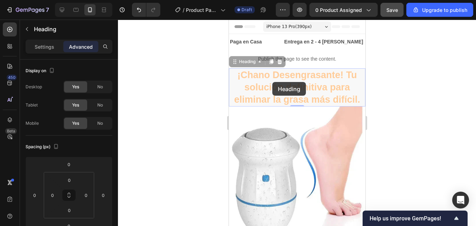
drag, startPoint x: 272, startPoint y: 82, endPoint x: 273, endPoint y: 104, distance: 21.7
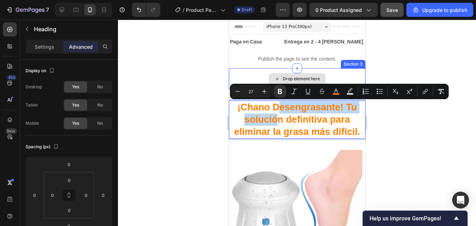
drag, startPoint x: 276, startPoint y: 120, endPoint x: 326, endPoint y: 76, distance: 67.2
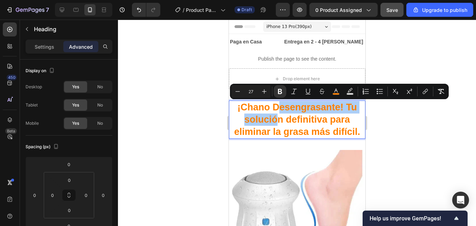
click at [410, 145] on div at bounding box center [297, 123] width 358 height 206
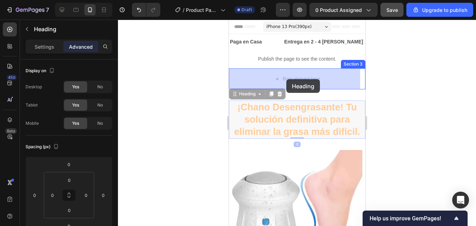
drag, startPoint x: 284, startPoint y: 100, endPoint x: 286, endPoint y: 79, distance: 21.4
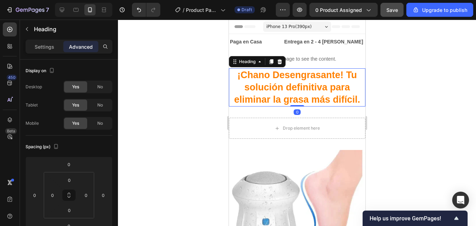
click at [412, 90] on div at bounding box center [297, 123] width 358 height 206
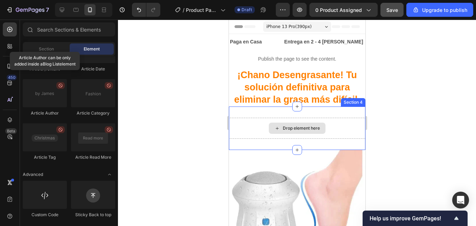
click at [285, 118] on div "Drop element here" at bounding box center [296, 128] width 136 height 21
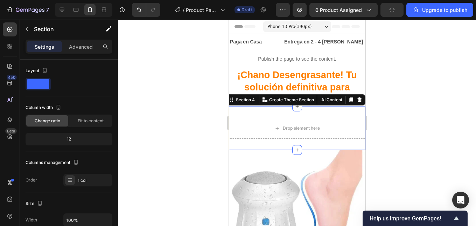
click at [357, 101] on icon at bounding box center [359, 99] width 5 height 5
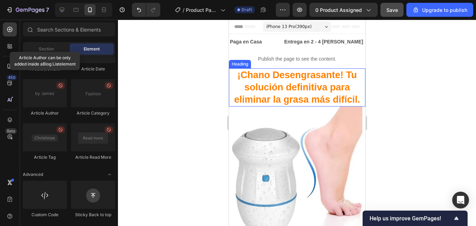
click at [381, 109] on div at bounding box center [297, 123] width 358 height 206
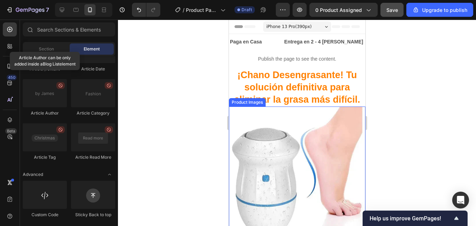
click at [299, 126] on img at bounding box center [296, 174] width 136 height 136
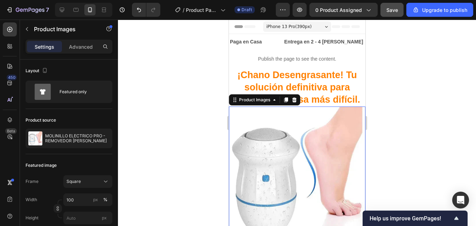
click at [417, 107] on div at bounding box center [297, 123] width 358 height 206
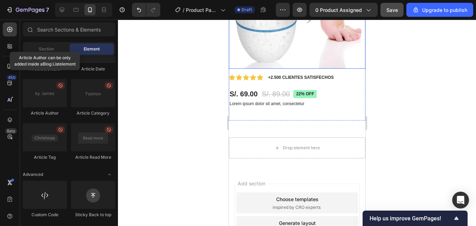
scroll to position [175, 0]
click at [320, 119] on div "Product Images Icon Icon Icon Icon Icon Icon List +2.500 CLIENTES SATISFECHOS T…" at bounding box center [296, 28] width 136 height 194
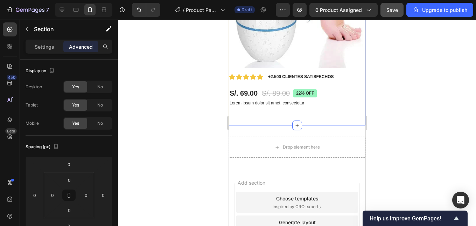
click at [401, 101] on div at bounding box center [297, 123] width 358 height 206
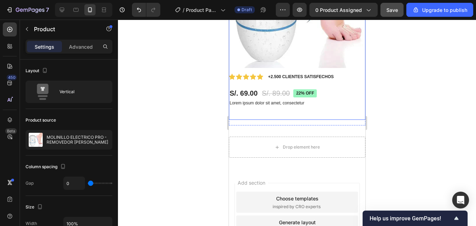
click at [314, 111] on div "Icon Icon Icon Icon Icon Icon List +2.500 CLIENTES SATISFECHOS Text Block Row S…" at bounding box center [296, 96] width 136 height 47
click at [391, 108] on div at bounding box center [297, 123] width 358 height 206
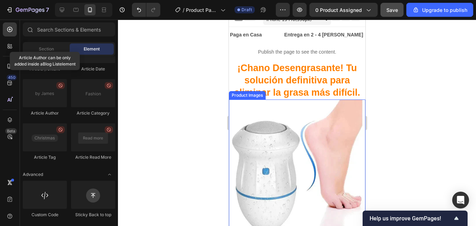
scroll to position [0, 0]
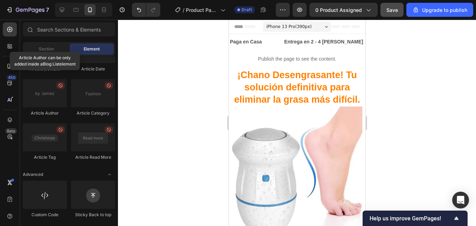
click at [383, 51] on div at bounding box center [297, 123] width 358 height 206
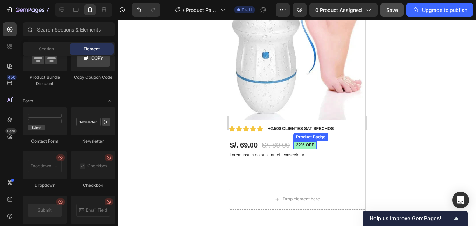
scroll to position [140, 0]
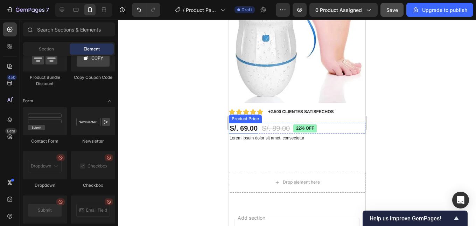
click at [245, 123] on div "S/. 69.00" at bounding box center [242, 128] width 29 height 10
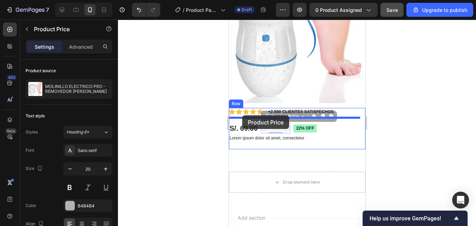
drag, startPoint x: 274, startPoint y: 119, endPoint x: 242, endPoint y: 115, distance: 32.5
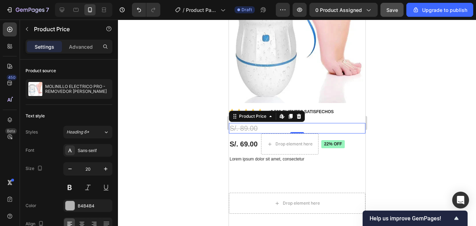
click at [402, 120] on div at bounding box center [297, 123] width 358 height 206
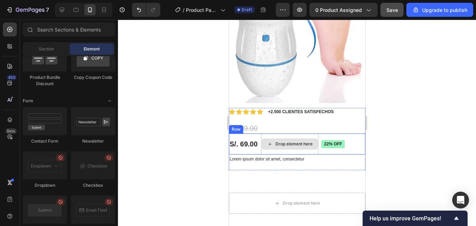
click at [293, 141] on div "Drop element here" at bounding box center [293, 144] width 37 height 6
click at [296, 133] on div "Drop element here" at bounding box center [289, 143] width 57 height 21
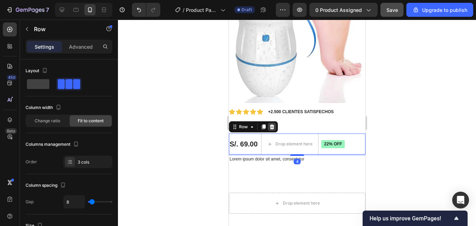
click at [271, 124] on icon at bounding box center [271, 126] width 5 height 5
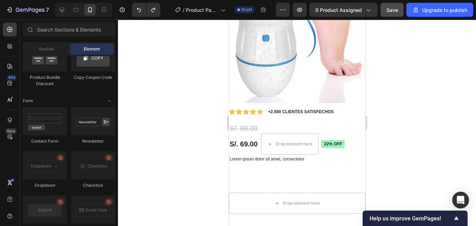
click at [391, 118] on div at bounding box center [297, 123] width 358 height 206
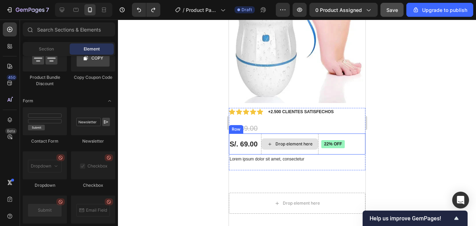
click at [293, 133] on div "Drop element here" at bounding box center [289, 143] width 57 height 21
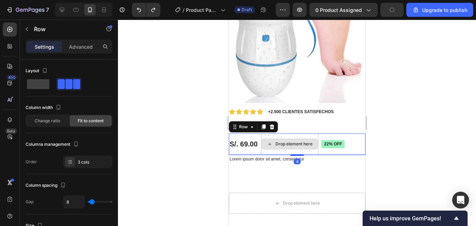
click at [275, 145] on div "Drop element here" at bounding box center [289, 143] width 57 height 21
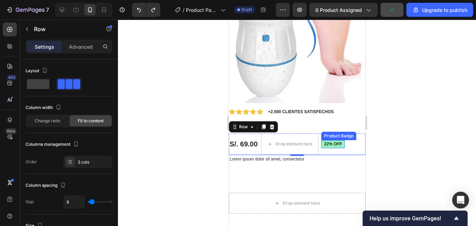
click at [340, 140] on pre "22% off" at bounding box center [332, 144] width 23 height 8
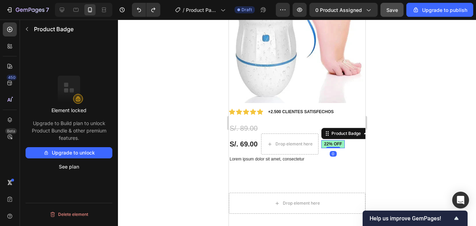
click at [342, 141] on pre "22% off" at bounding box center [332, 144] width 23 height 8
click at [347, 138] on div "S/. 69.00 Product Price Product Price Drop element here 22% off Product Badge 0…" at bounding box center [296, 143] width 136 height 21
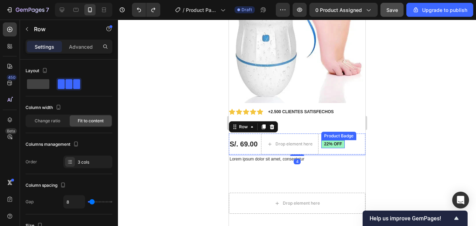
click at [343, 140] on pre "22% off" at bounding box center [332, 144] width 23 height 8
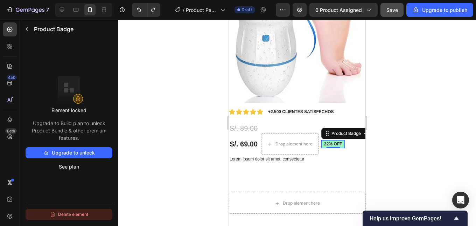
click at [82, 211] on button "Delete element" at bounding box center [69, 214] width 87 height 11
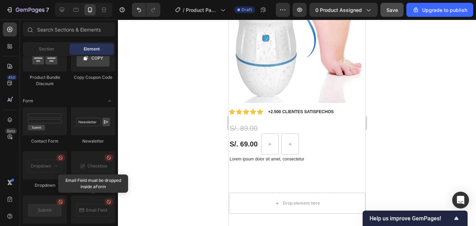
click at [399, 119] on div at bounding box center [297, 123] width 358 height 206
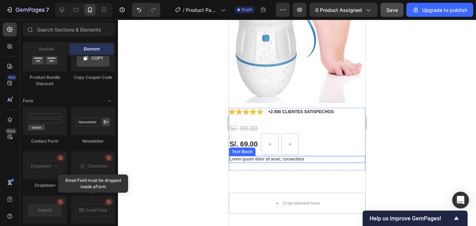
click at [241, 139] on div "S/. 69.00" at bounding box center [242, 144] width 29 height 10
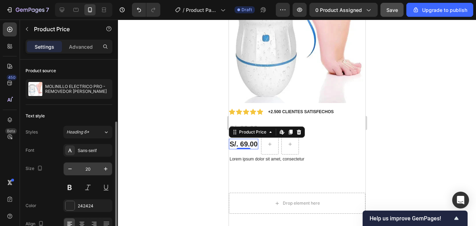
scroll to position [56, 0]
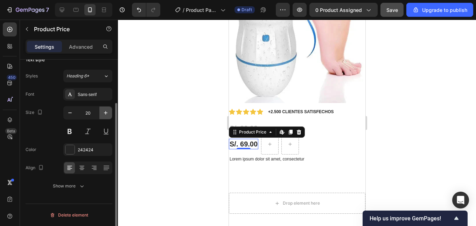
click at [106, 114] on icon "button" at bounding box center [105, 112] width 3 height 3
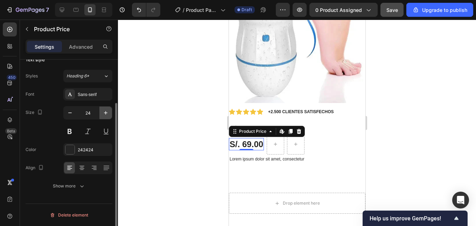
click at [106, 114] on icon "button" at bounding box center [105, 112] width 3 height 3
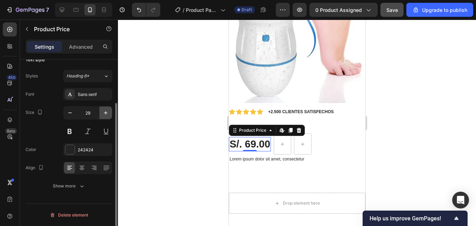
click at [106, 114] on icon "button" at bounding box center [105, 112] width 3 height 3
type input "33"
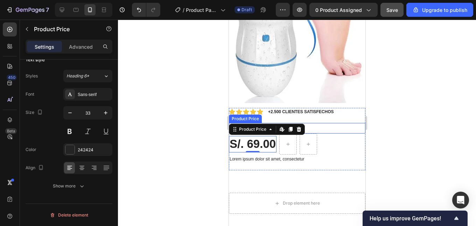
click at [406, 112] on div at bounding box center [297, 123] width 358 height 206
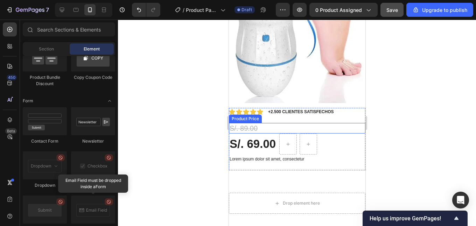
click at [400, 121] on div at bounding box center [297, 123] width 358 height 206
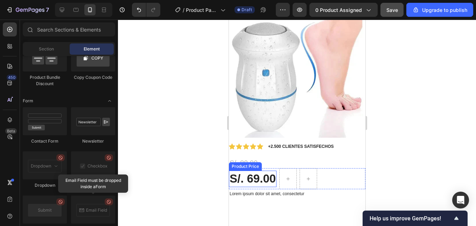
scroll to position [105, 0]
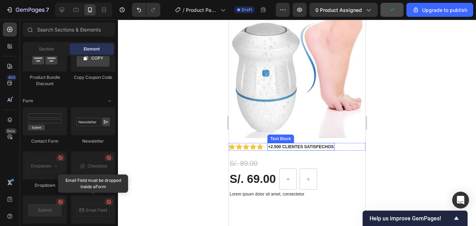
click at [273, 143] on p "+2.500 CLIENTES SATISFECHOS" at bounding box center [301, 146] width 66 height 6
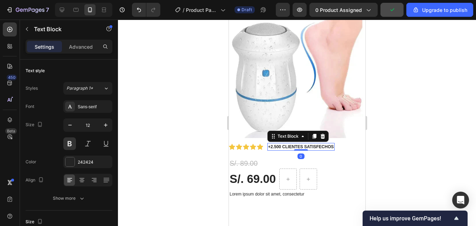
click at [396, 132] on div at bounding box center [297, 123] width 358 height 206
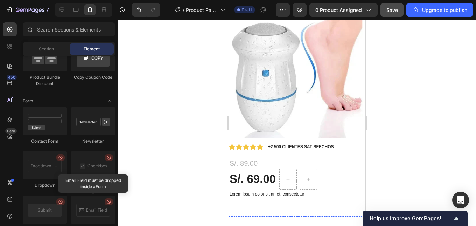
click at [235, 143] on icon at bounding box center [238, 146] width 6 height 6
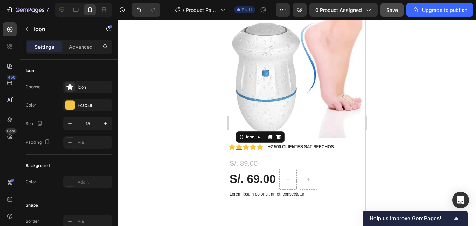
click at [435, 133] on div at bounding box center [297, 123] width 358 height 206
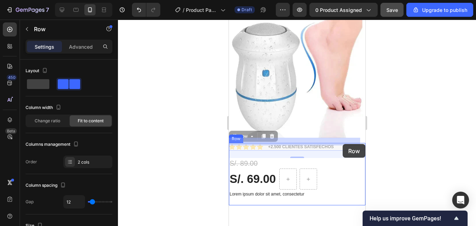
drag, startPoint x: 341, startPoint y: 140, endPoint x: 342, endPoint y: 144, distance: 4.5
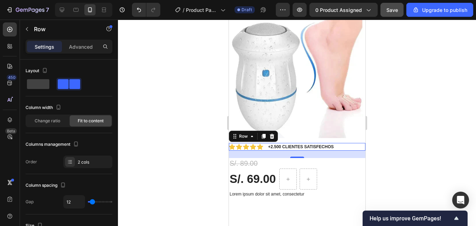
click at [422, 124] on div at bounding box center [297, 123] width 358 height 206
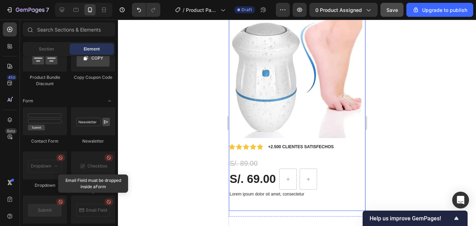
click at [337, 143] on div "Icon Icon Icon Icon Icon Icon List +2.500 CLIENTES SATISFECHOS Text Block Row" at bounding box center [296, 147] width 136 height 8
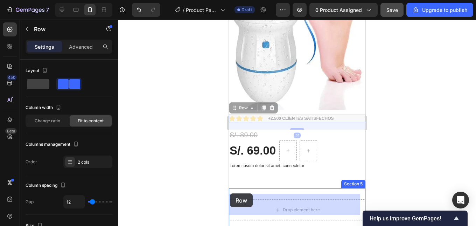
scroll to position [137, 0]
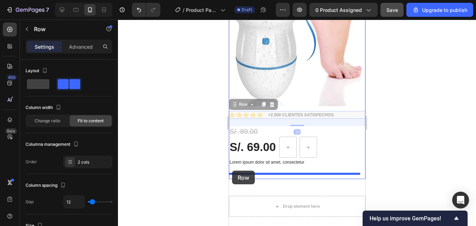
drag, startPoint x: 233, startPoint y: 132, endPoint x: 232, endPoint y: 170, distance: 38.9
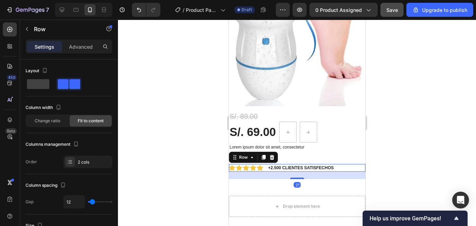
click at [407, 124] on div at bounding box center [297, 123] width 358 height 206
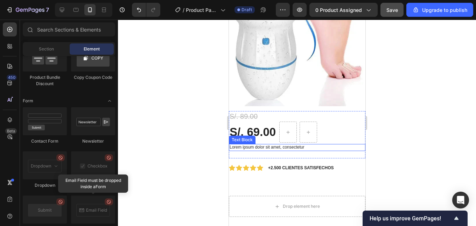
click at [274, 144] on p "Lorem ipsum dolor sit amet, consectetur" at bounding box center [296, 147] width 135 height 6
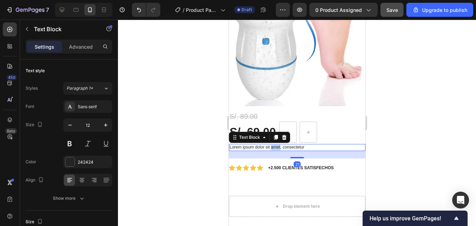
click at [275, 144] on p "Lorem ipsum dolor sit amet, consectetur" at bounding box center [296, 147] width 135 height 6
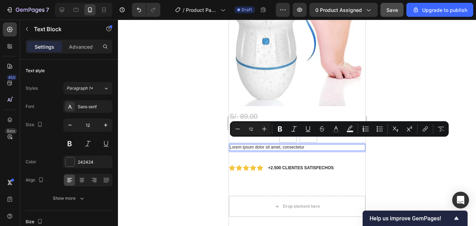
click at [305, 144] on p "Lorem ipsum dolor sit amet, consectetur" at bounding box center [296, 147] width 135 height 6
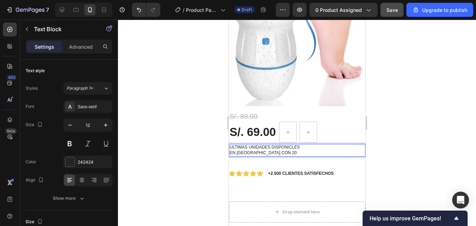
click at [260, 150] on p "EN [GEOGRAPHIC_DATA] CON 20" at bounding box center [296, 153] width 135 height 6
click at [280, 150] on p "EN [GEOGRAPHIC_DATA] CON S/20" at bounding box center [296, 153] width 135 height 6
click at [315, 150] on p "EN [GEOGRAPHIC_DATA] CON S/20 DE DESCUENTO SOLO HOY!" at bounding box center [296, 153] width 135 height 6
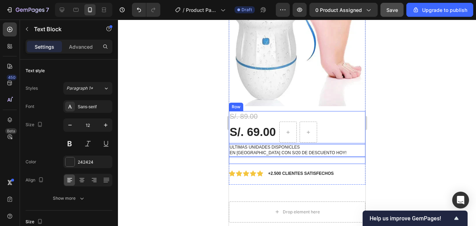
click at [276, 157] on div "S/. 89.00 Product Price Product Price S/. 69.00 Product Price Product Price Row…" at bounding box center [296, 137] width 136 height 52
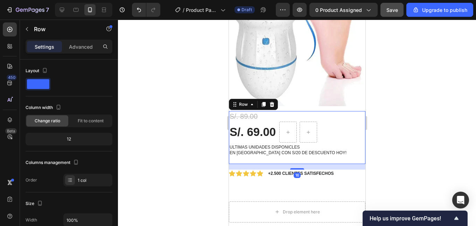
click at [277, 155] on div "S/. 89.00 Product Price Product Price S/. 69.00 Product Price Product Price Row…" at bounding box center [296, 137] width 136 height 52
click at [79, 47] on p "Advanced" at bounding box center [81, 46] width 24 height 7
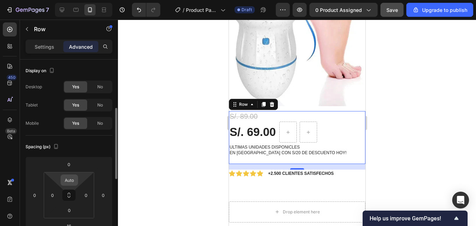
scroll to position [35, 0]
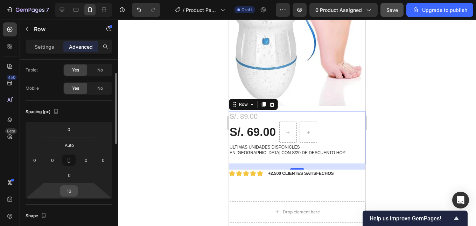
click at [68, 195] on input "16" at bounding box center [69, 190] width 14 height 10
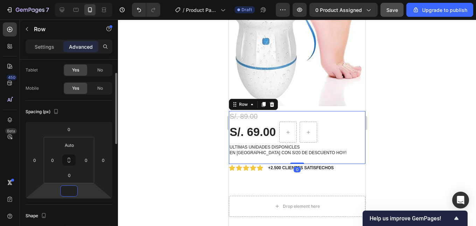
type input "0"
click at [434, 140] on div at bounding box center [297, 123] width 358 height 206
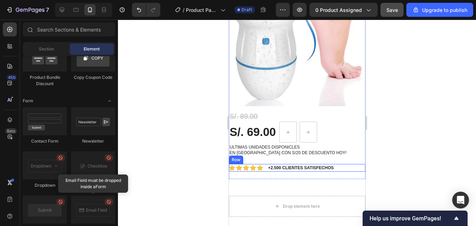
click at [255, 164] on div "Icon Icon Icon Icon Icon Icon List" at bounding box center [245, 168] width 34 height 8
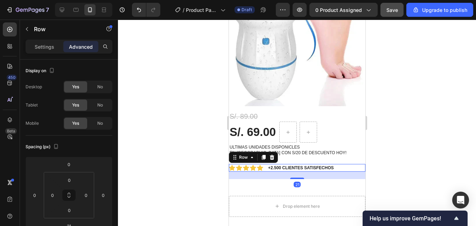
click at [260, 171] on div "21" at bounding box center [296, 174] width 136 height 7
click at [429, 156] on div at bounding box center [297, 123] width 358 height 206
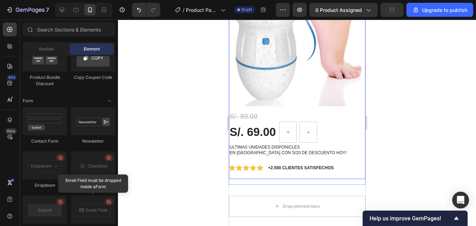
click at [259, 168] on div "S/. 89.00 Product Price Product Price S/. 69.00 Product Price Product Price Row…" at bounding box center [296, 145] width 136 height 68
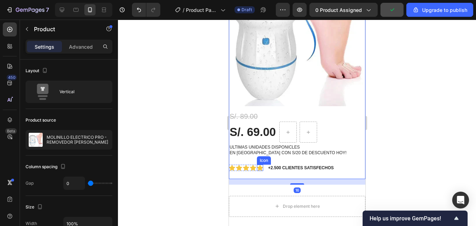
click at [261, 164] on icon at bounding box center [259, 167] width 6 height 6
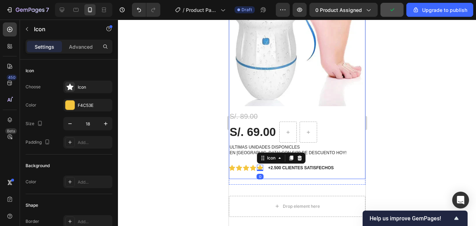
click at [271, 166] on div "S/. 89.00 Product Price Product Price S/. 69.00 Product Price Product Price Row…" at bounding box center [296, 145] width 136 height 68
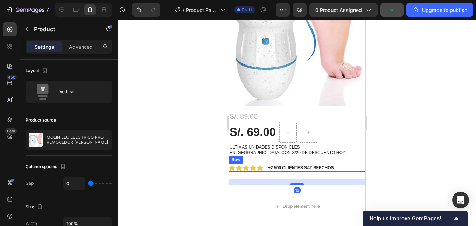
click at [266, 164] on div "Icon Icon Icon Icon Icon Icon List +2.500 CLIENTES SATISFECHOS Text Block Row" at bounding box center [296, 168] width 136 height 8
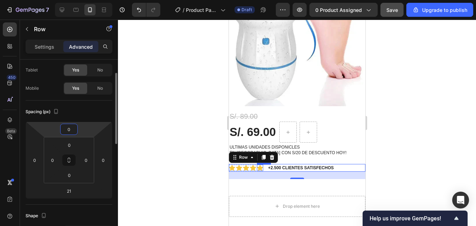
click at [67, 132] on input "0" at bounding box center [69, 129] width 14 height 10
type input "-4"
type input "-9"
type input "-15"
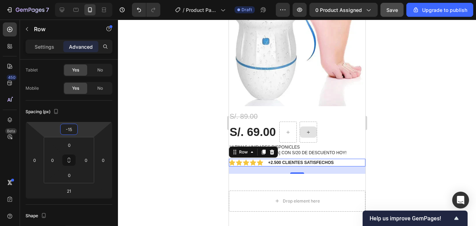
click at [391, 131] on div at bounding box center [297, 123] width 358 height 206
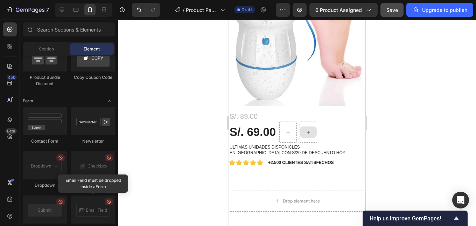
click at [405, 95] on div at bounding box center [297, 123] width 358 height 206
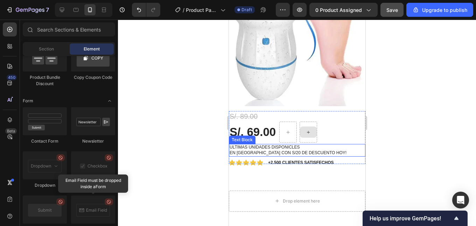
click at [264, 150] on p "EN [GEOGRAPHIC_DATA] CON S/20 DE DESCUENTO HOY!" at bounding box center [296, 153] width 135 height 6
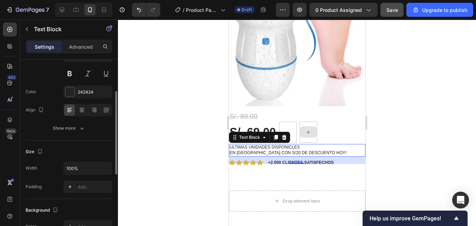
scroll to position [0, 0]
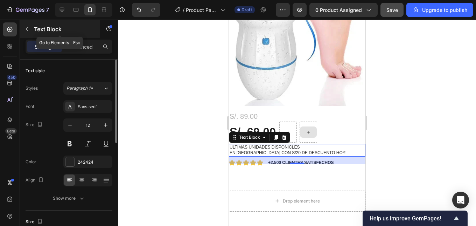
click at [30, 31] on button "button" at bounding box center [26, 28] width 11 height 11
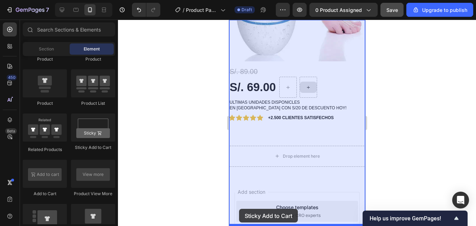
scroll to position [198, 0]
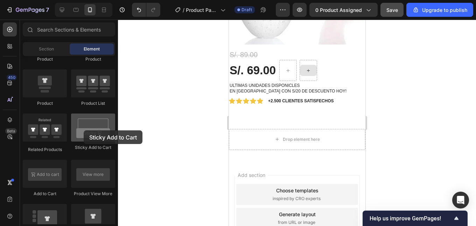
click at [84, 130] on div at bounding box center [93, 127] width 44 height 28
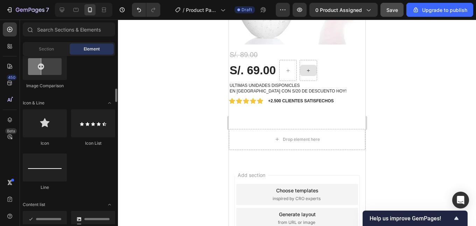
scroll to position [377, 0]
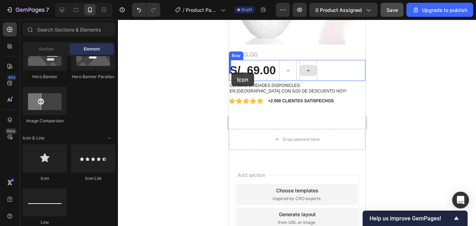
drag, startPoint x: 276, startPoint y: 177, endPoint x: 231, endPoint y: 72, distance: 113.5
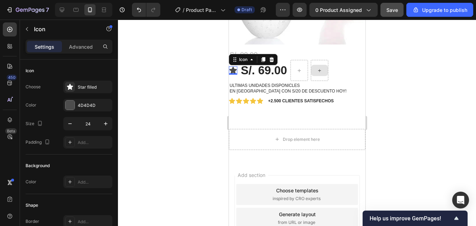
click at [273, 57] on icon at bounding box center [271, 59] width 5 height 5
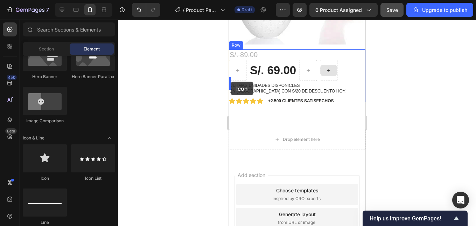
drag, startPoint x: 277, startPoint y: 181, endPoint x: 229, endPoint y: 82, distance: 110.9
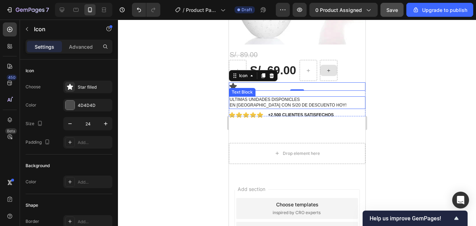
click at [259, 97] on p "ULTIMAS UNIDADES DISPONICLES" at bounding box center [296, 100] width 135 height 6
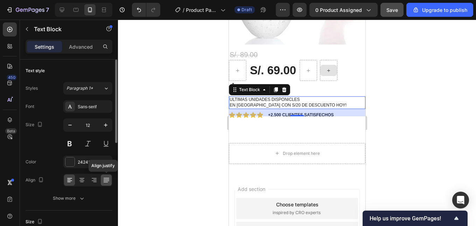
click at [103, 179] on icon at bounding box center [106, 179] width 7 height 7
click at [233, 97] on p "ULTIMAS UNIDADES DISPONICLES" at bounding box center [296, 100] width 135 height 6
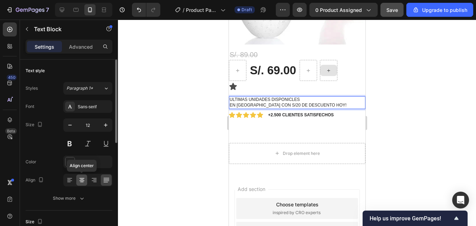
click at [78, 179] on div at bounding box center [81, 179] width 11 height 11
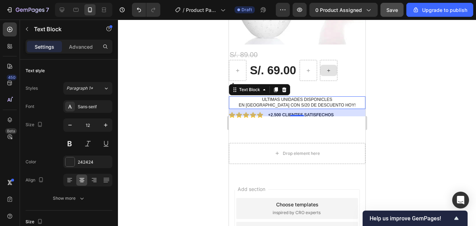
click at [400, 92] on div at bounding box center [297, 123] width 358 height 206
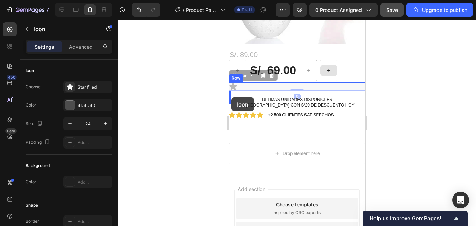
drag, startPoint x: 234, startPoint y: 80, endPoint x: 231, endPoint y: 97, distance: 16.7
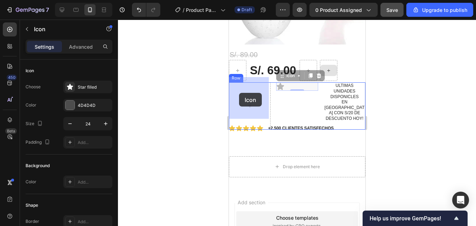
drag, startPoint x: 279, startPoint y: 82, endPoint x: 239, endPoint y: 93, distance: 41.9
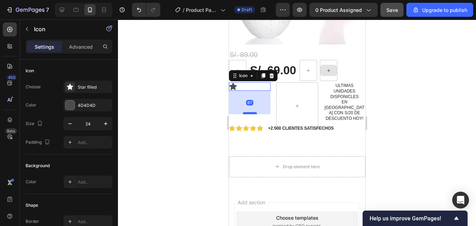
drag, startPoint x: 247, startPoint y: 85, endPoint x: 246, endPoint y: 108, distance: 23.5
click at [246, 112] on div at bounding box center [249, 113] width 14 height 2
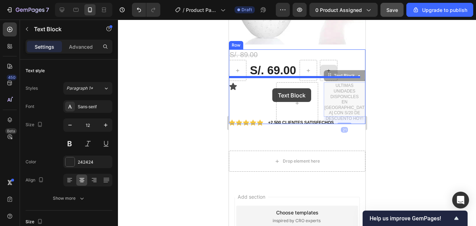
drag, startPoint x: 333, startPoint y: 95, endPoint x: 272, endPoint y: 88, distance: 62.0
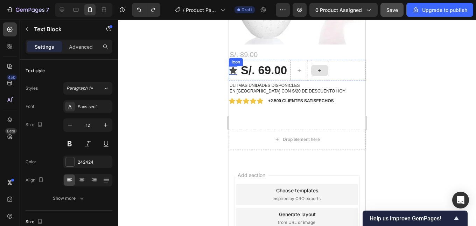
click at [234, 67] on icon at bounding box center [232, 70] width 7 height 7
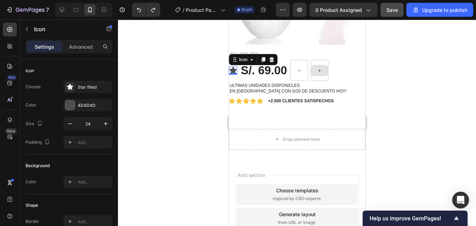
click at [232, 67] on icon at bounding box center [232, 70] width 7 height 7
click at [270, 57] on icon at bounding box center [271, 59] width 5 height 5
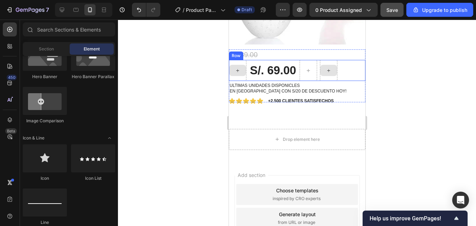
click at [240, 60] on div at bounding box center [236, 70] width 17 height 21
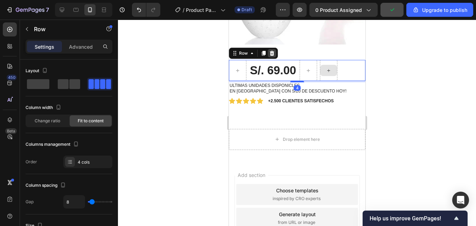
click at [271, 51] on div at bounding box center [271, 53] width 8 height 8
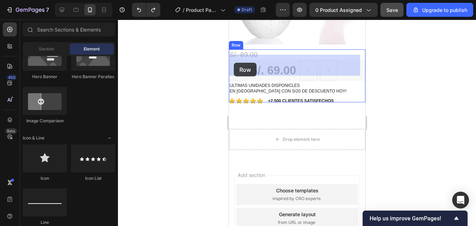
drag, startPoint x: 244, startPoint y: 62, endPoint x: 233, endPoint y: 63, distance: 10.9
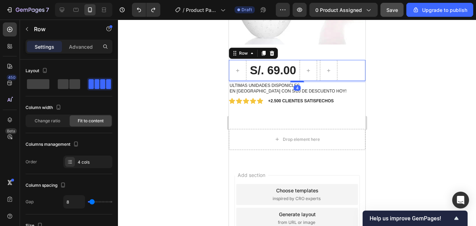
click at [397, 66] on div at bounding box center [297, 123] width 358 height 206
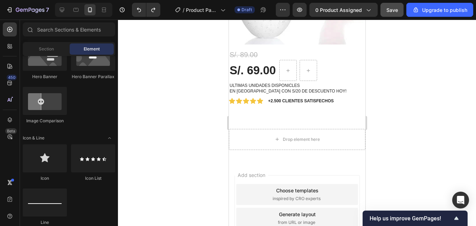
drag, startPoint x: 381, startPoint y: 74, endPoint x: 373, endPoint y: 73, distance: 8.4
click at [382, 74] on div at bounding box center [297, 123] width 358 height 206
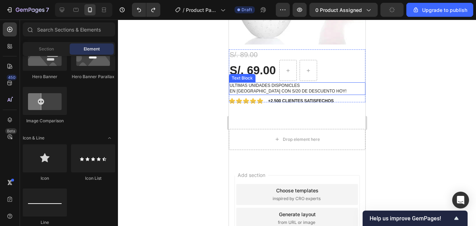
click at [257, 83] on p "ULTIMAS UNIDADES DISPONICLES" at bounding box center [296, 86] width 135 height 6
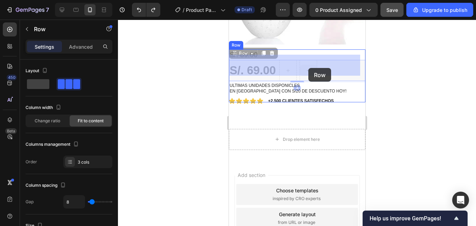
drag, startPoint x: 312, startPoint y: 59, endPoint x: 308, endPoint y: 68, distance: 10.2
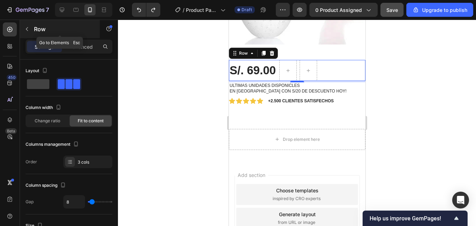
click at [31, 30] on button "button" at bounding box center [26, 28] width 11 height 11
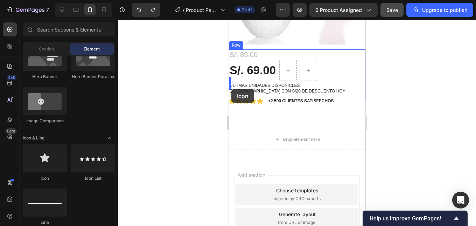
drag, startPoint x: 266, startPoint y: 183, endPoint x: 231, endPoint y: 89, distance: 100.4
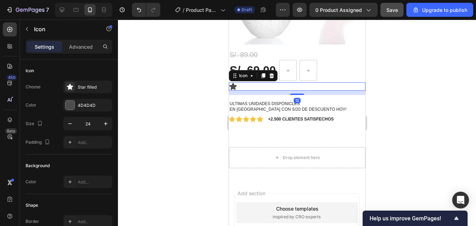
click at [295, 93] on div at bounding box center [297, 93] width 14 height 1
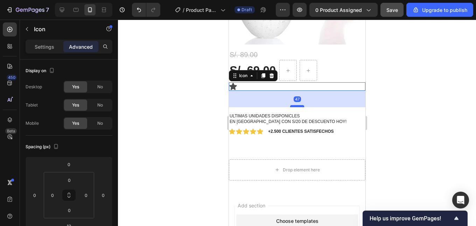
drag, startPoint x: 295, startPoint y: 88, endPoint x: 296, endPoint y: 101, distance: 13.3
click at [296, 105] on div at bounding box center [297, 106] width 14 height 2
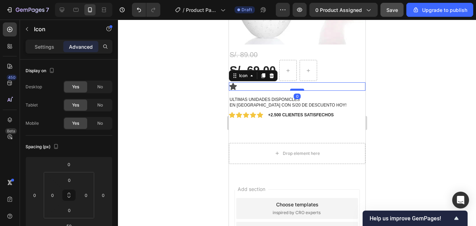
drag, startPoint x: 294, startPoint y: 102, endPoint x: 294, endPoint y: 83, distance: 18.9
click at [294, 89] on div at bounding box center [297, 90] width 14 height 2
type input "0"
drag, startPoint x: 391, startPoint y: 69, endPoint x: 372, endPoint y: 70, distance: 19.3
click at [391, 69] on div at bounding box center [297, 123] width 358 height 206
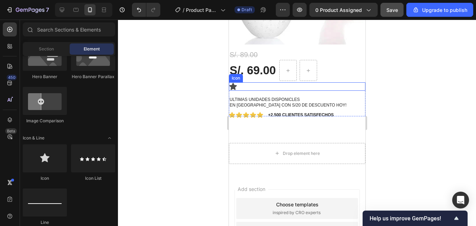
click at [272, 83] on div "Icon" at bounding box center [296, 86] width 136 height 8
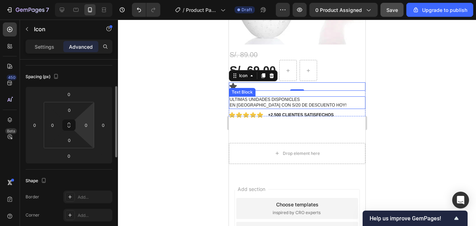
scroll to position [0, 0]
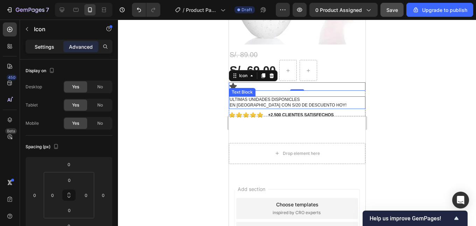
click at [40, 48] on p "Settings" at bounding box center [45, 46] width 20 height 7
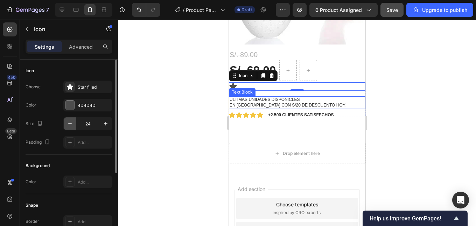
click at [66, 125] on button "button" at bounding box center [70, 123] width 13 height 13
click at [71, 122] on icon "button" at bounding box center [69, 123] width 7 height 7
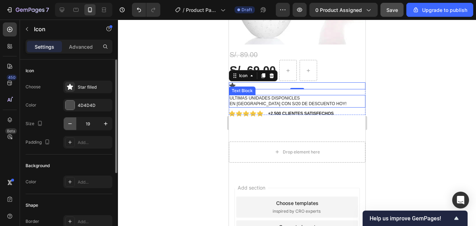
click at [71, 122] on icon "button" at bounding box center [69, 123] width 7 height 7
type input "18"
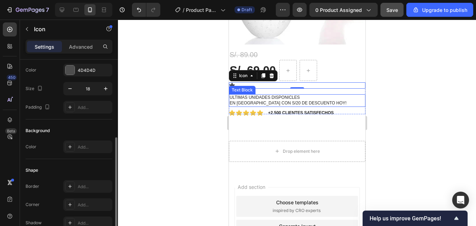
scroll to position [105, 0]
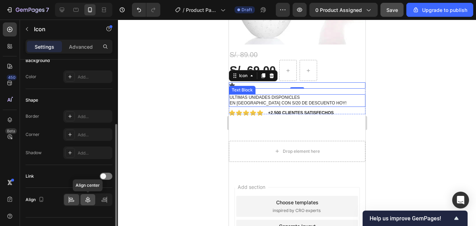
click at [91, 198] on icon at bounding box center [87, 199] width 7 height 7
click at [73, 200] on icon at bounding box center [71, 199] width 7 height 7
click at [87, 199] on icon at bounding box center [87, 199] width 5 height 6
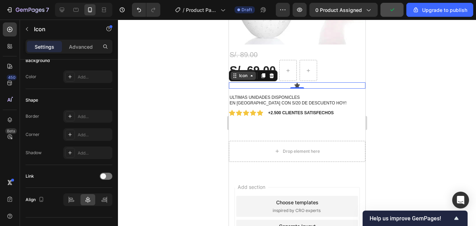
click at [245, 76] on div "Icon" at bounding box center [242, 76] width 11 height 0
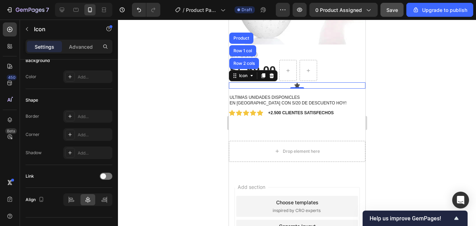
click at [408, 85] on div at bounding box center [297, 123] width 358 height 206
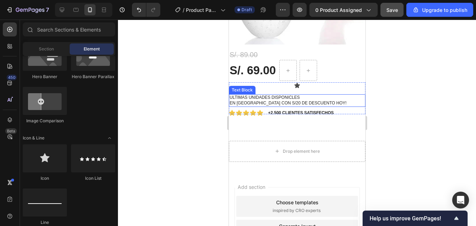
click at [287, 100] on p "EN [GEOGRAPHIC_DATA] CON S/20 DE DESCUENTO HOY!" at bounding box center [296, 103] width 135 height 6
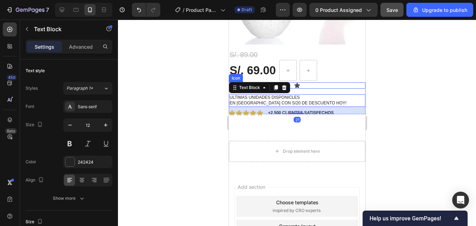
click at [294, 82] on icon at bounding box center [297, 85] width 6 height 6
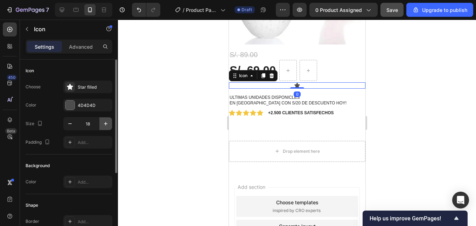
click at [107, 121] on icon "button" at bounding box center [105, 123] width 7 height 7
type input "20"
click at [74, 41] on div "Advanced" at bounding box center [80, 46] width 35 height 11
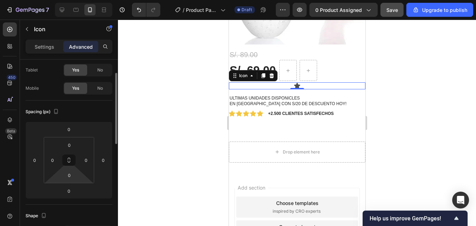
scroll to position [70, 0]
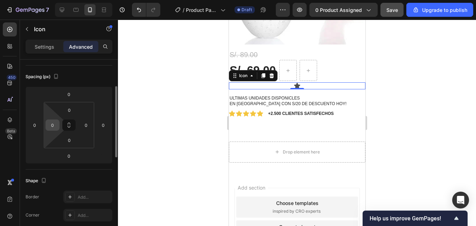
click at [47, 125] on div "0" at bounding box center [52, 124] width 14 height 11
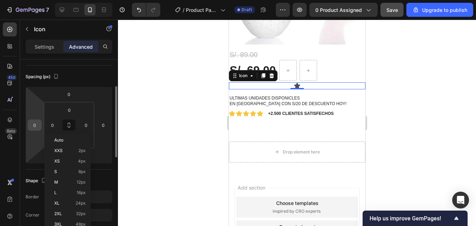
click at [32, 125] on input "0" at bounding box center [34, 125] width 10 height 10
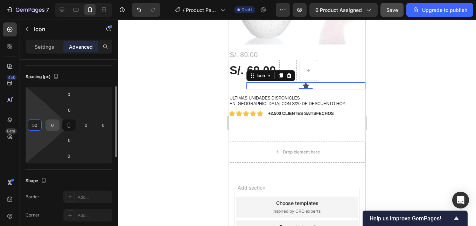
type input "5"
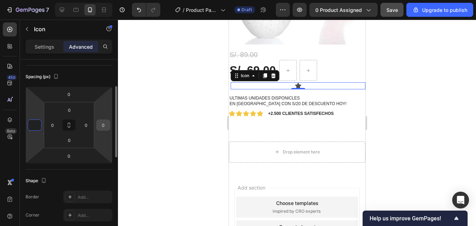
click at [100, 127] on input "0" at bounding box center [103, 125] width 10 height 10
type input "0"
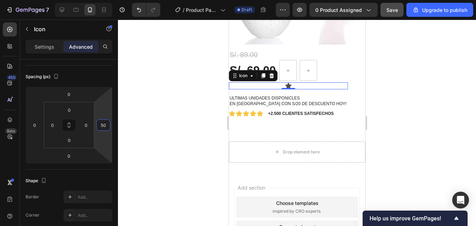
type input "5"
type input "1"
type input "9"
type input "1"
type input "5"
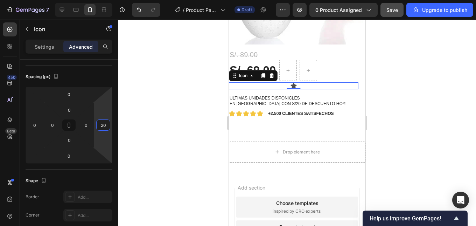
type input "2"
type input "350"
click at [414, 79] on div at bounding box center [297, 123] width 358 height 206
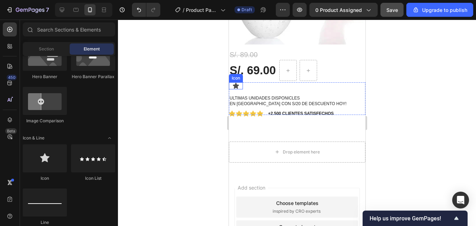
click at [233, 83] on icon at bounding box center [235, 86] width 6 height 6
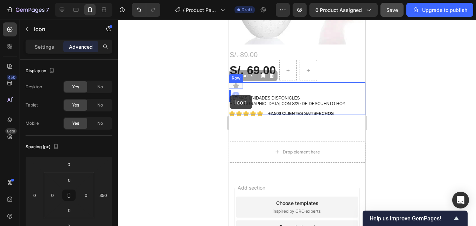
drag, startPoint x: 234, startPoint y: 71, endPoint x: 229, endPoint y: 95, distance: 25.0
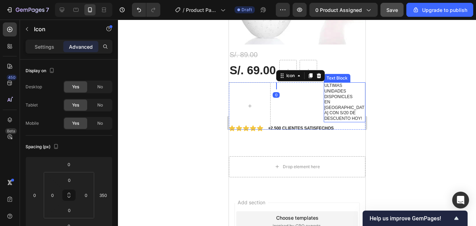
click at [330, 89] on p "ULTIMAS UNIDADES DISPONICLES" at bounding box center [344, 91] width 40 height 16
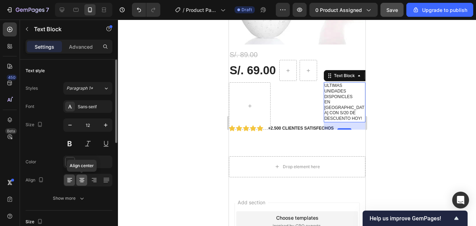
click at [80, 182] on icon at bounding box center [81, 179] width 7 height 7
click at [72, 181] on icon at bounding box center [69, 179] width 7 height 7
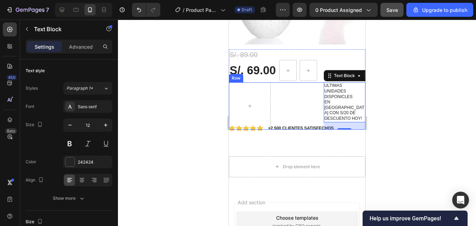
click at [279, 98] on div "Icon" at bounding box center [297, 105] width 42 height 47
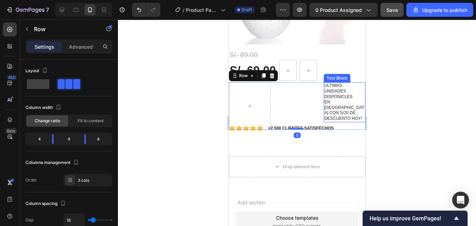
click at [408, 90] on div at bounding box center [297, 123] width 358 height 206
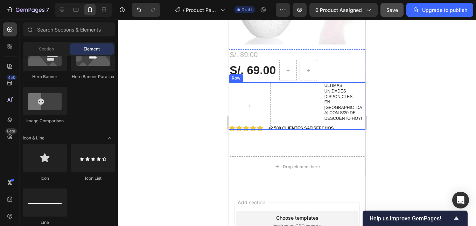
click at [301, 100] on div "Icon" at bounding box center [297, 105] width 42 height 47
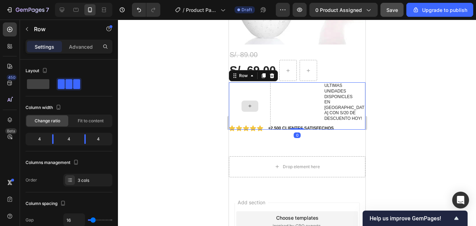
click at [265, 92] on div at bounding box center [249, 105] width 42 height 47
click at [265, 82] on div at bounding box center [249, 105] width 42 height 47
click at [81, 120] on span "Fit to content" at bounding box center [91, 121] width 26 height 6
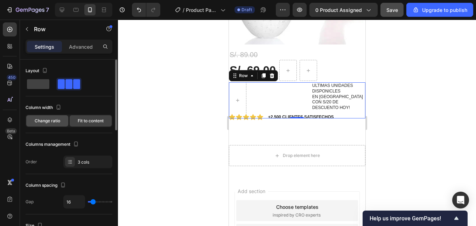
click at [59, 121] on span "Change ratio" at bounding box center [48, 121] width 26 height 6
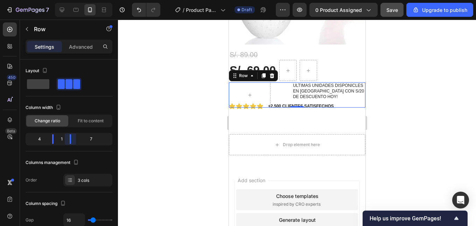
drag, startPoint x: 86, startPoint y: 140, endPoint x: 57, endPoint y: 140, distance: 29.4
click at [57, 0] on body "7 / Product Page - [DATE] 18:38:07 Draft Preview 0 product assigned Save Upgrad…" at bounding box center [238, 0] width 476 height 0
click at [86, 121] on span "Fit to content" at bounding box center [91, 121] width 26 height 6
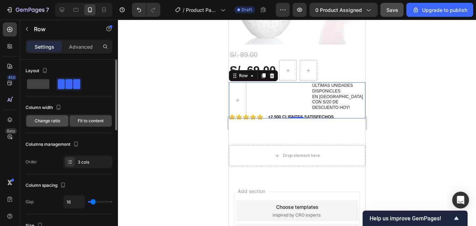
click at [66, 124] on div "Change ratio" at bounding box center [47, 120] width 42 height 11
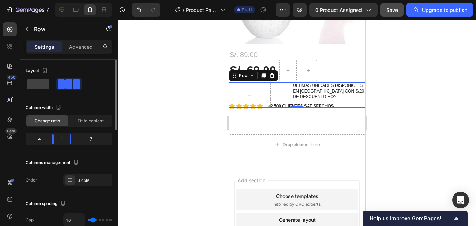
click at [59, 139] on div "1" at bounding box center [61, 139] width 5 height 10
drag, startPoint x: 51, startPoint y: 139, endPoint x: 42, endPoint y: 139, distance: 9.1
click at [42, 0] on body "7 / Product Page - [DATE] 18:38:07 Draft Preview 0 product assigned Upgrade to …" at bounding box center [238, 0] width 476 height 0
drag, startPoint x: 68, startPoint y: 137, endPoint x: 61, endPoint y: 137, distance: 7.3
click at [61, 0] on body "7 / Product Page - [DATE] 18:38:07 Draft Preview 0 product assigned Upgrade to …" at bounding box center [238, 0] width 476 height 0
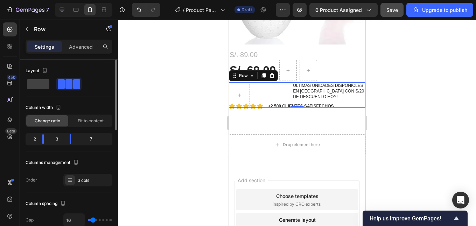
click at [61, 137] on div "3" at bounding box center [56, 139] width 15 height 10
click at [59, 137] on div "3" at bounding box center [56, 139] width 15 height 10
click at [62, 139] on div "3" at bounding box center [56, 139] width 15 height 10
click at [79, 176] on div "3 cols" at bounding box center [87, 180] width 49 height 13
drag, startPoint x: 70, startPoint y: 136, endPoint x: 43, endPoint y: 135, distance: 27.3
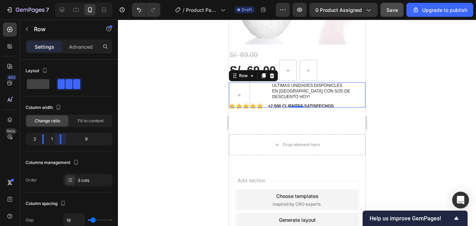
click at [43, 0] on body "7 / Product Page - [DATE] 18:38:07 Draft Preview 0 product assigned Save Upgrad…" at bounding box center [238, 0] width 476 height 0
click at [51, 136] on div "1" at bounding box center [51, 139] width 5 height 10
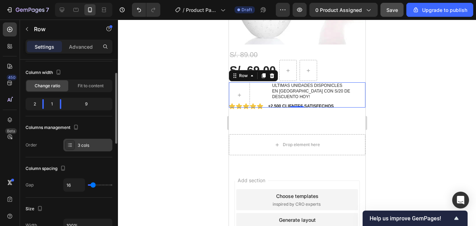
click at [65, 145] on div "3 cols" at bounding box center [87, 145] width 49 height 13
type input "11"
type input "9"
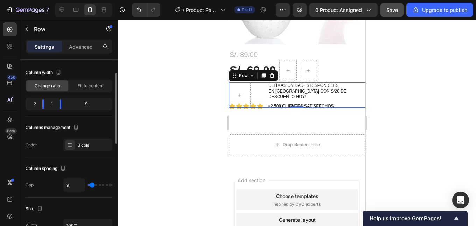
type input "0"
drag, startPoint x: 93, startPoint y: 184, endPoint x: 87, endPoint y: 182, distance: 6.0
type input "0"
click at [88, 184] on input "range" at bounding box center [100, 184] width 24 height 1
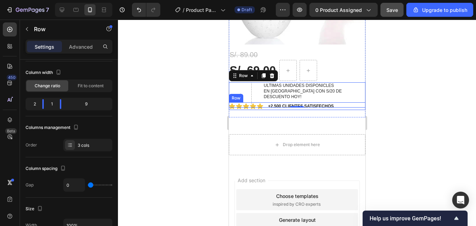
click at [339, 102] on div "Icon Icon Icon Icon Icon Icon List +2.500 CLIENTES SATISFECHOS Text Block Row" at bounding box center [296, 106] width 136 height 8
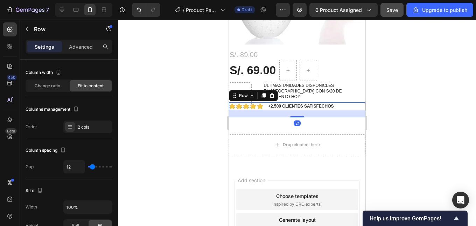
click at [439, 91] on div at bounding box center [297, 123] width 358 height 206
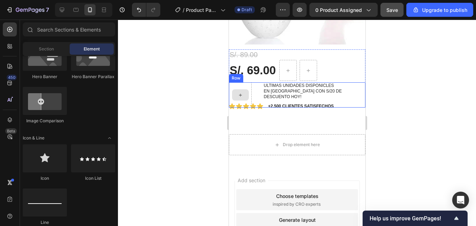
click at [244, 89] on div at bounding box center [240, 94] width 17 height 11
click at [247, 82] on div at bounding box center [239, 94] width 23 height 25
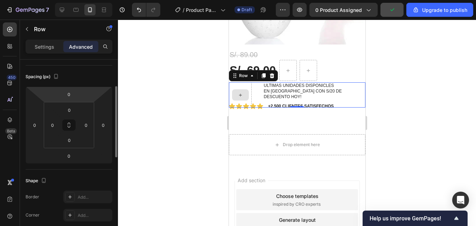
scroll to position [0, 0]
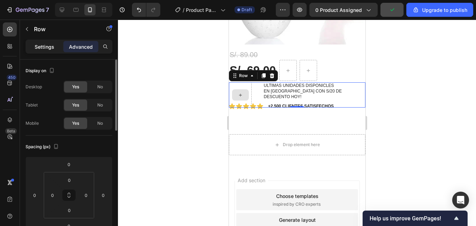
click at [44, 47] on p "Settings" at bounding box center [45, 46] width 20 height 7
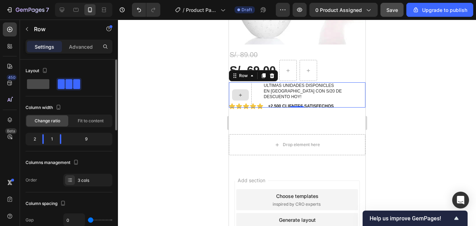
click at [41, 84] on span at bounding box center [38, 84] width 22 height 10
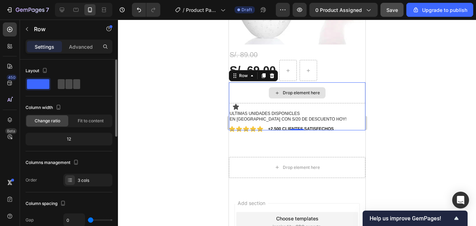
click at [68, 84] on span at bounding box center [68, 84] width 7 height 10
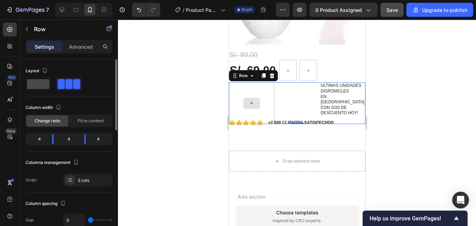
click at [43, 82] on span at bounding box center [38, 84] width 22 height 10
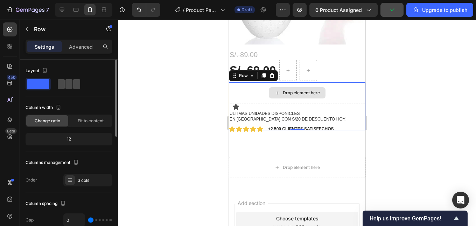
click at [58, 81] on span at bounding box center [61, 84] width 7 height 10
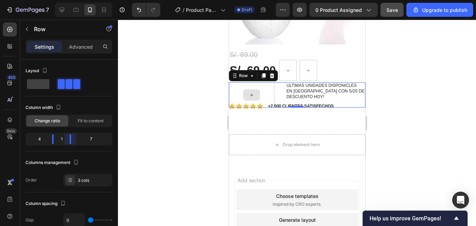
drag, startPoint x: 86, startPoint y: 139, endPoint x: 50, endPoint y: 134, distance: 36.0
click at [50, 0] on body "7 / Product Page - [DATE] 18:38:07 Draft Preview 0 product assigned Save Upgrad…" at bounding box center [238, 0] width 476 height 0
drag, startPoint x: 52, startPoint y: 139, endPoint x: 39, endPoint y: 139, distance: 13.0
click at [39, 0] on body "7 / Product Page - [DATE] 18:38:07 Draft Preview 0 product assigned Save Upgrad…" at bounding box center [238, 0] width 476 height 0
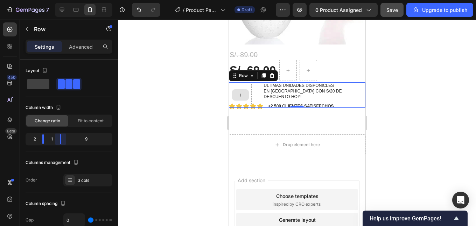
drag, startPoint x: 48, startPoint y: 140, endPoint x: 43, endPoint y: 136, distance: 6.2
click at [47, 0] on body "7 / Product Page - [DATE] 18:38:07 Draft Preview 0 product assigned Save Upgrad…" at bounding box center [238, 0] width 476 height 0
drag, startPoint x: 63, startPoint y: 137, endPoint x: 47, endPoint y: 139, distance: 16.2
click at [47, 0] on body "7 / Product Page - [DATE] 18:38:07 Draft Preview 0 product assigned Save Upgrad…" at bounding box center [238, 0] width 476 height 0
click at [71, 179] on icon at bounding box center [70, 180] width 6 height 6
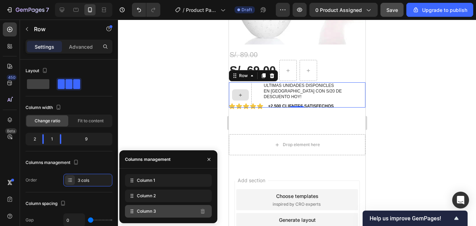
click at [134, 208] on icon at bounding box center [131, 210] width 7 height 7
click at [146, 210] on span "Column 3" at bounding box center [146, 211] width 19 height 6
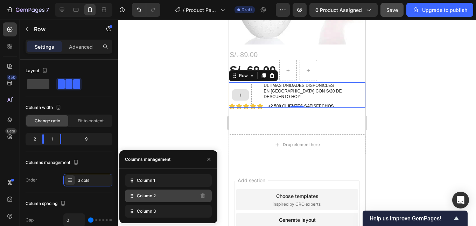
click at [154, 198] on span "Column 2" at bounding box center [146, 195] width 19 height 6
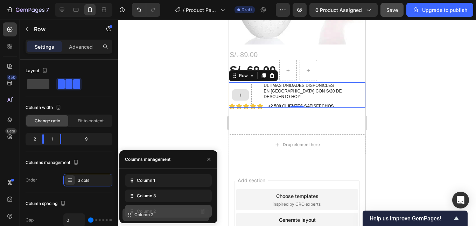
drag, startPoint x: 154, startPoint y: 197, endPoint x: 151, endPoint y: 216, distance: 19.0
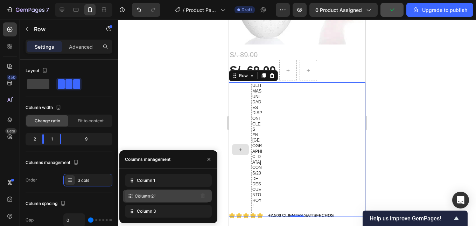
drag, startPoint x: 151, startPoint y: 215, endPoint x: 149, endPoint y: 199, distance: 15.9
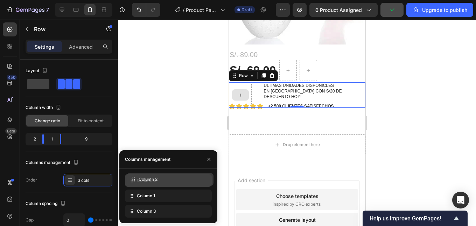
drag, startPoint x: 152, startPoint y: 197, endPoint x: 154, endPoint y: 181, distance: 16.5
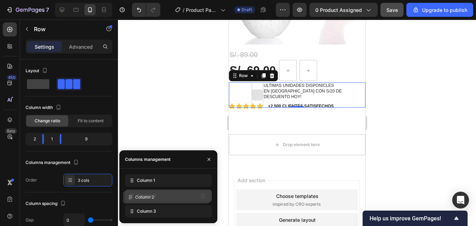
drag, startPoint x: 153, startPoint y: 180, endPoint x: 151, endPoint y: 197, distance: 16.9
click at [141, 195] on span "Column 2" at bounding box center [146, 195] width 19 height 6
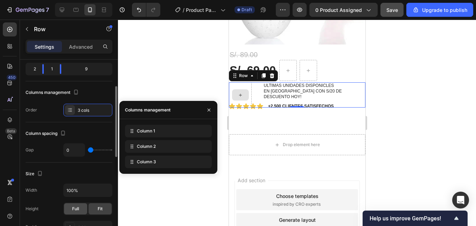
scroll to position [105, 0]
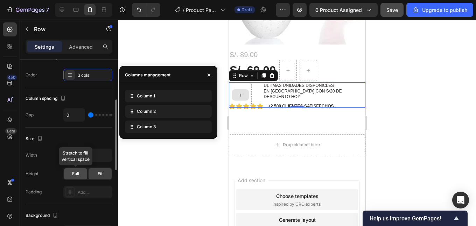
click at [77, 172] on span "Full" at bounding box center [75, 173] width 7 height 6
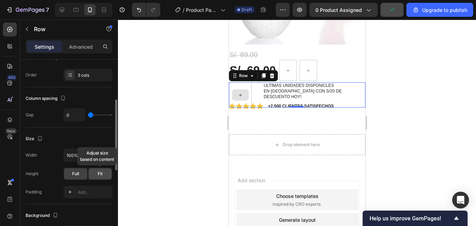
click at [94, 173] on div "Fit" at bounding box center [100, 173] width 23 height 11
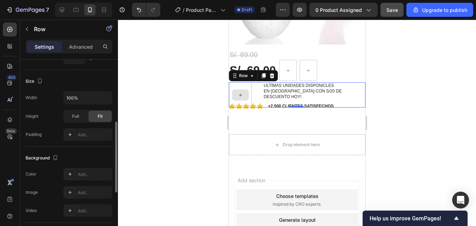
scroll to position [127, 0]
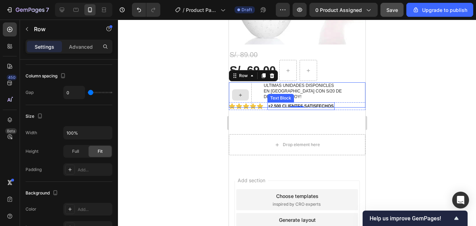
click at [270, 103] on p "+2.500 CLIENTES SATISFECHOS" at bounding box center [301, 106] width 66 height 6
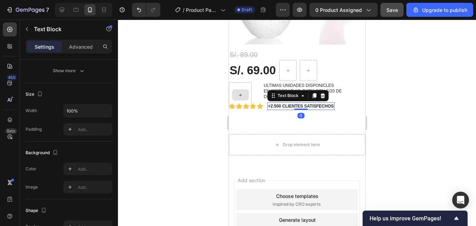
scroll to position [0, 0]
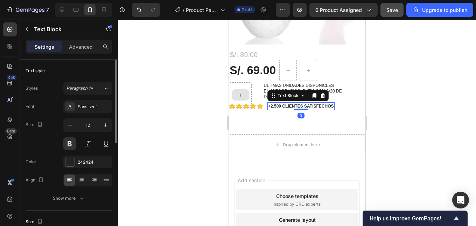
click at [447, 86] on div at bounding box center [297, 123] width 358 height 206
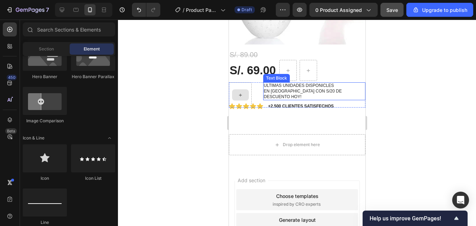
click at [272, 83] on p "ULTIMAS UNIDADES DISPONICLES" at bounding box center [313, 86] width 101 height 6
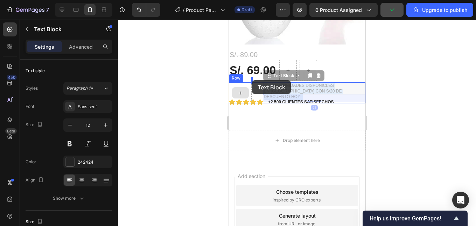
drag, startPoint x: 272, startPoint y: 82, endPoint x: 252, endPoint y: 80, distance: 20.4
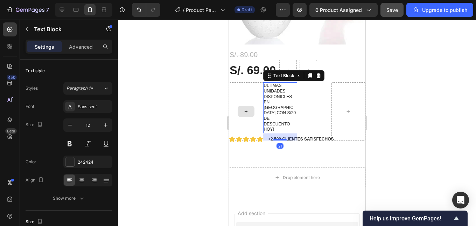
click at [403, 87] on div at bounding box center [297, 123] width 358 height 206
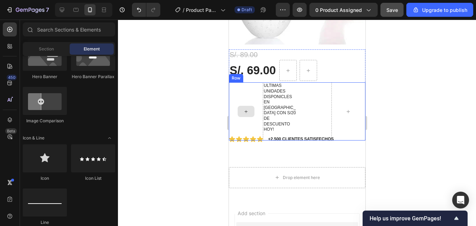
click at [258, 82] on div at bounding box center [245, 111] width 34 height 58
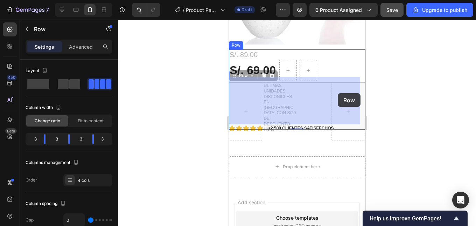
drag, startPoint x: 309, startPoint y: 94, endPoint x: 337, endPoint y: 93, distance: 28.0
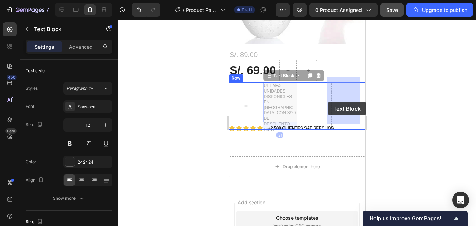
drag, startPoint x: 282, startPoint y: 86, endPoint x: 327, endPoint y: 101, distance: 47.4
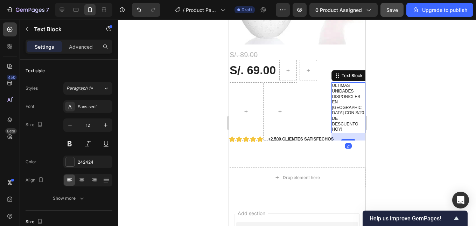
click at [383, 83] on div at bounding box center [297, 123] width 358 height 206
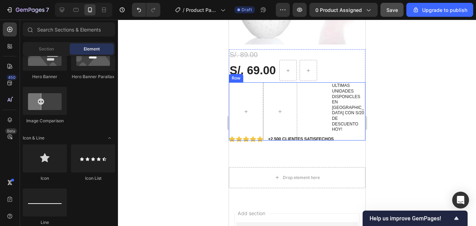
click at [309, 98] on div "Icon" at bounding box center [314, 111] width 34 height 58
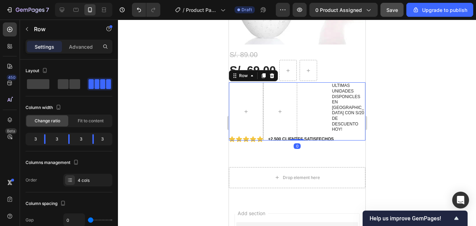
click at [325, 90] on div "Icon" at bounding box center [314, 111] width 34 height 58
click at [94, 0] on body "7 / Product Page - [DATE] 18:38:07 Draft Preview 0 product assigned Save Upgrad…" at bounding box center [238, 0] width 476 height 0
click at [93, 0] on body "7 / Product Page - [DATE] 18:38:07 Draft Preview 0 product assigned Save Upgrad…" at bounding box center [238, 0] width 476 height 0
click at [68, 0] on body "7 / Product Page - [DATE] 18:38:07 Draft Preview 0 product assigned Save Upgrad…" at bounding box center [238, 0] width 476 height 0
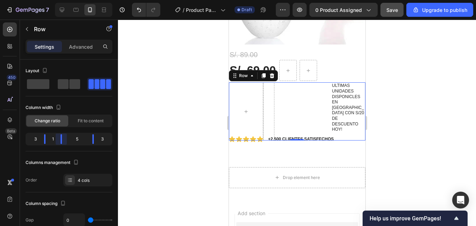
click at [53, 0] on body "7 / Product Page - [DATE] 18:38:07 Draft Preview 0 product assigned Save Upgrad…" at bounding box center [238, 0] width 476 height 0
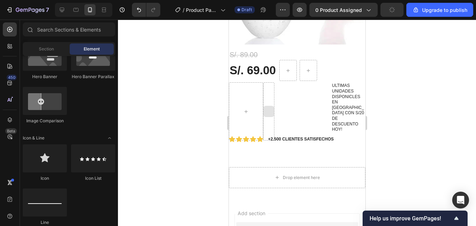
click at [266, 106] on div at bounding box center [268, 111] width 11 height 11
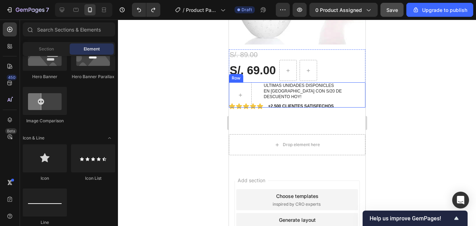
click at [255, 86] on div "Icon" at bounding box center [257, 94] width 12 height 25
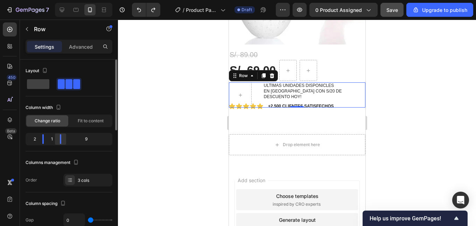
click at [58, 0] on body "7 / Product Page - [DATE] 18:38:07 Draft Preview 0 product assigned Save Upgrad…" at bounding box center [238, 0] width 476 height 0
click at [61, 107] on icon "button" at bounding box center [58, 107] width 7 height 7
click at [60, 133] on icon "button" at bounding box center [59, 131] width 5 height 4
type input "16"
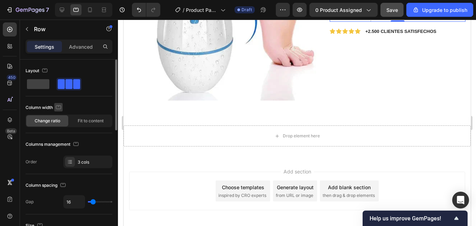
scroll to position [119, 0]
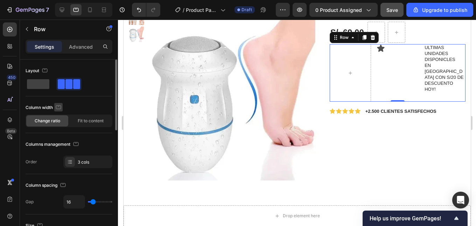
click at [58, 109] on icon "button" at bounding box center [58, 107] width 7 height 7
click at [60, 140] on icon "button" at bounding box center [59, 143] width 7 height 7
type input "0"
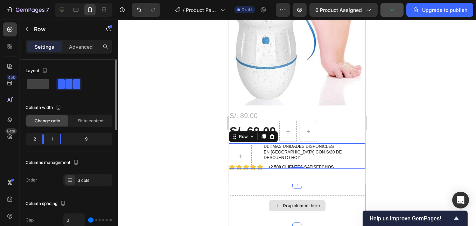
scroll to position [121, 0]
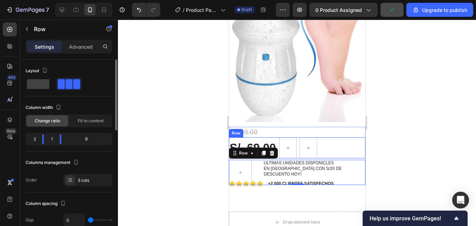
click at [389, 118] on div at bounding box center [297, 123] width 358 height 206
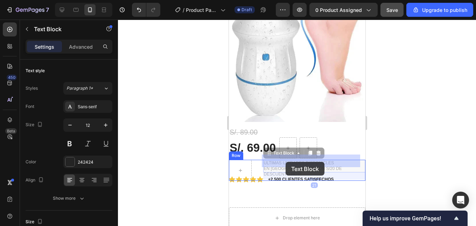
drag, startPoint x: 308, startPoint y: 161, endPoint x: 285, endPoint y: 162, distance: 22.8
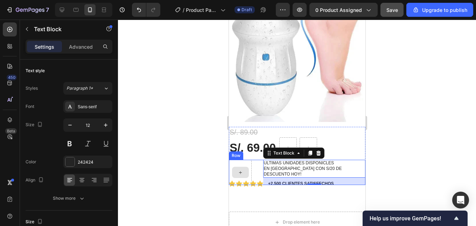
click at [249, 160] on div at bounding box center [239, 172] width 23 height 25
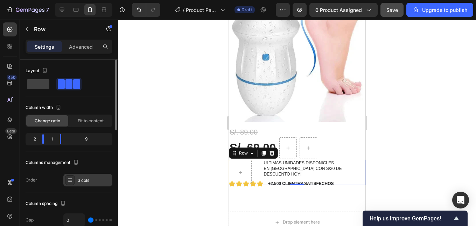
click at [89, 180] on div "3 cols" at bounding box center [94, 180] width 33 height 6
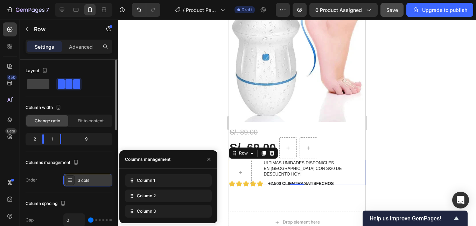
click at [89, 180] on div "3 cols" at bounding box center [94, 180] width 33 height 6
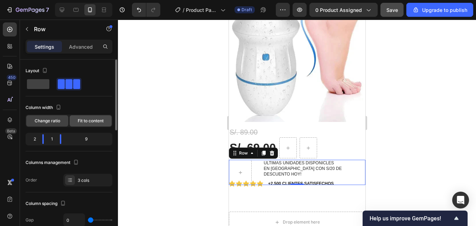
click at [86, 121] on span "Fit to content" at bounding box center [91, 121] width 26 height 6
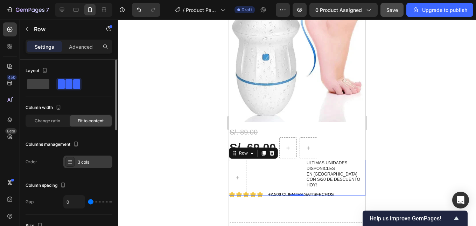
click at [72, 163] on icon at bounding box center [70, 162] width 6 height 6
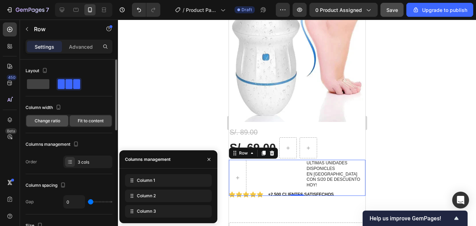
click at [52, 119] on span "Change ratio" at bounding box center [48, 121] width 26 height 6
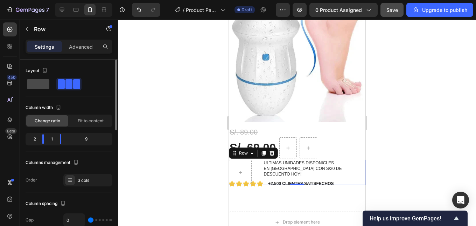
click at [45, 84] on span at bounding box center [38, 84] width 22 height 10
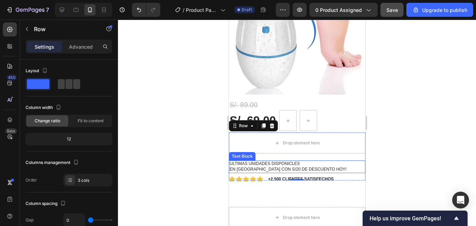
scroll to position [156, 0]
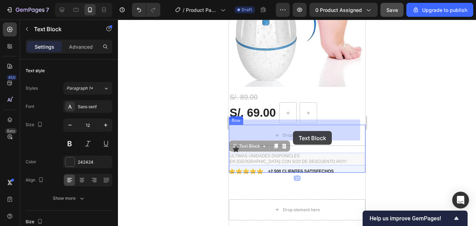
drag, startPoint x: 282, startPoint y: 152, endPoint x: 292, endPoint y: 130, distance: 24.3
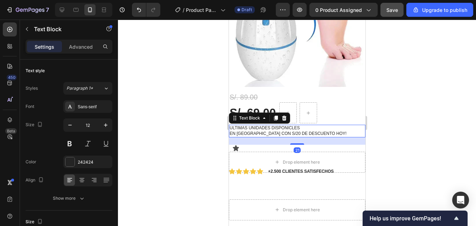
click at [405, 113] on div at bounding box center [297, 123] width 358 height 206
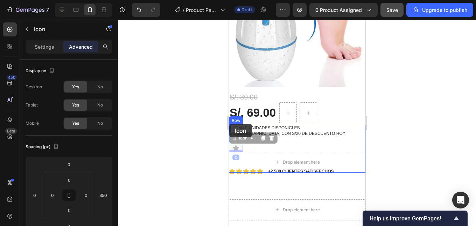
drag, startPoint x: 234, startPoint y: 141, endPoint x: 229, endPoint y: 123, distance: 18.2
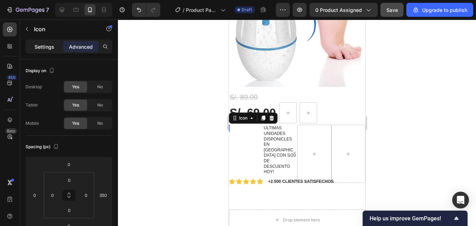
click at [46, 44] on p "Settings" at bounding box center [45, 46] width 20 height 7
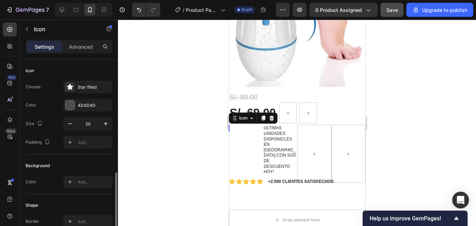
scroll to position [70, 0]
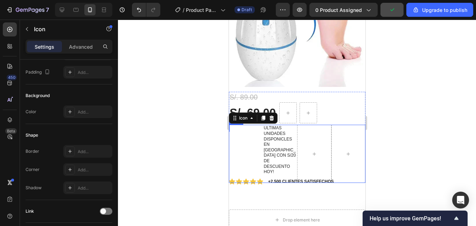
drag, startPoint x: 439, startPoint y: 120, endPoint x: 382, endPoint y: 120, distance: 57.4
click at [439, 120] on div at bounding box center [297, 123] width 358 height 206
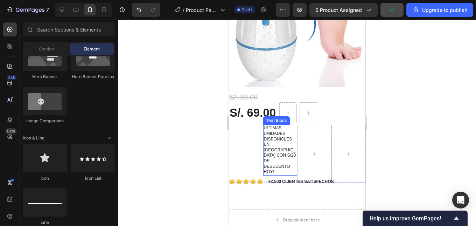
click at [279, 146] on p "EN [GEOGRAPHIC_DATA] CON S/20 DE DESCUENTO HOY!" at bounding box center [279, 158] width 33 height 33
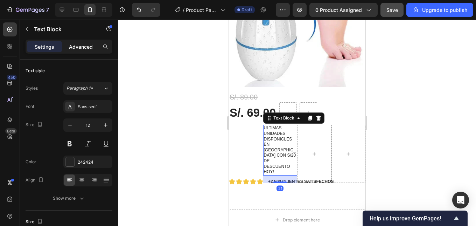
click at [77, 43] on p "Advanced" at bounding box center [81, 46] width 24 height 7
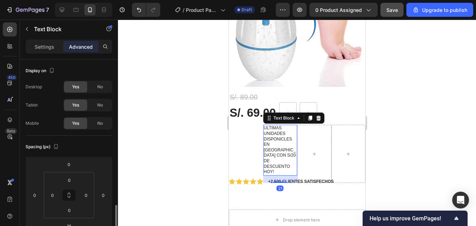
scroll to position [175, 0]
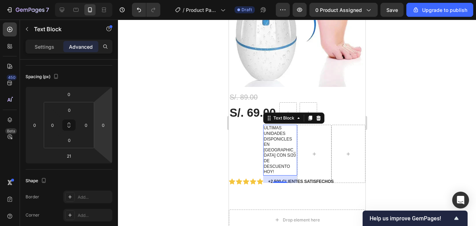
click at [378, 127] on div at bounding box center [297, 123] width 358 height 206
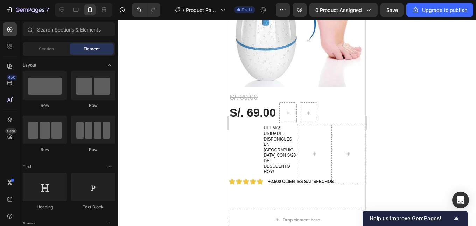
click at [410, 120] on div at bounding box center [297, 123] width 358 height 206
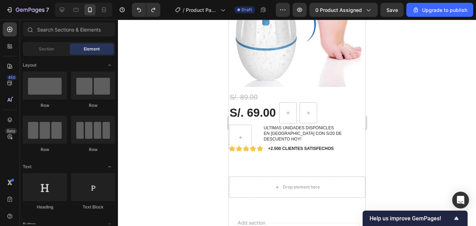
click at [418, 113] on div at bounding box center [297, 123] width 358 height 206
click at [246, 132] on div at bounding box center [240, 137] width 17 height 11
click at [247, 125] on div at bounding box center [239, 137] width 23 height 25
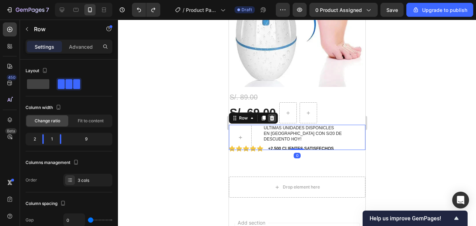
click at [274, 115] on icon at bounding box center [272, 118] width 6 height 6
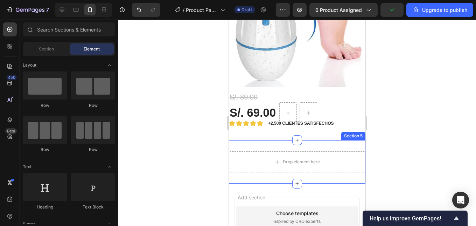
click at [267, 140] on div "Drop element here Section 5" at bounding box center [296, 161] width 136 height 43
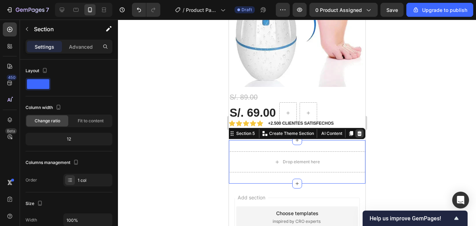
click at [357, 131] on icon at bounding box center [359, 133] width 5 height 5
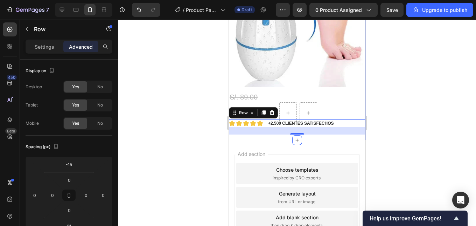
drag, startPoint x: 266, startPoint y: 118, endPoint x: 269, endPoint y: 129, distance: 11.6
click at [263, 135] on div "iPhone 13 Pro ( 390 px) iPhone 13 Mini iPhone 13 Pro iPhone 11 Pro Max iPhone 1…" at bounding box center [296, 68] width 136 height 408
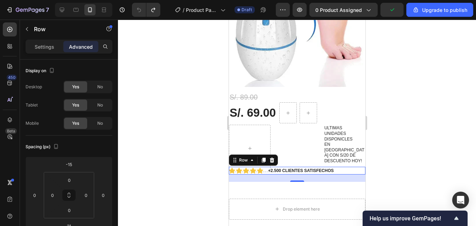
click at [433, 102] on div at bounding box center [297, 123] width 358 height 206
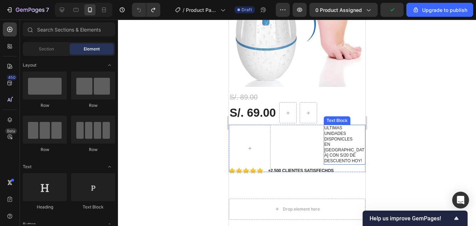
drag, startPoint x: 323, startPoint y: 136, endPoint x: 315, endPoint y: 136, distance: 7.4
click at [323, 136] on div "ULTIMAS UNIDADES DISPONICLES EN [GEOGRAPHIC_DATA] CON S/20 DE DESCUENTO HOY!" at bounding box center [344, 145] width 42 height 40
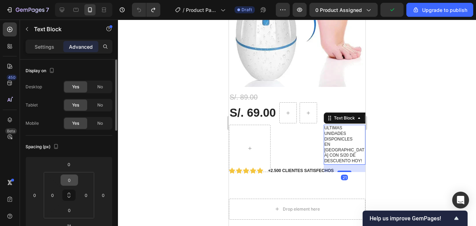
scroll to position [105, 0]
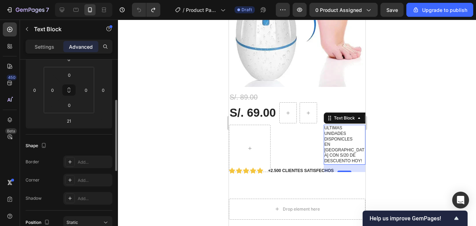
click at [52, 51] on div "Settings" at bounding box center [44, 46] width 35 height 11
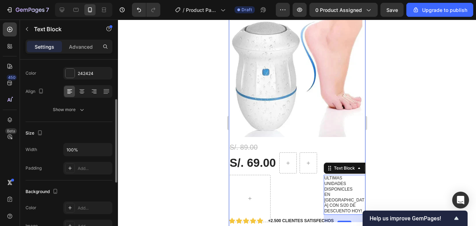
scroll to position [0, 0]
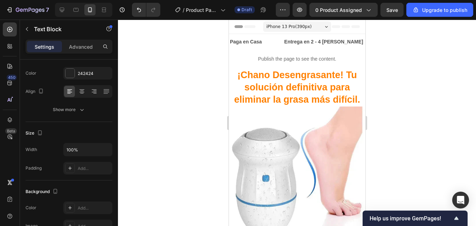
click at [388, 78] on div at bounding box center [297, 123] width 358 height 206
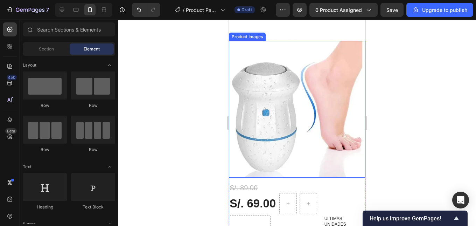
scroll to position [140, 0]
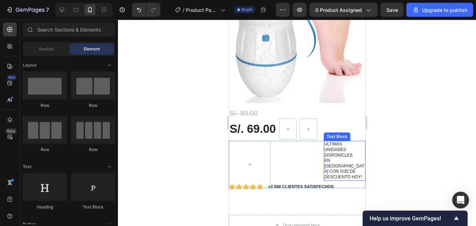
click at [335, 145] on p "ULTIMAS UNIDADES DISPONICLES" at bounding box center [344, 149] width 40 height 16
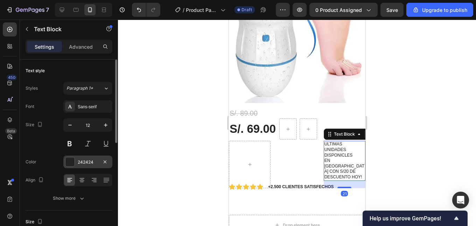
scroll to position [70, 0]
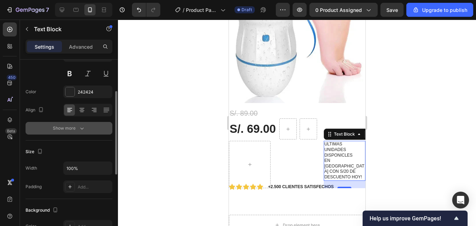
click at [78, 131] on div "Show more" at bounding box center [69, 128] width 33 height 7
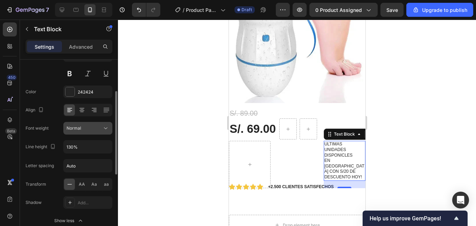
click at [85, 129] on div "Normal" at bounding box center [84, 128] width 36 height 6
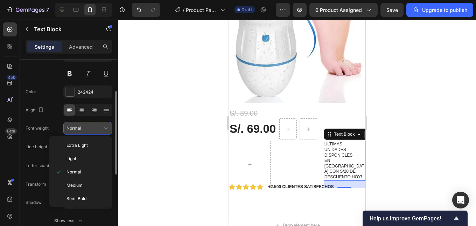
scroll to position [35, 0]
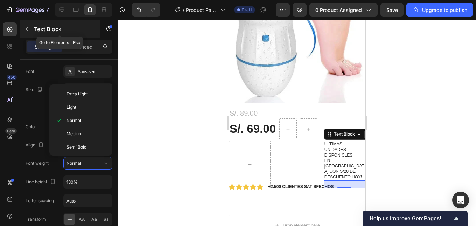
click at [35, 31] on p "Text Block" at bounding box center [63, 29] width 59 height 8
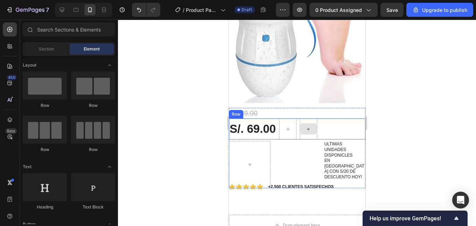
click at [308, 146] on div "Icon" at bounding box center [297, 164] width 42 height 47
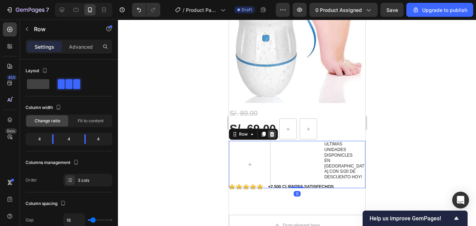
click at [273, 132] on icon at bounding box center [271, 134] width 5 height 5
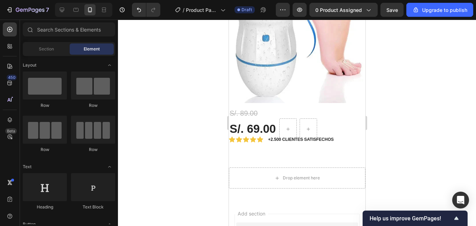
click at [389, 105] on div at bounding box center [297, 123] width 358 height 206
click at [291, 136] on p "+2.500 CLIENTES SATISFECHOS" at bounding box center [301, 139] width 66 height 6
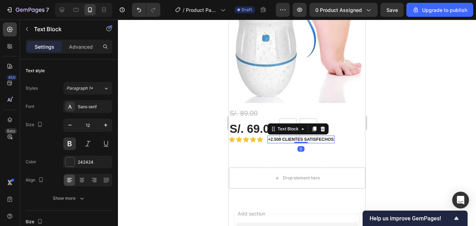
click at [418, 113] on div at bounding box center [297, 123] width 358 height 206
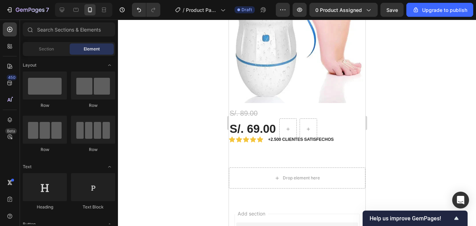
click at [411, 141] on div at bounding box center [297, 123] width 358 height 206
click at [255, 136] on icon at bounding box center [252, 139] width 6 height 6
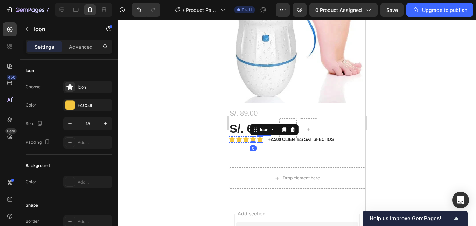
click at [260, 136] on icon at bounding box center [259, 139] width 6 height 6
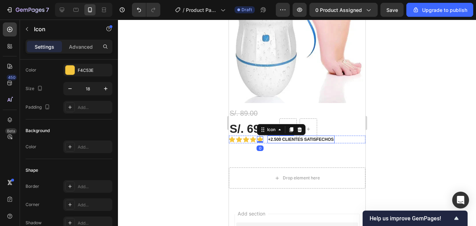
click at [270, 136] on p "+2.500 CLIENTES SATISFECHOS" at bounding box center [301, 139] width 66 height 6
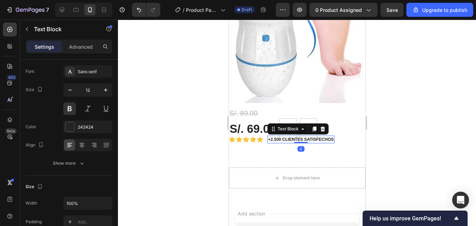
scroll to position [0, 0]
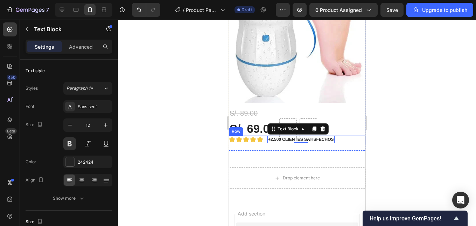
click at [265, 135] on div "Icon Icon Icon Icon Icon Icon List +2.500 CLIENTES SATISFECHOS Text Block 0 Row" at bounding box center [296, 139] width 136 height 8
